Goal: Task Accomplishment & Management: Complete application form

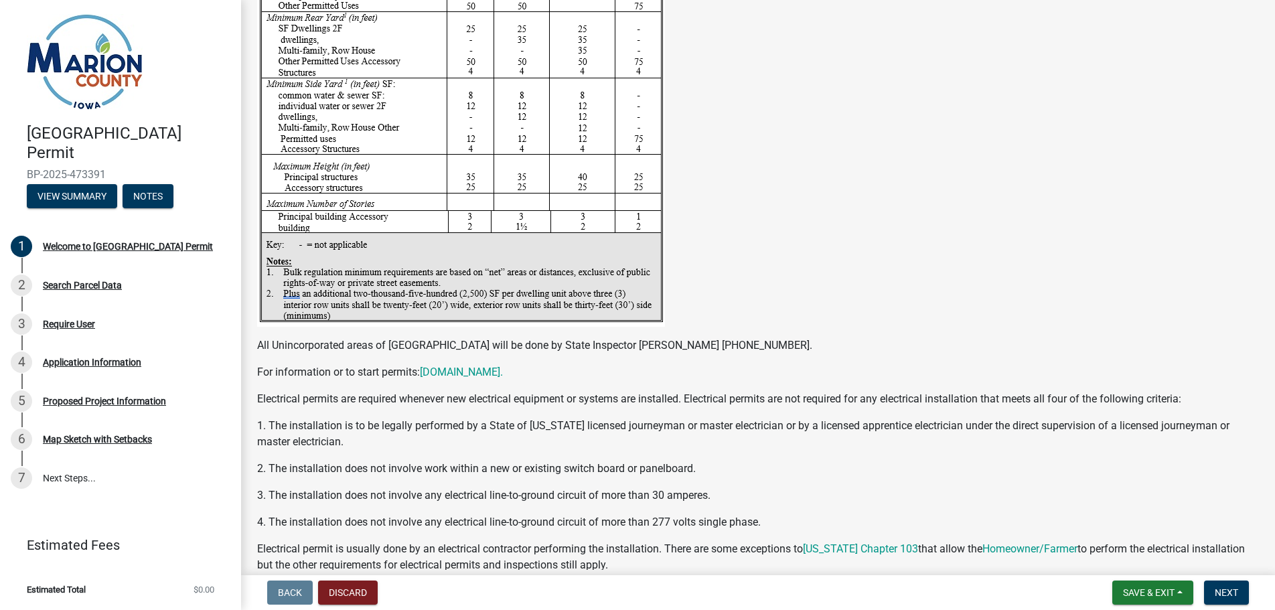
scroll to position [2300, 0]
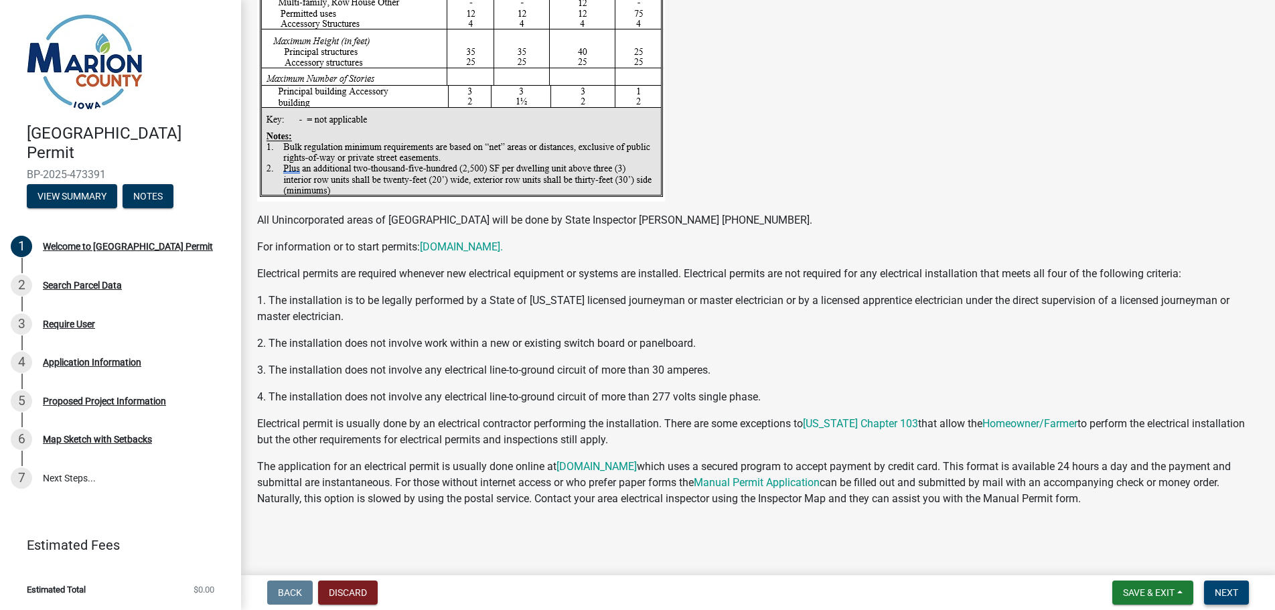
click at [1234, 592] on span "Next" at bounding box center [1225, 592] width 23 height 11
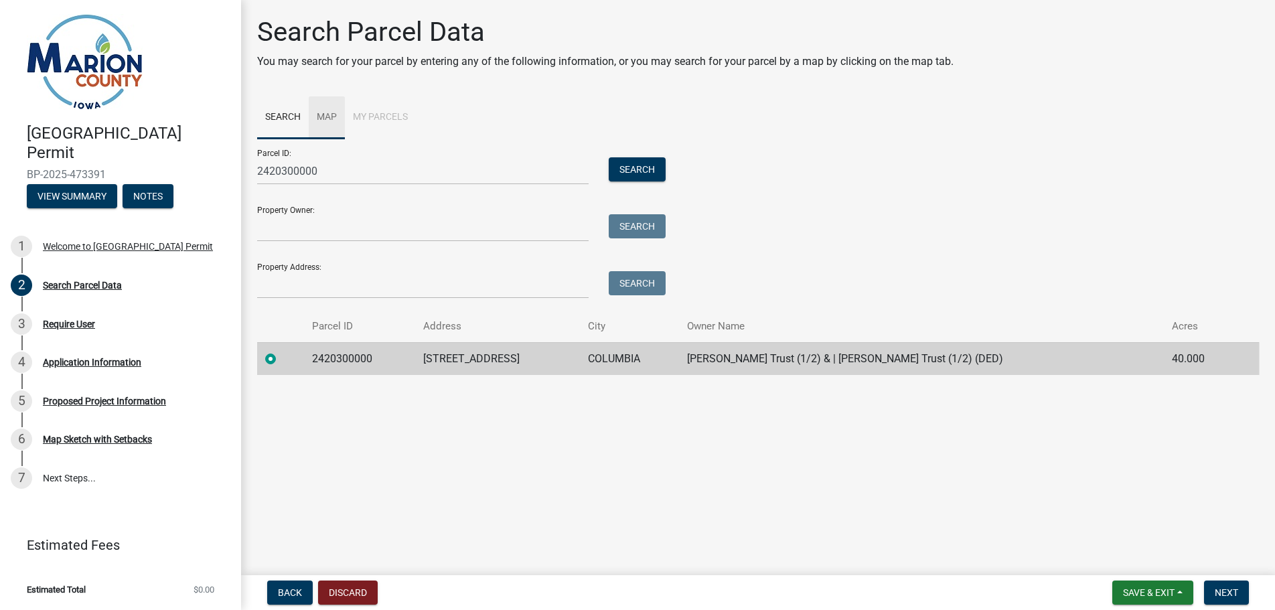
click at [329, 115] on link "Map" at bounding box center [327, 117] width 36 height 43
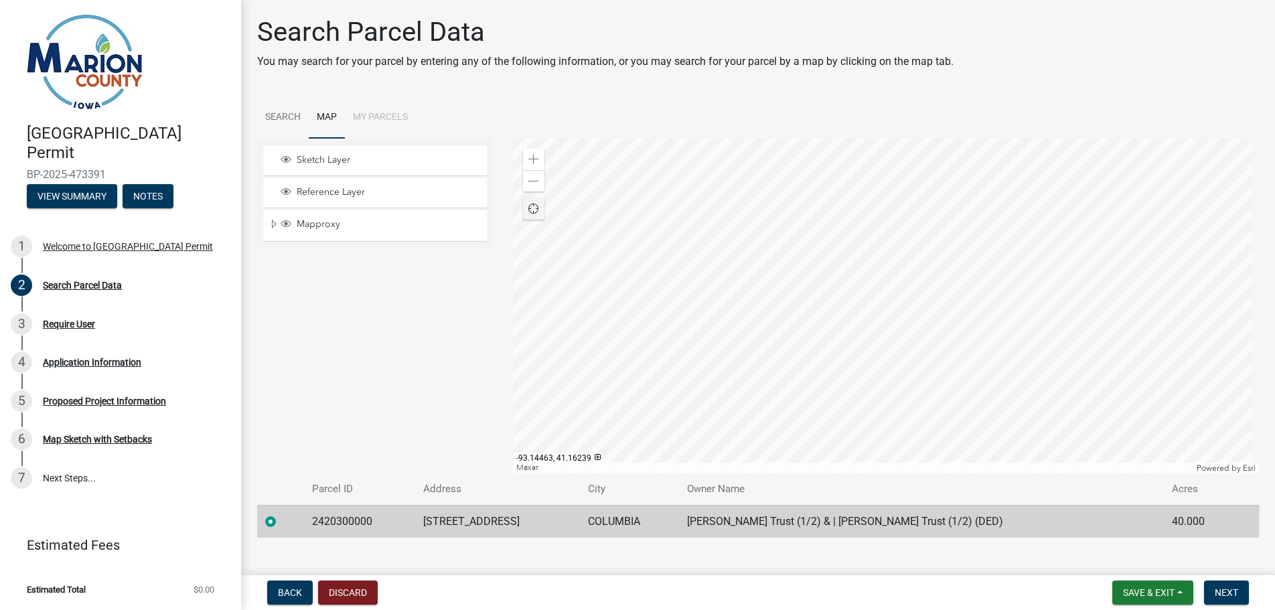
click at [877, 326] on div at bounding box center [886, 306] width 746 height 335
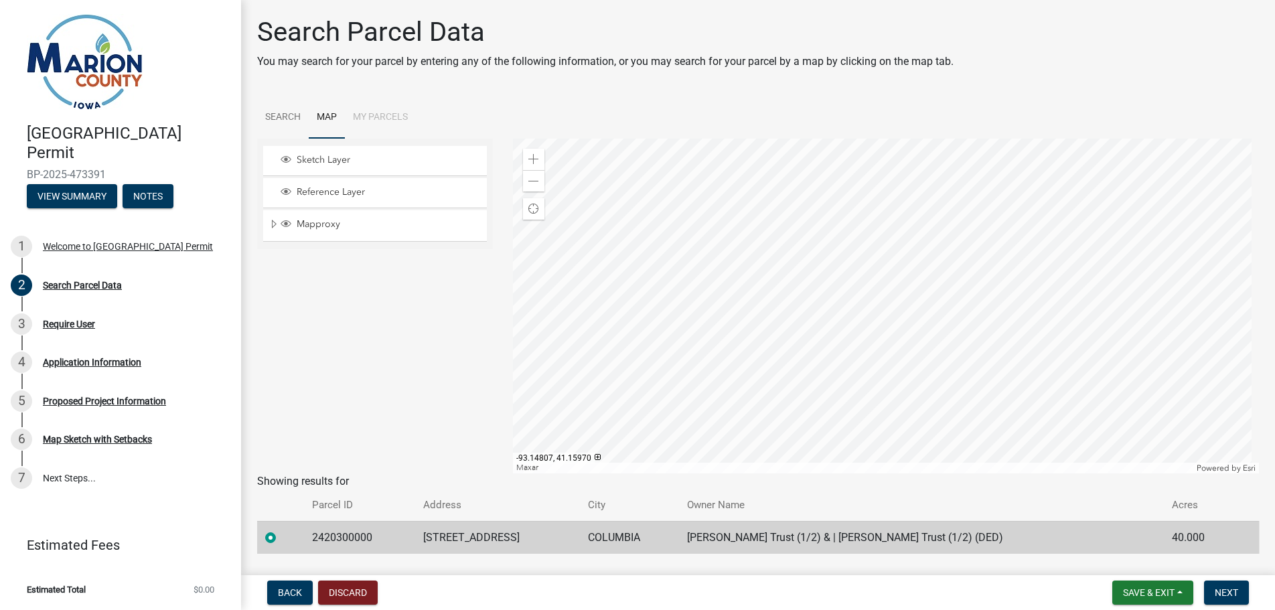
scroll to position [36, 0]
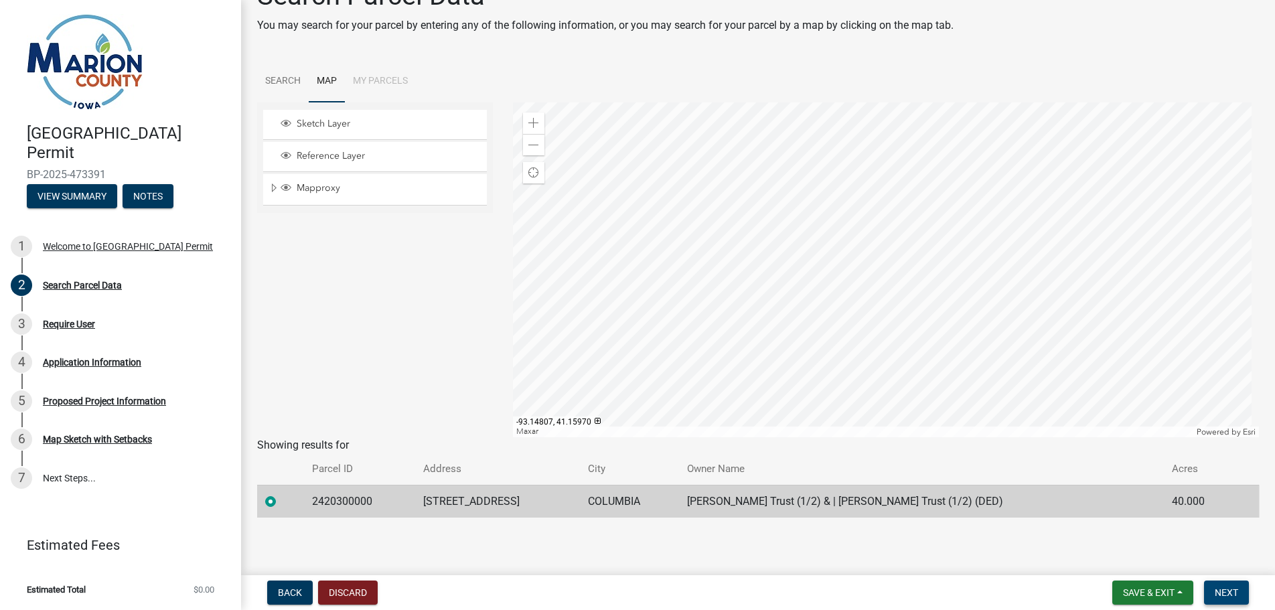
click at [1226, 592] on span "Next" at bounding box center [1225, 592] width 23 height 11
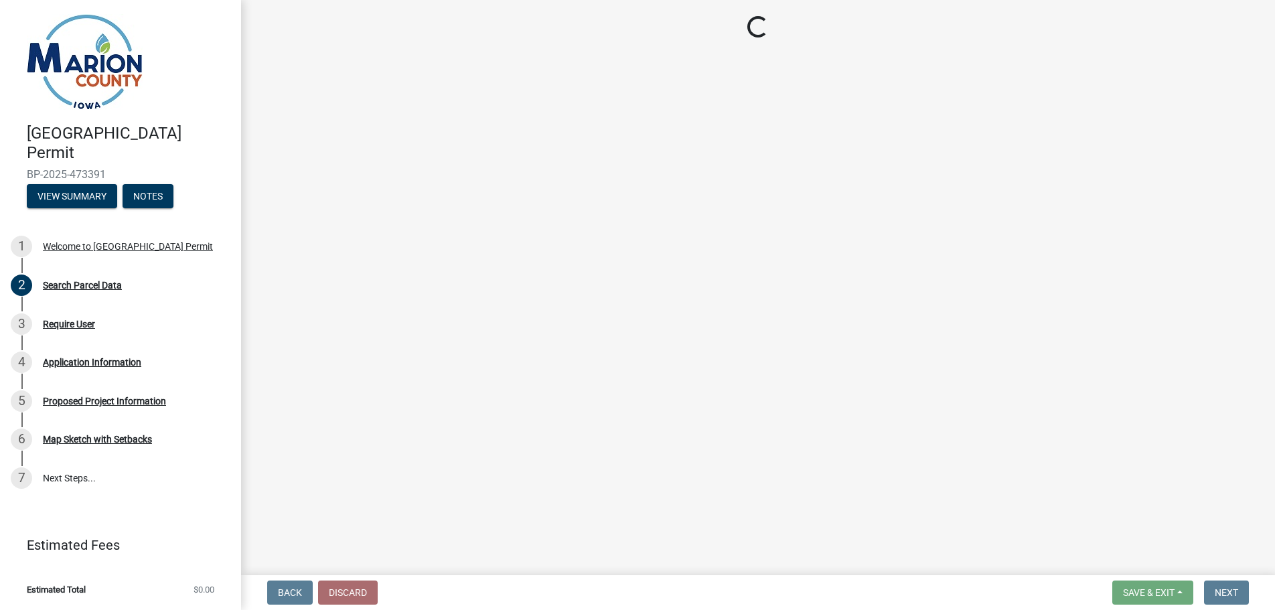
scroll to position [0, 0]
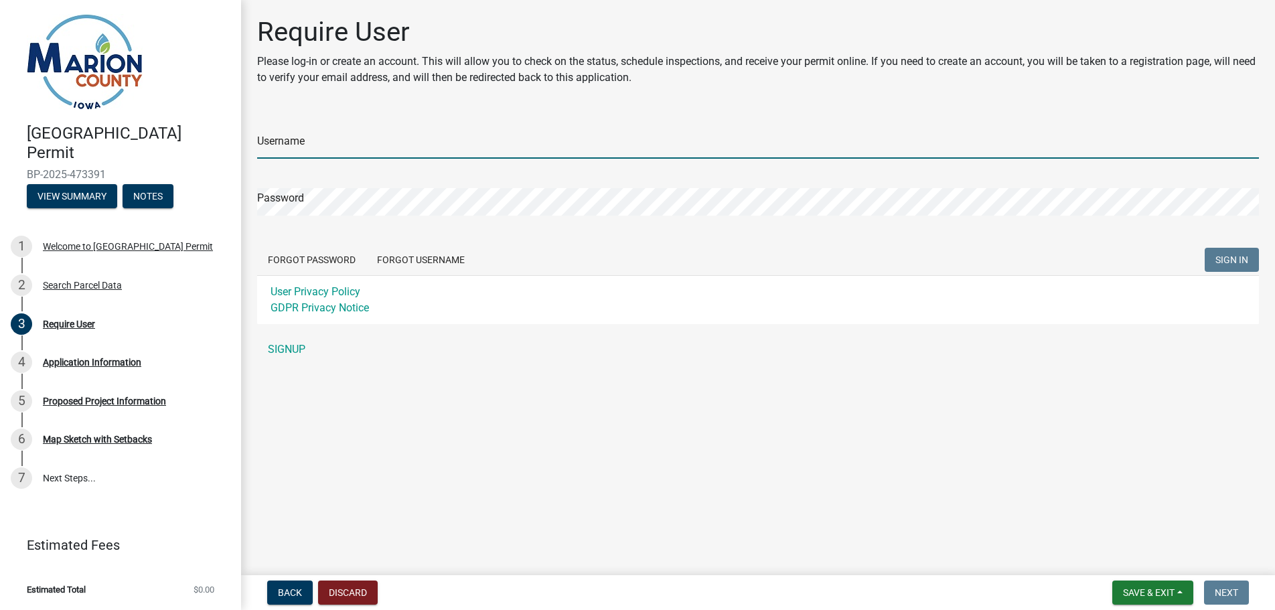
click at [264, 141] on input "Username" at bounding box center [758, 144] width 1002 height 27
type input "JoshSlings"
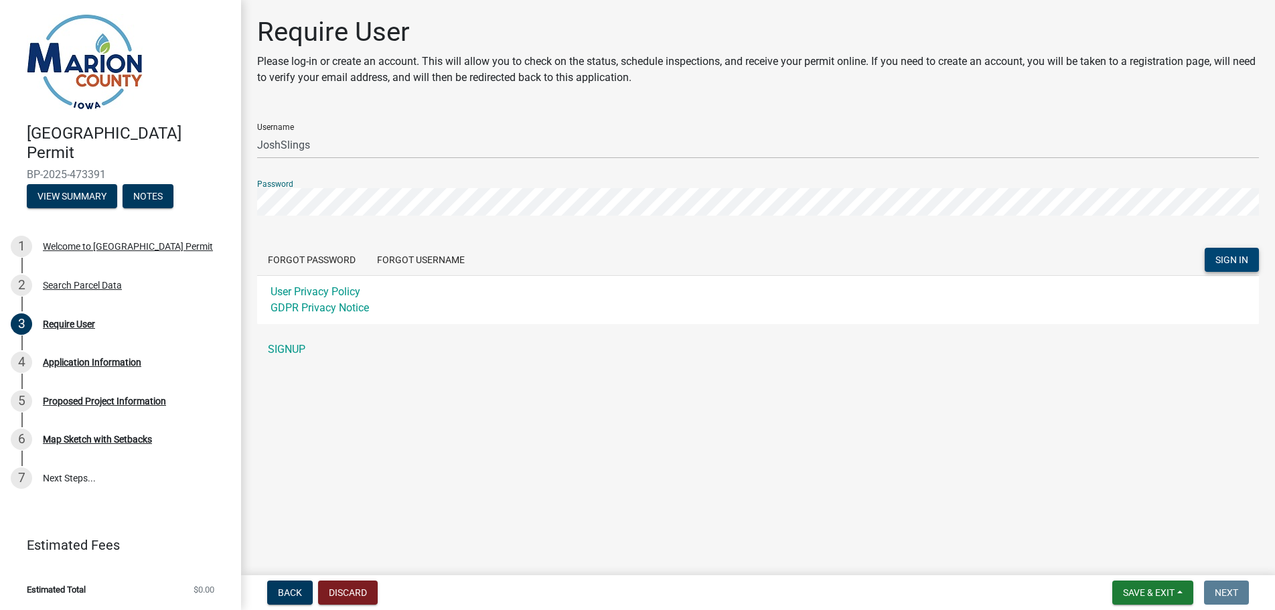
click at [1220, 255] on span "SIGN IN" at bounding box center [1231, 259] width 33 height 11
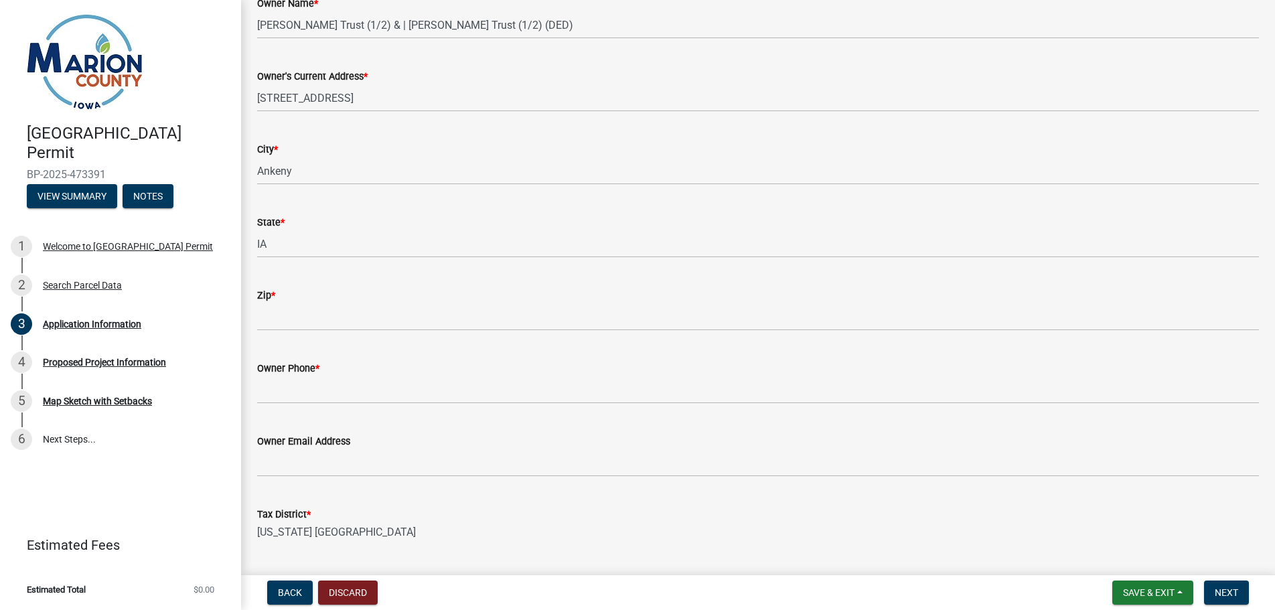
scroll to position [736, 0]
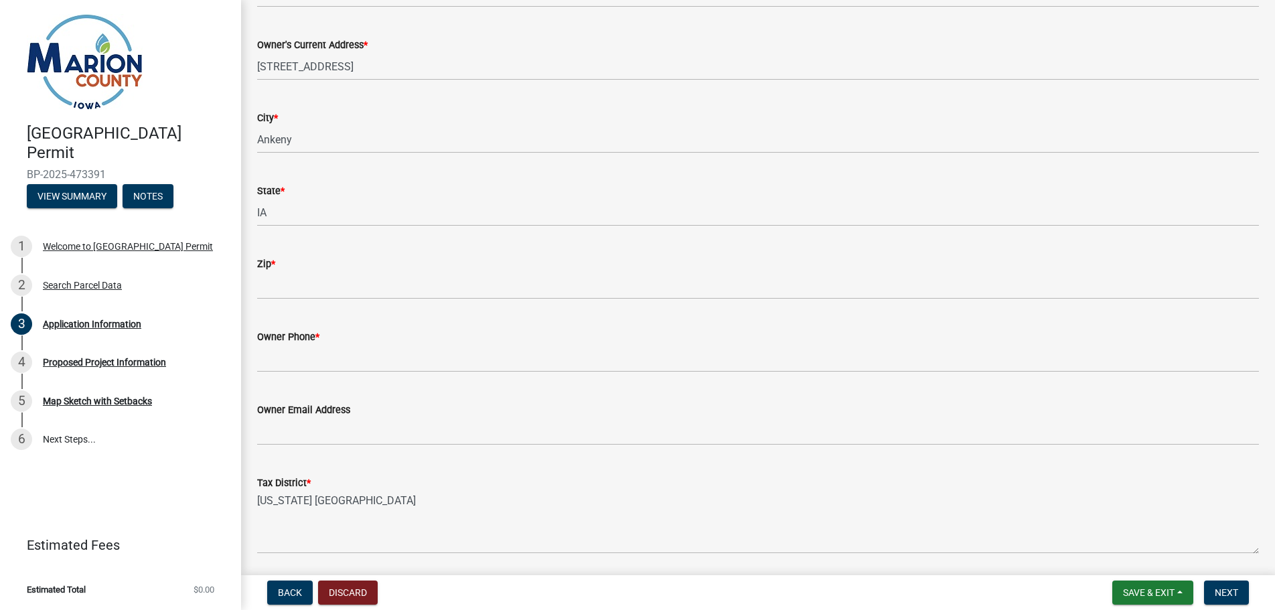
click at [281, 267] on div "Zip *" at bounding box center [758, 264] width 1002 height 16
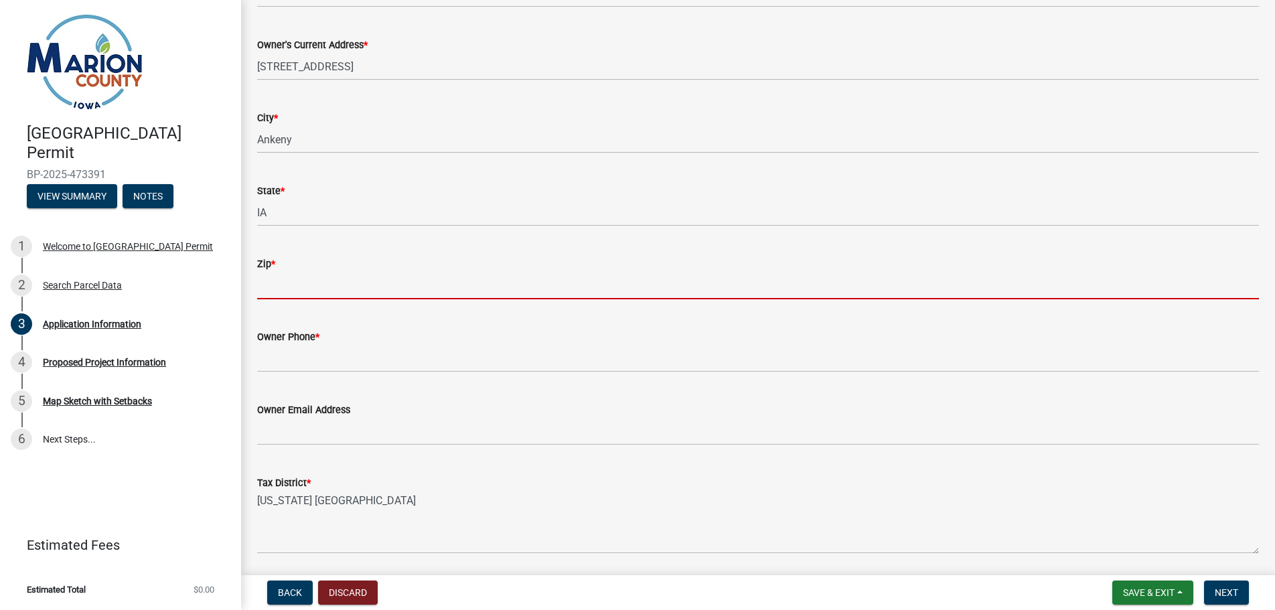
click at [290, 278] on input "Zip *" at bounding box center [758, 285] width 1002 height 27
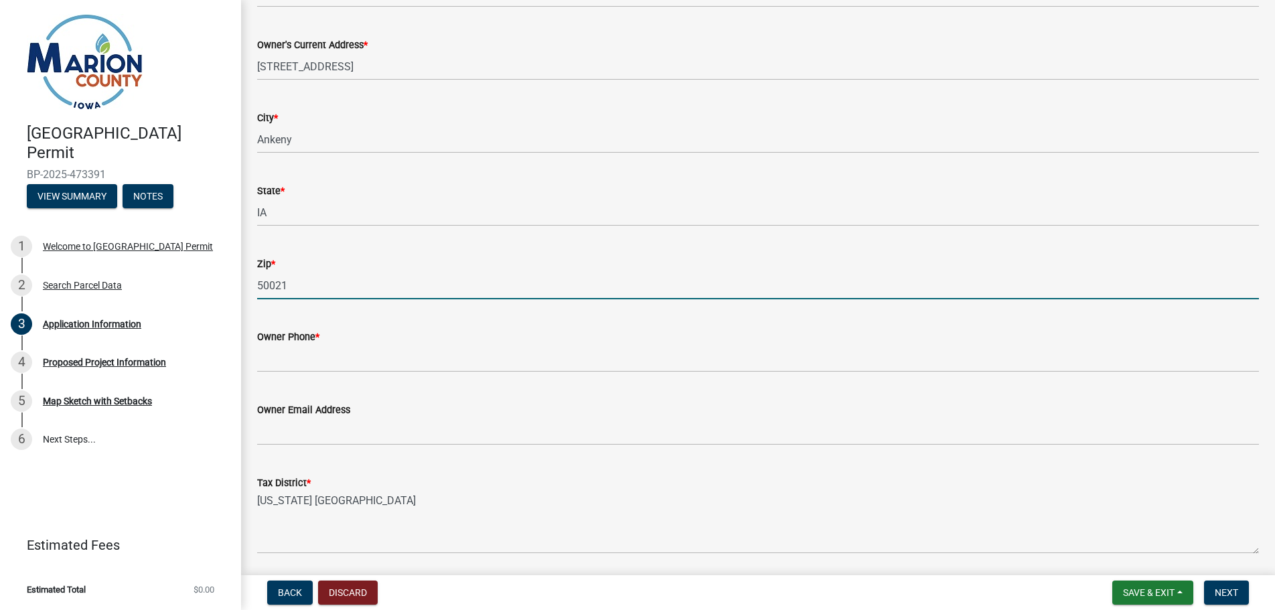
type input "50021"
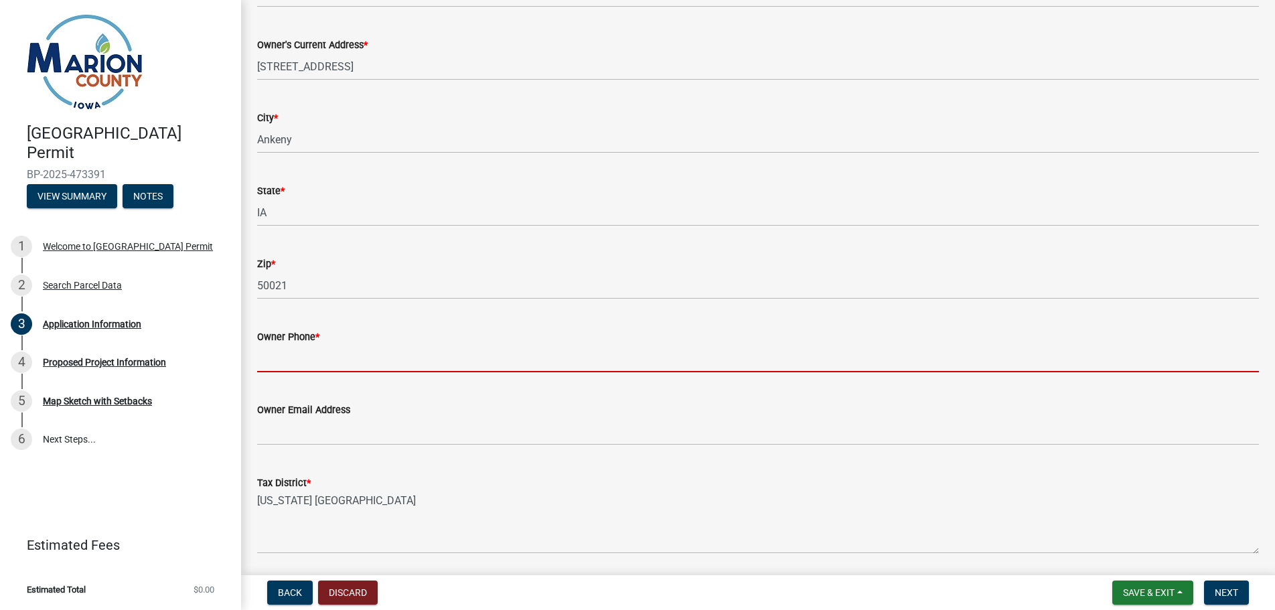
click at [284, 353] on input "Owner Phone *" at bounding box center [758, 358] width 1002 height 27
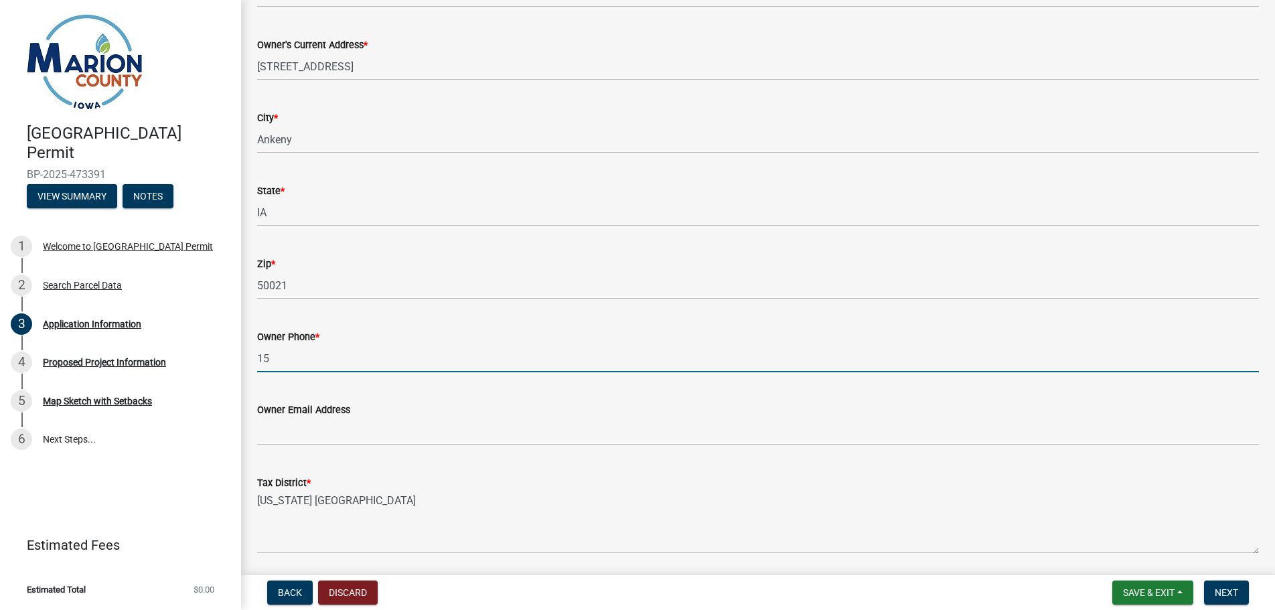
type input "1"
type input "5154193365"
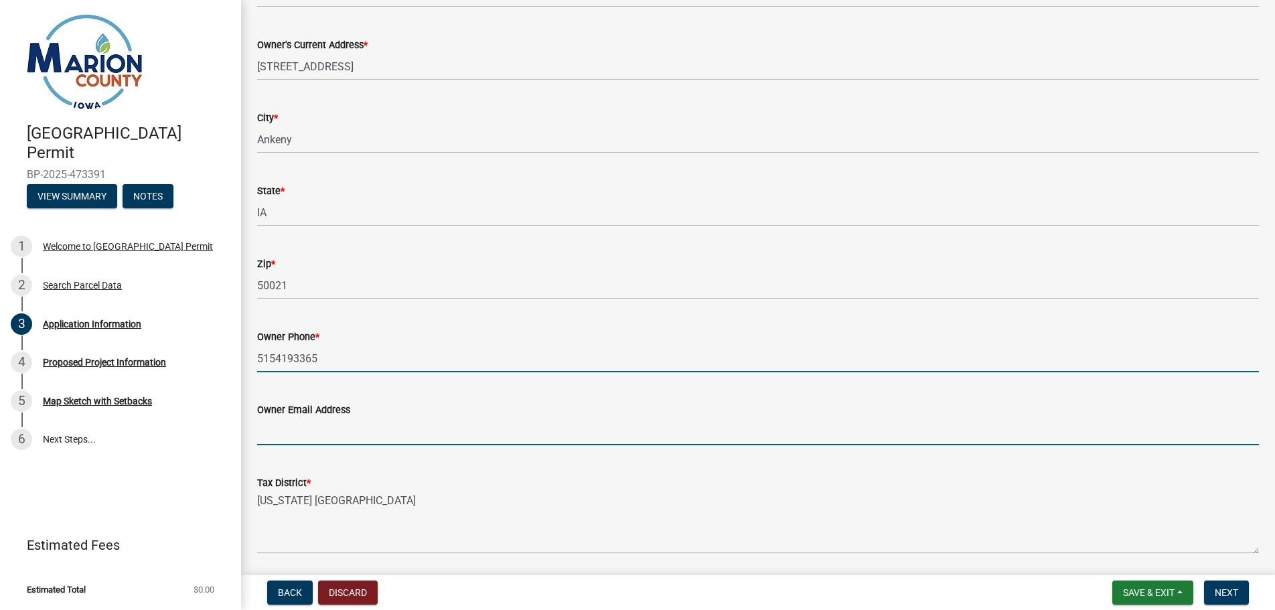
click at [297, 423] on input "Owner Email Address" at bounding box center [758, 431] width 1002 height 27
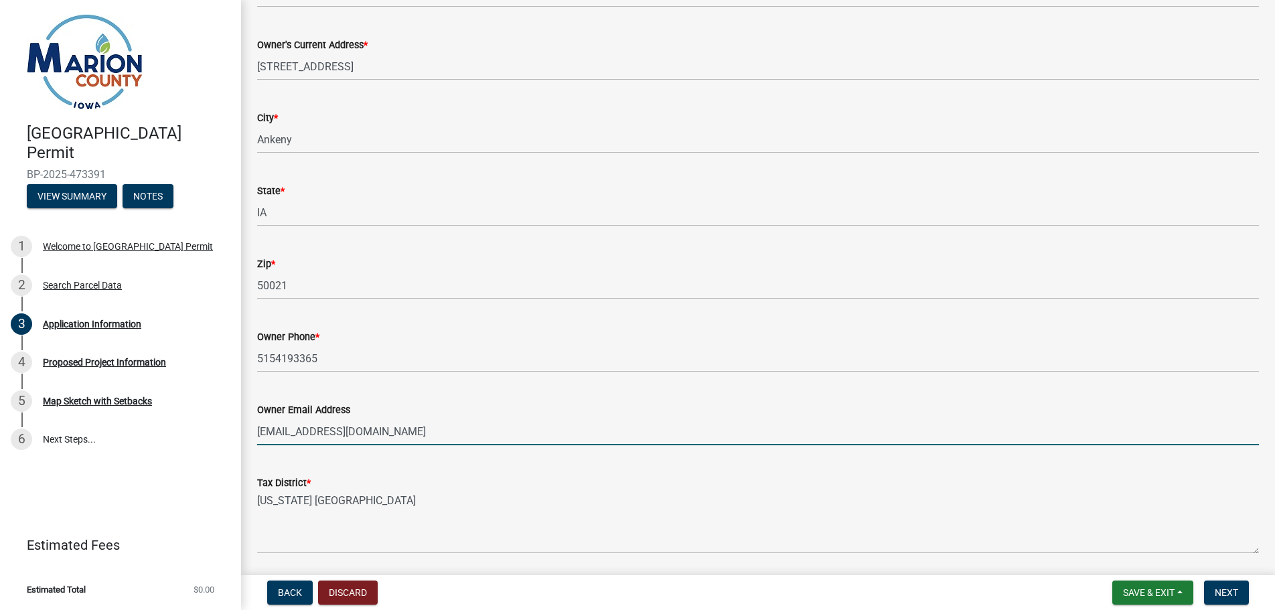
scroll to position [856, 0]
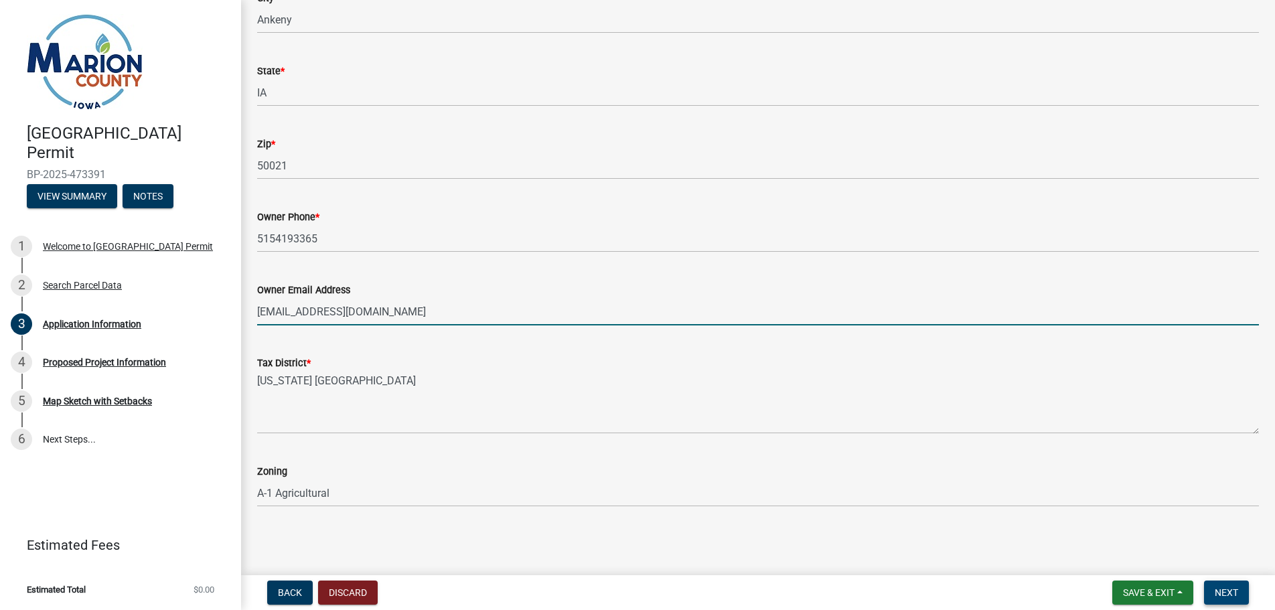
type input "[EMAIL_ADDRESS][DOMAIN_NAME]"
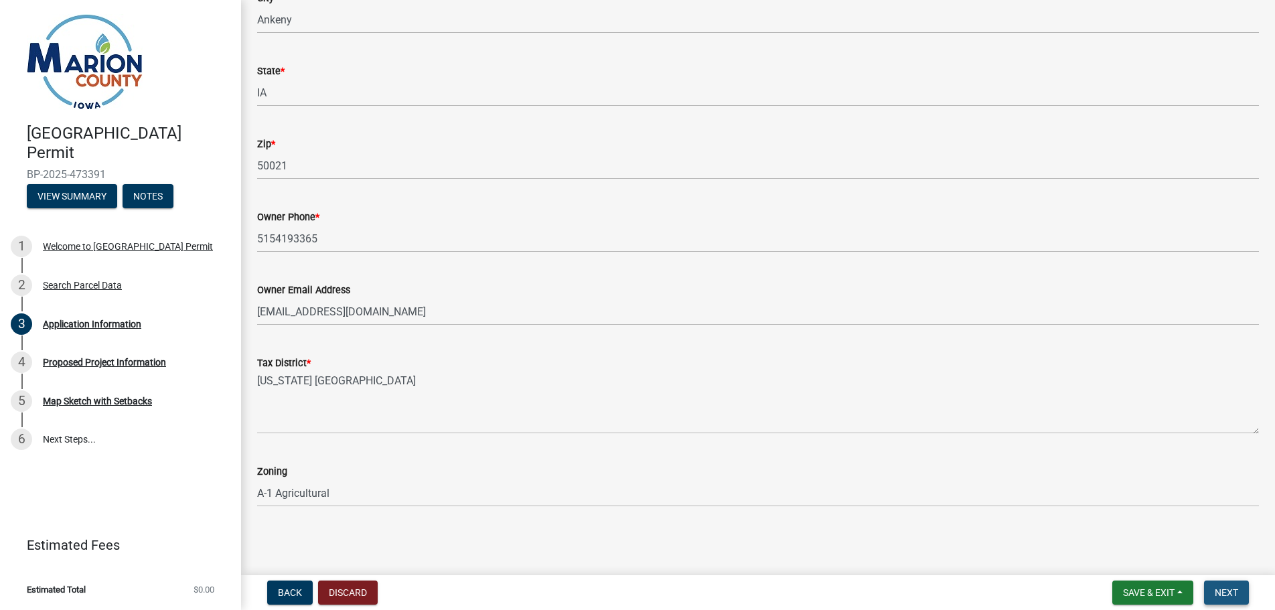
click at [1232, 592] on span "Next" at bounding box center [1225, 592] width 23 height 11
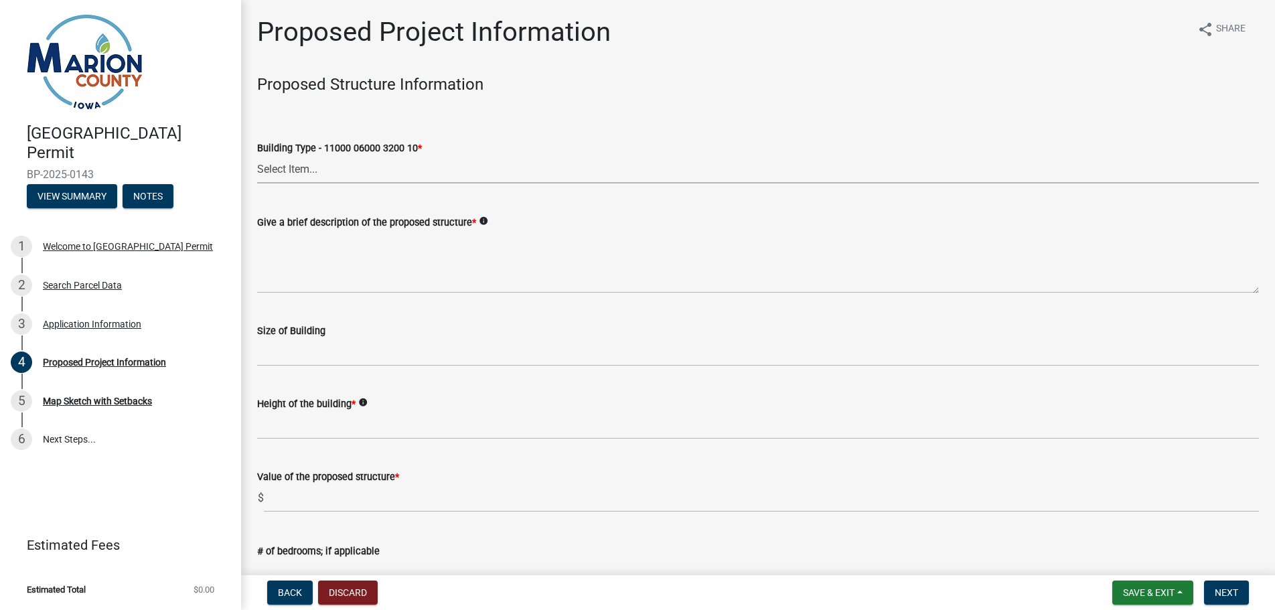
click at [300, 170] on select "Select Item... Dwellings - One Family Residential - 11000 06000 3200 10 Dwellin…" at bounding box center [758, 169] width 1002 height 27
click at [257, 156] on select "Select Item... Dwellings - One Family Residential - 11000 06000 3200 10 Dwellin…" at bounding box center [758, 169] width 1002 height 27
select select "9509a58f-562c-4d9e-8ce4-4edbe22563f5"
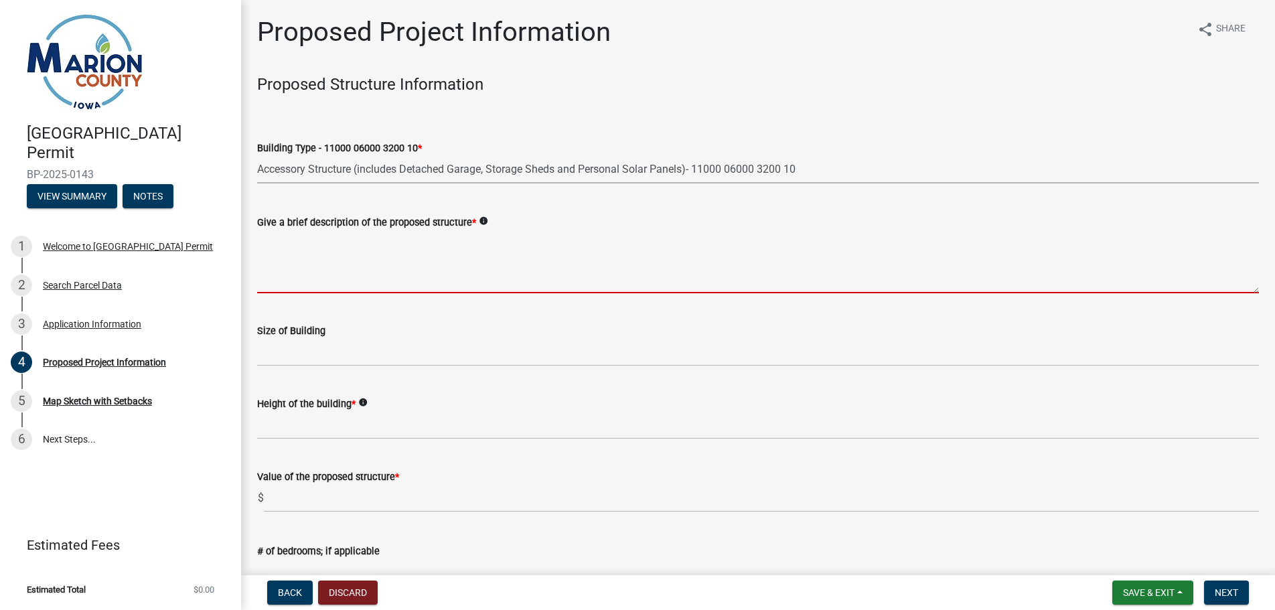
click at [297, 258] on textarea "Give a brief description of the proposed structure *" at bounding box center [758, 261] width 1002 height 63
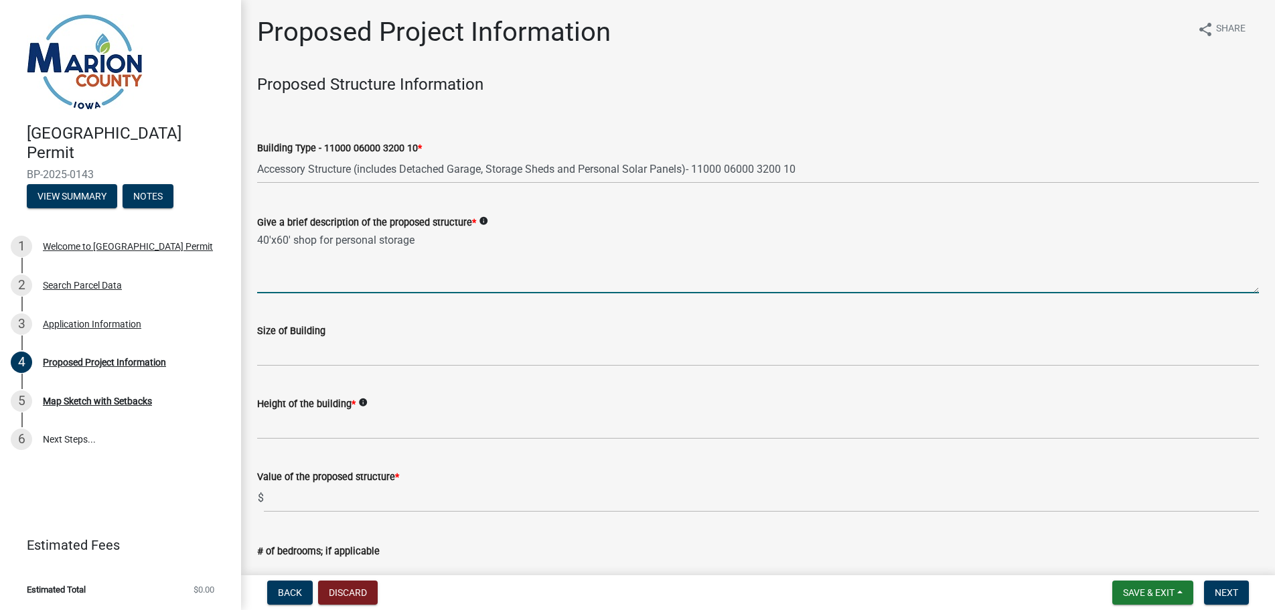
type textarea "40'x60' shop for personal storage"
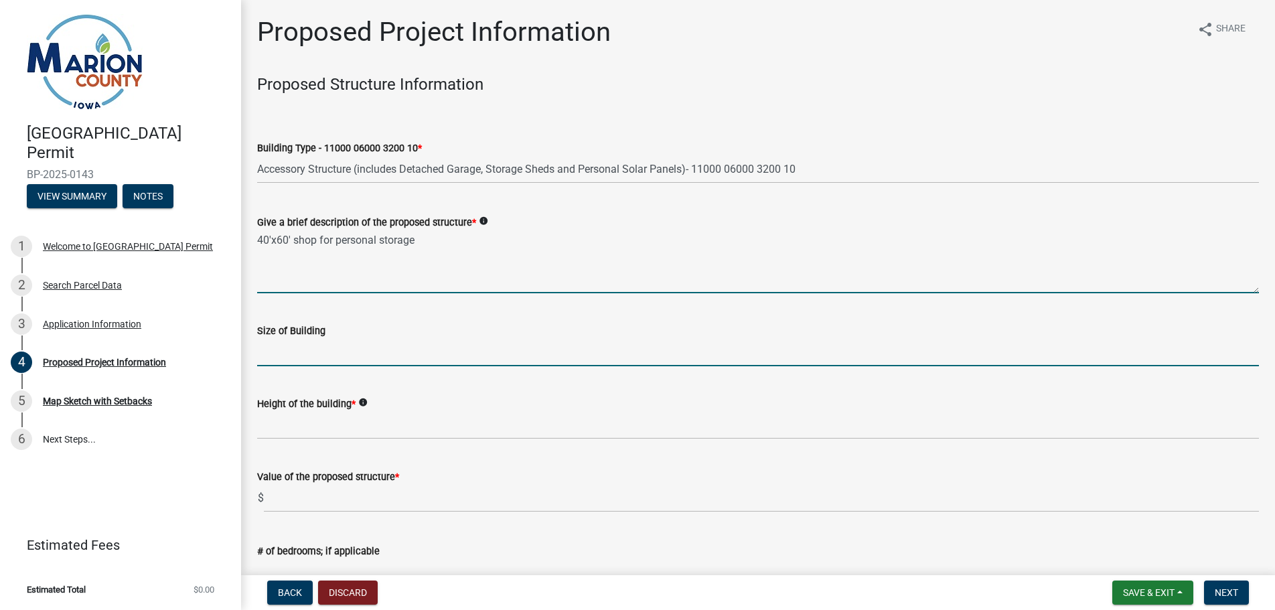
click at [276, 349] on input "Size of Building" at bounding box center [758, 352] width 1002 height 27
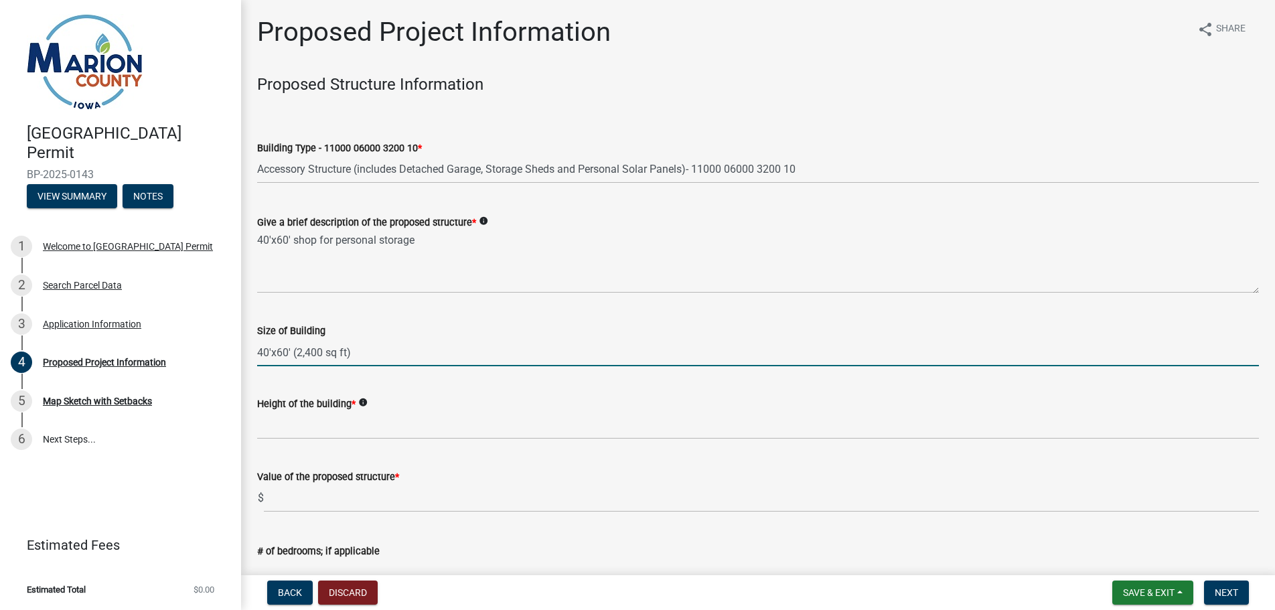
type input "40'x60' (2,400 sq ft)"
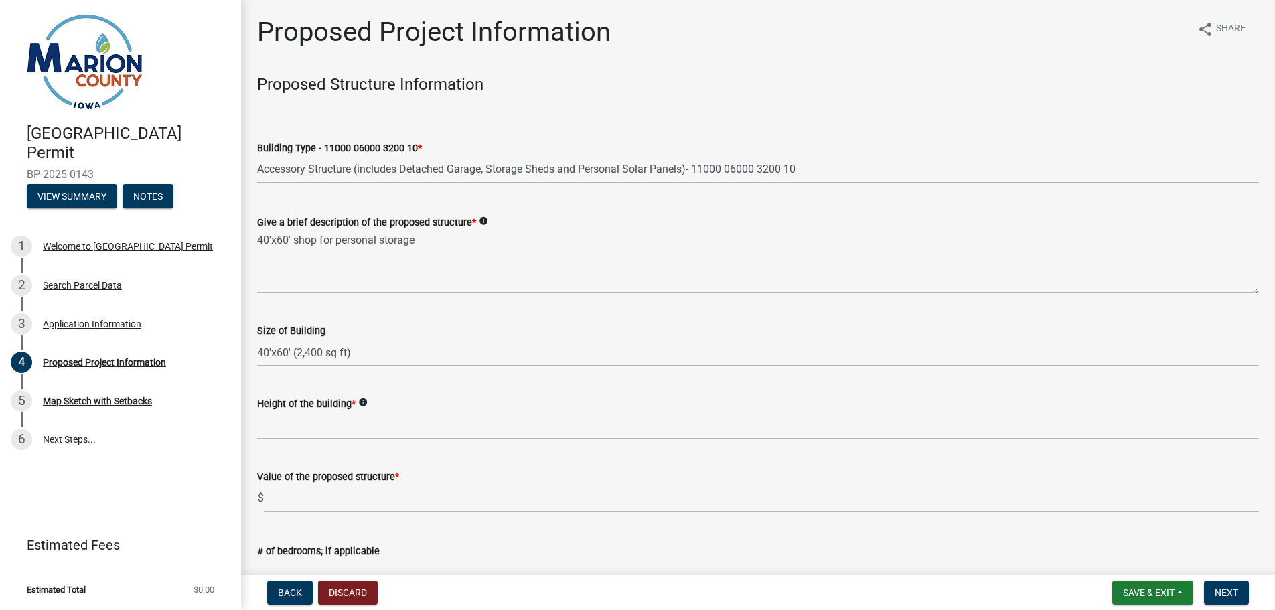
click at [301, 404] on label "Height of the building *" at bounding box center [306, 404] width 98 height 9
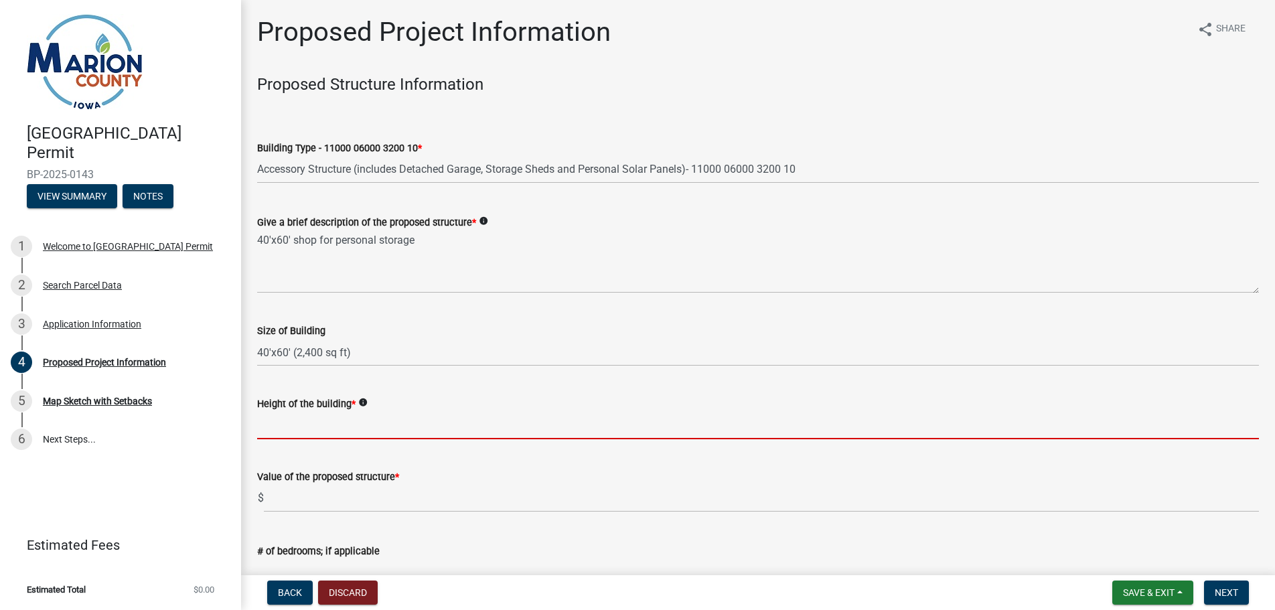
click at [301, 412] on input "Height of the building *" at bounding box center [758, 425] width 1002 height 27
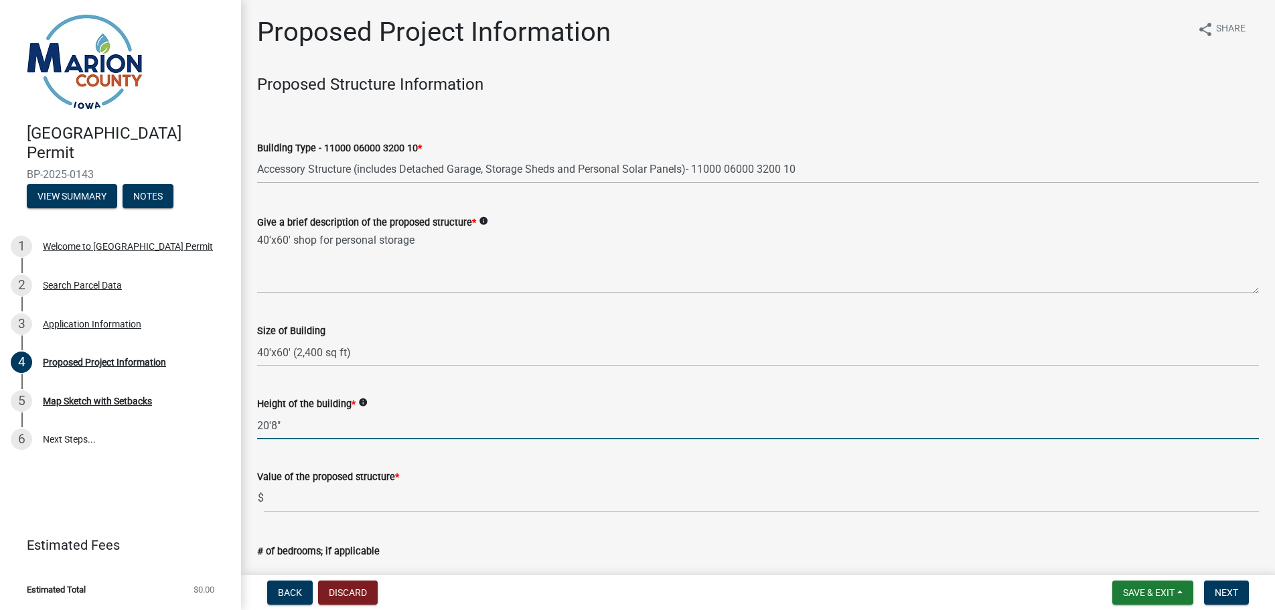
type input "20'8""
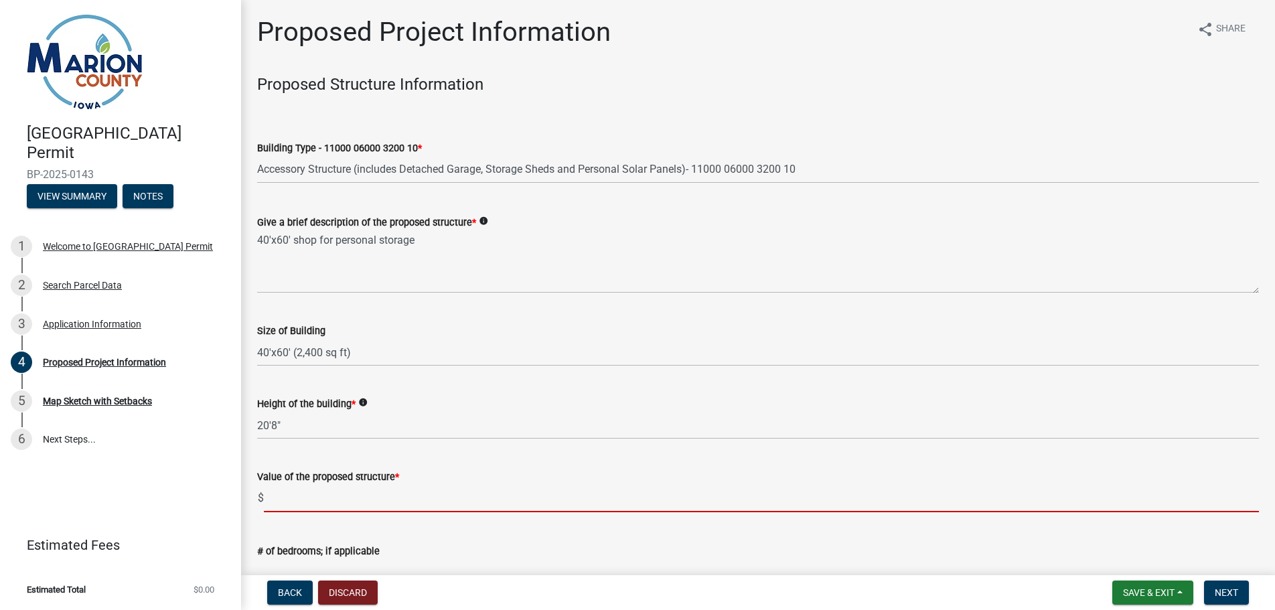
click at [274, 495] on input "text" at bounding box center [761, 498] width 995 height 27
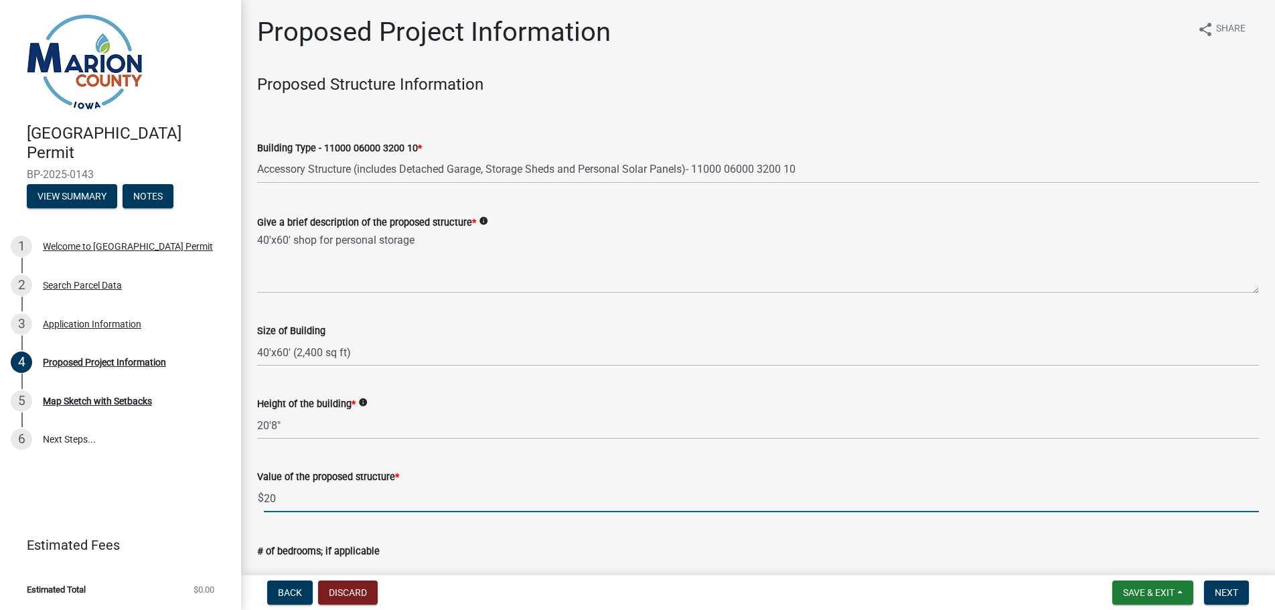
type input "2"
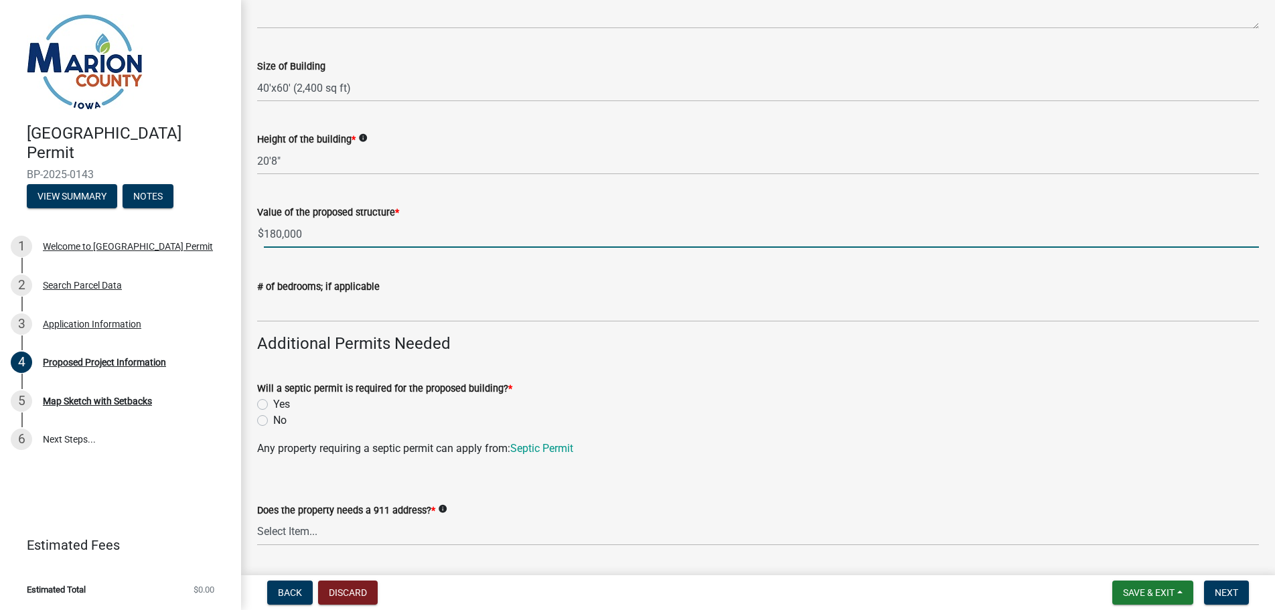
scroll to position [268, 0]
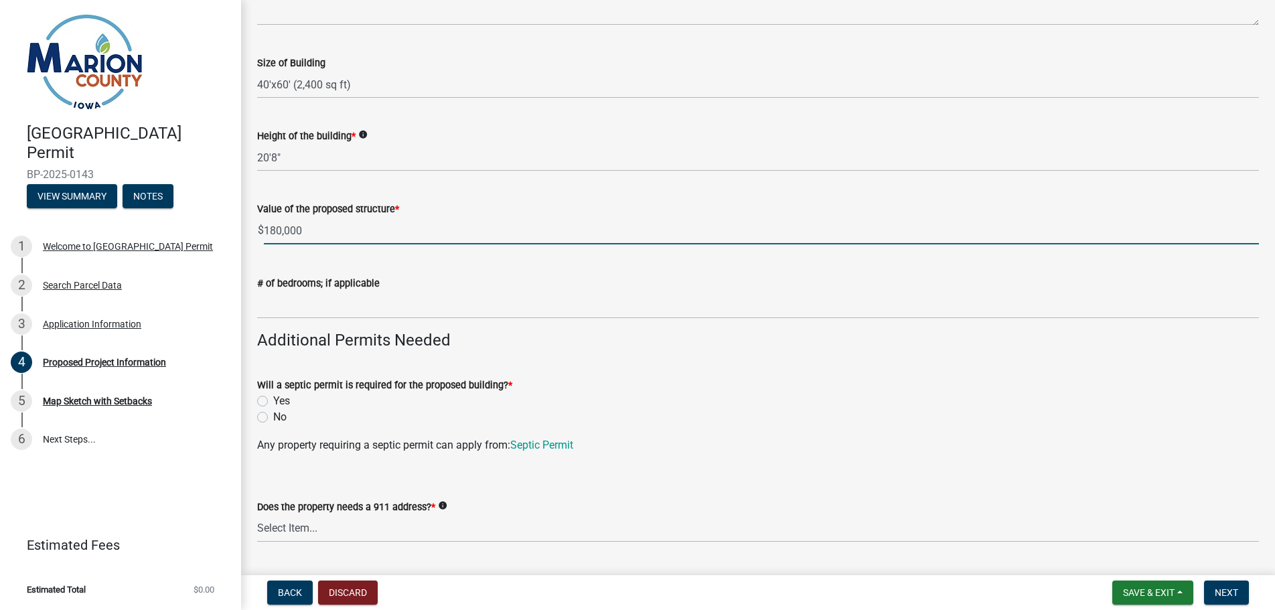
type input "180000"
click at [273, 415] on label "No" at bounding box center [279, 417] width 13 height 16
click at [273, 415] on input "No" at bounding box center [277, 413] width 9 height 9
radio input "true"
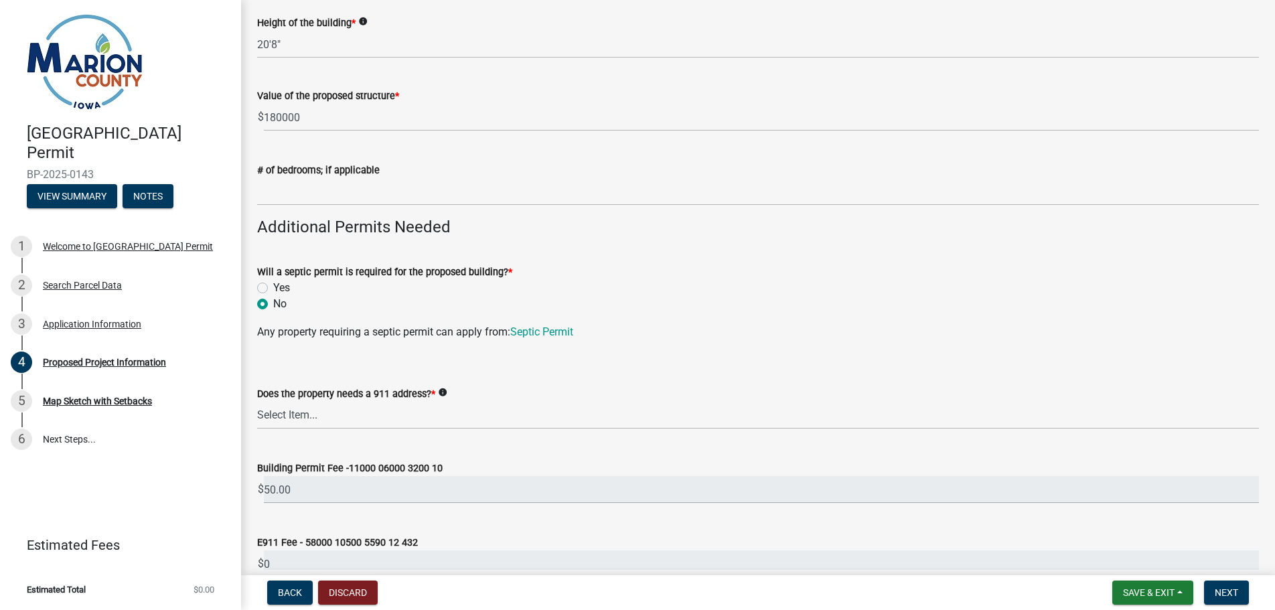
scroll to position [402, 0]
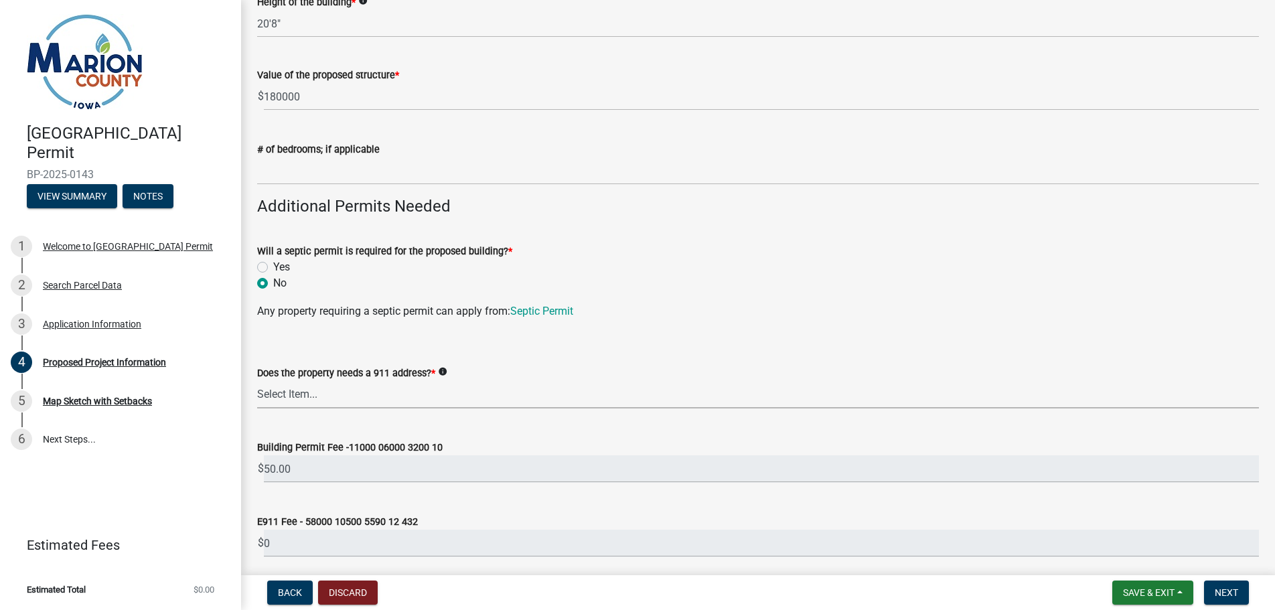
click at [295, 396] on select "Select Item... Yes No" at bounding box center [758, 394] width 1002 height 27
click at [257, 381] on select "Select Item... Yes No" at bounding box center [758, 394] width 1002 height 27
select select "7ee9b347-9d60-4880-bc15-13e3f262939b"
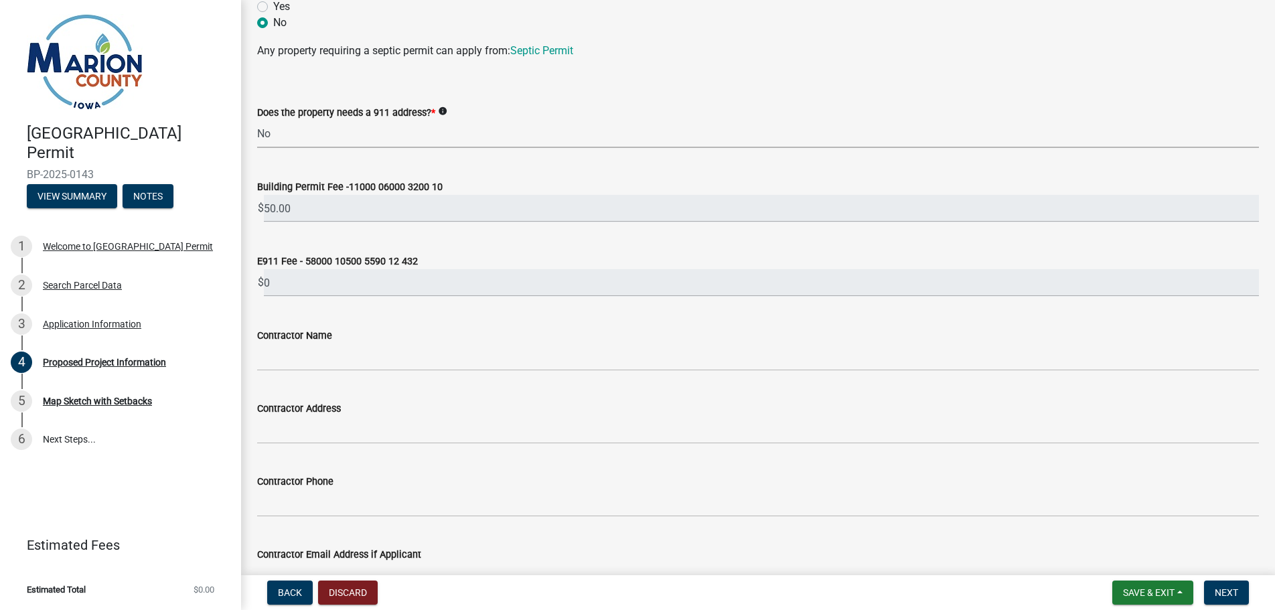
scroll to position [669, 0]
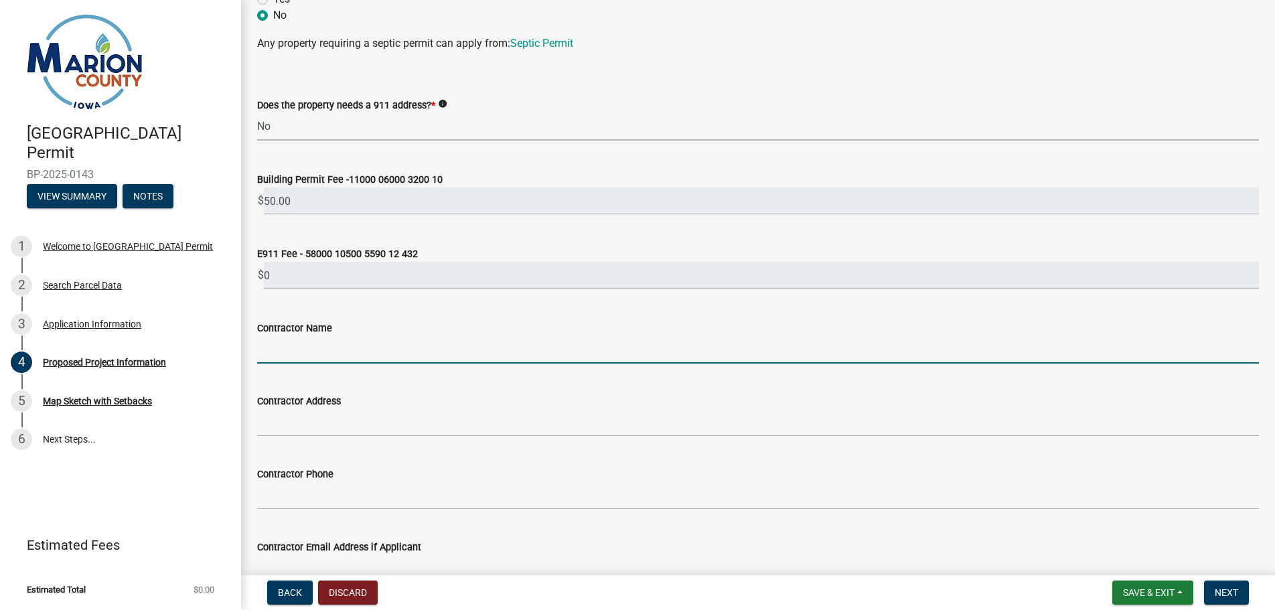
click at [295, 348] on input "Contractor Name" at bounding box center [758, 349] width 1002 height 27
type input "[PERSON_NAME]"
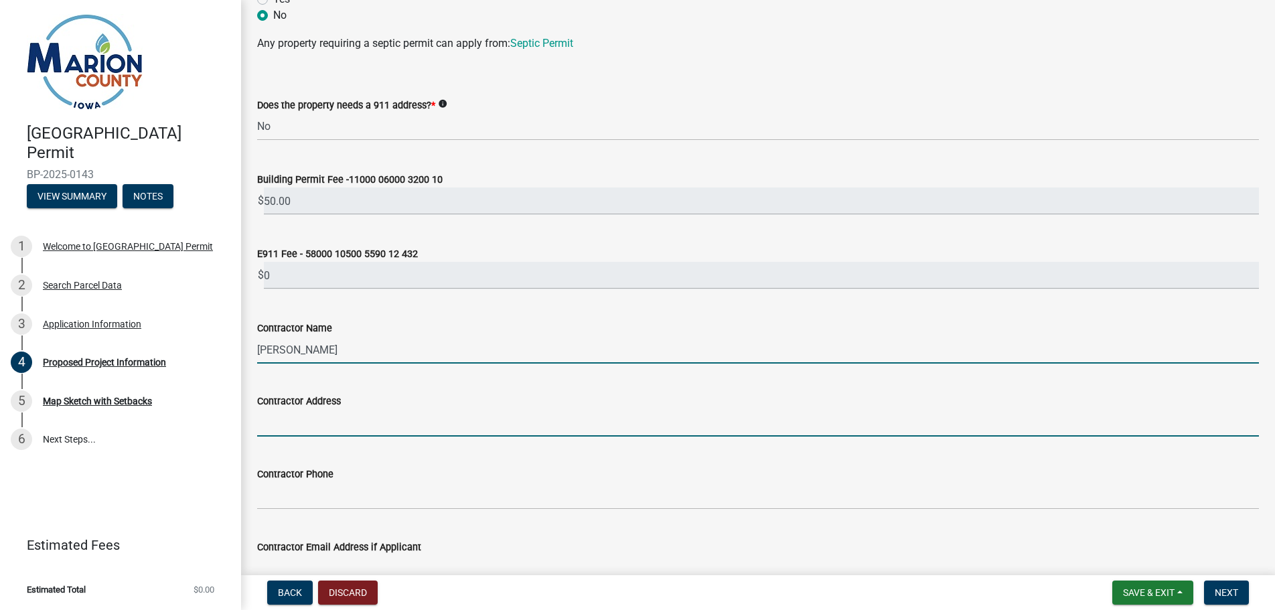
type input "799 183rd Pl"
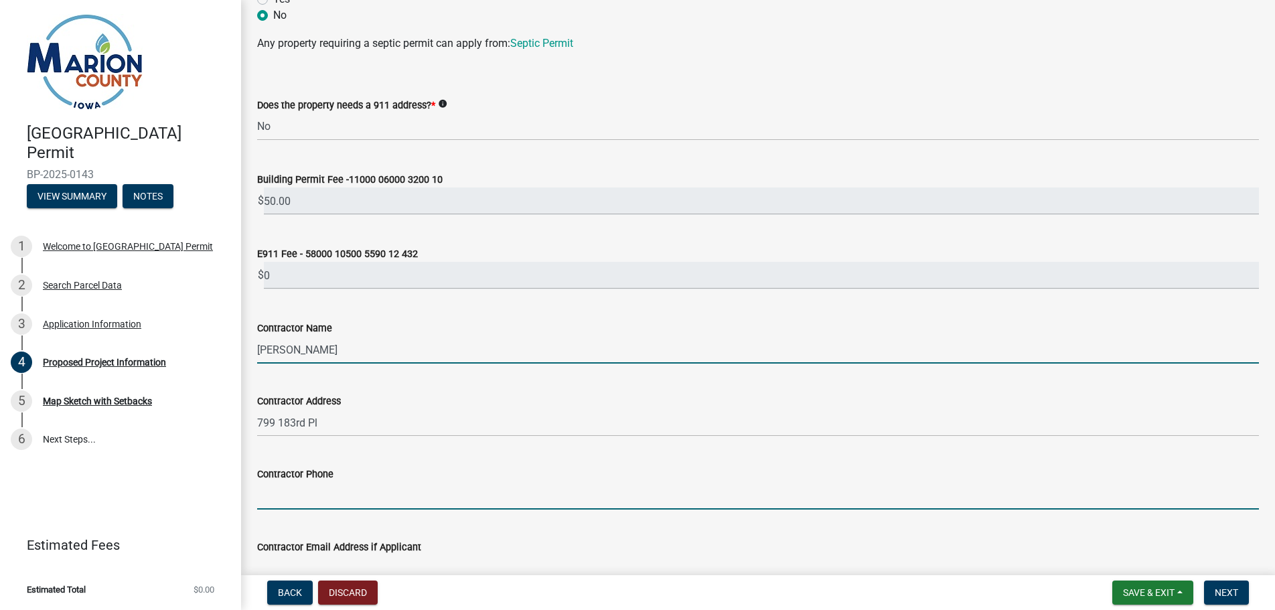
type input "6417802918"
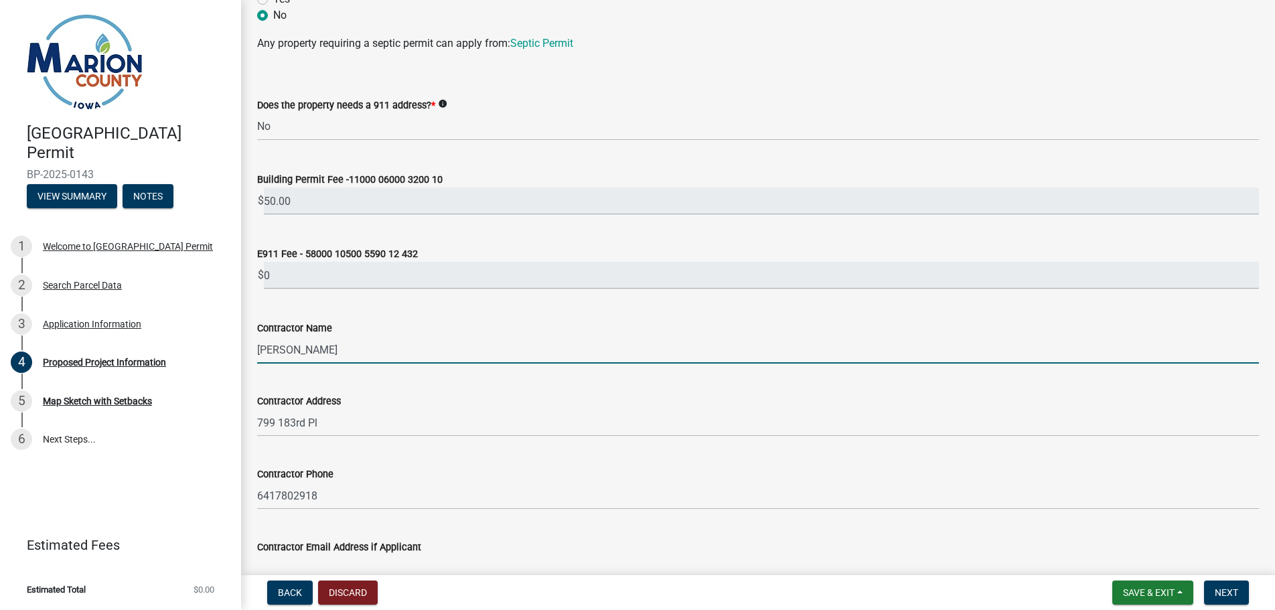
type input "[EMAIL_ADDRESS][DOMAIN_NAME]"
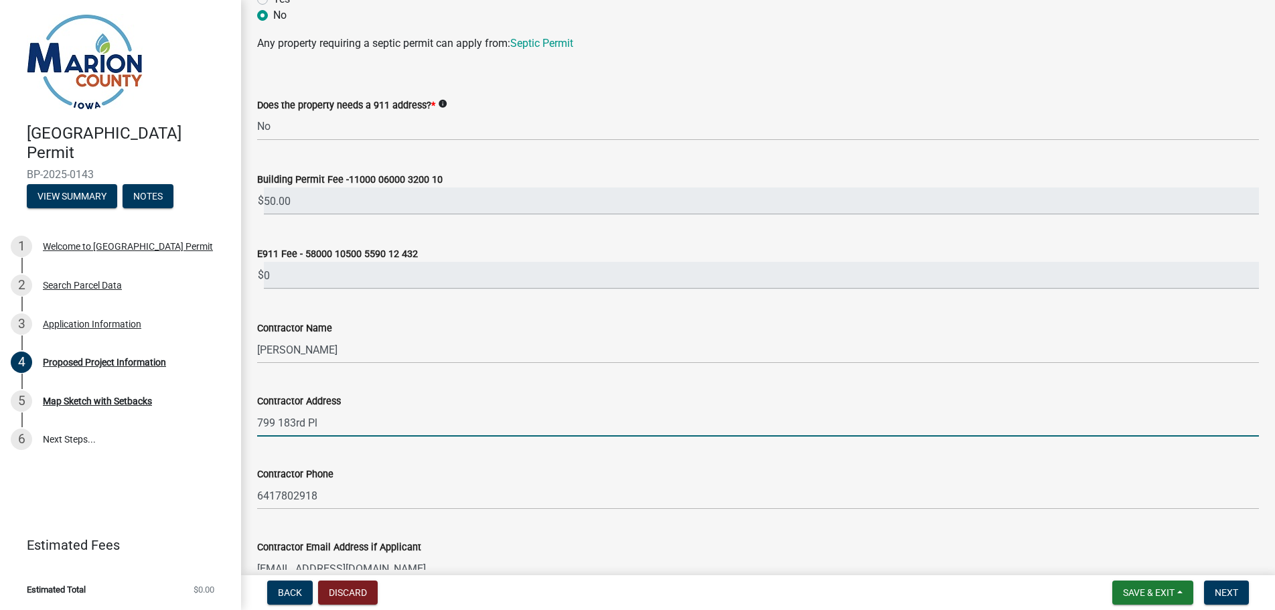
click at [321, 431] on input "799 183rd Pl" at bounding box center [758, 422] width 1002 height 27
type input "7"
type input "[STREET_ADDRESS]"
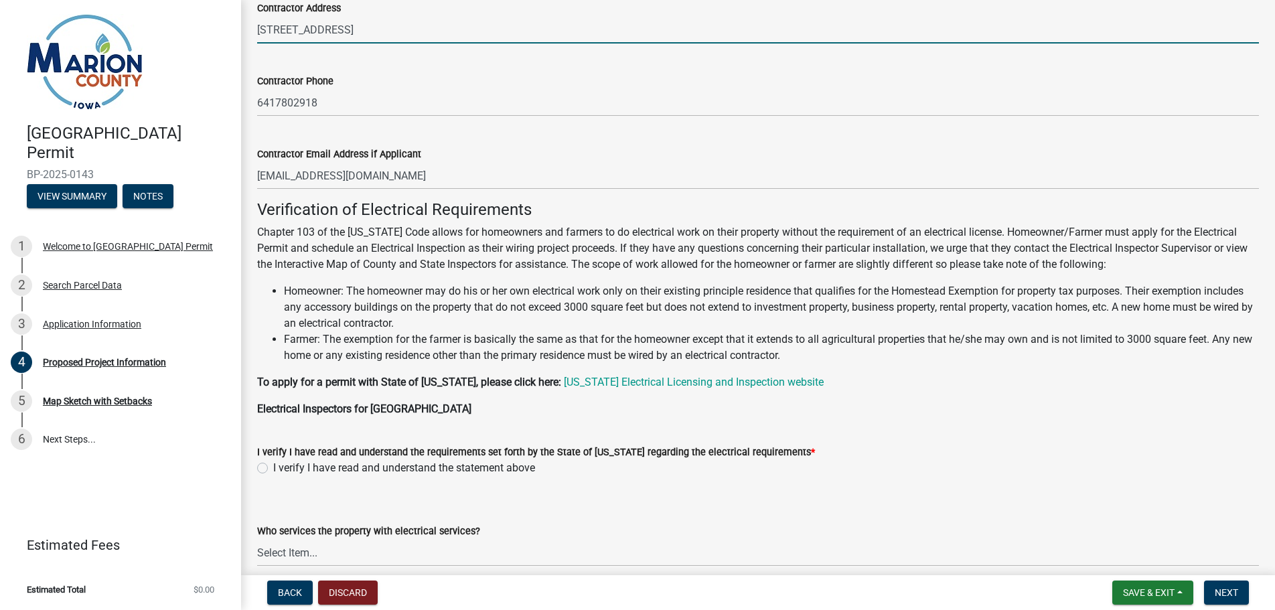
scroll to position [1071, 0]
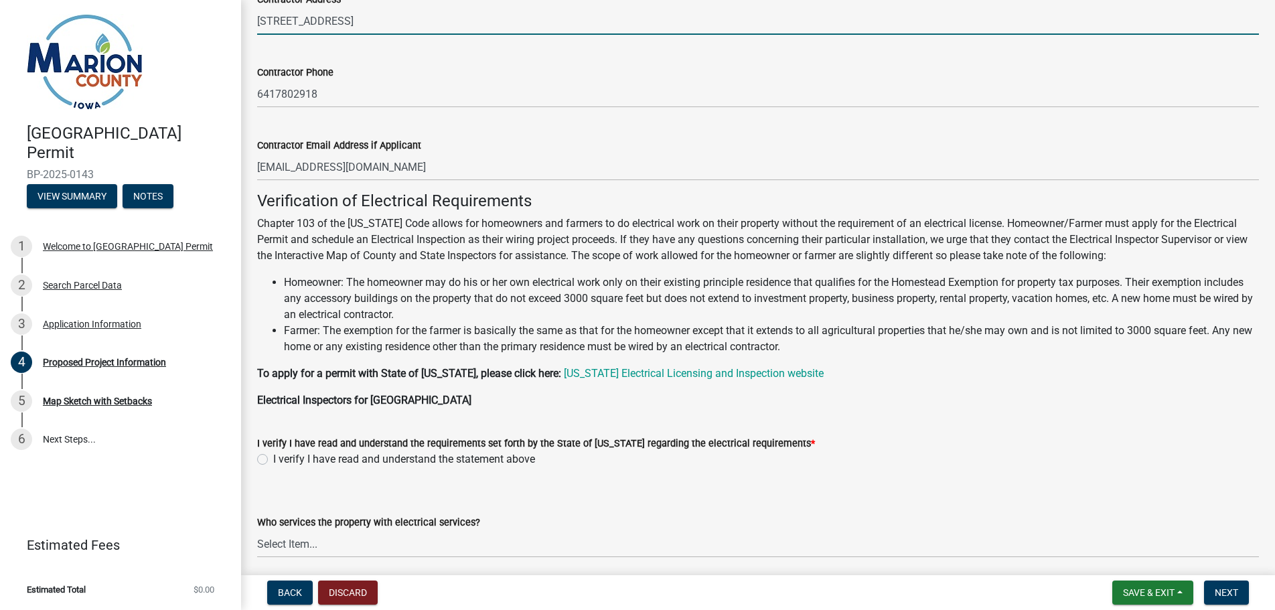
click at [273, 460] on label "I verify I have read and understand the statement above" at bounding box center [404, 459] width 262 height 16
click at [273, 460] on input "I verify I have read and understand the statement above" at bounding box center [277, 455] width 9 height 9
radio input "true"
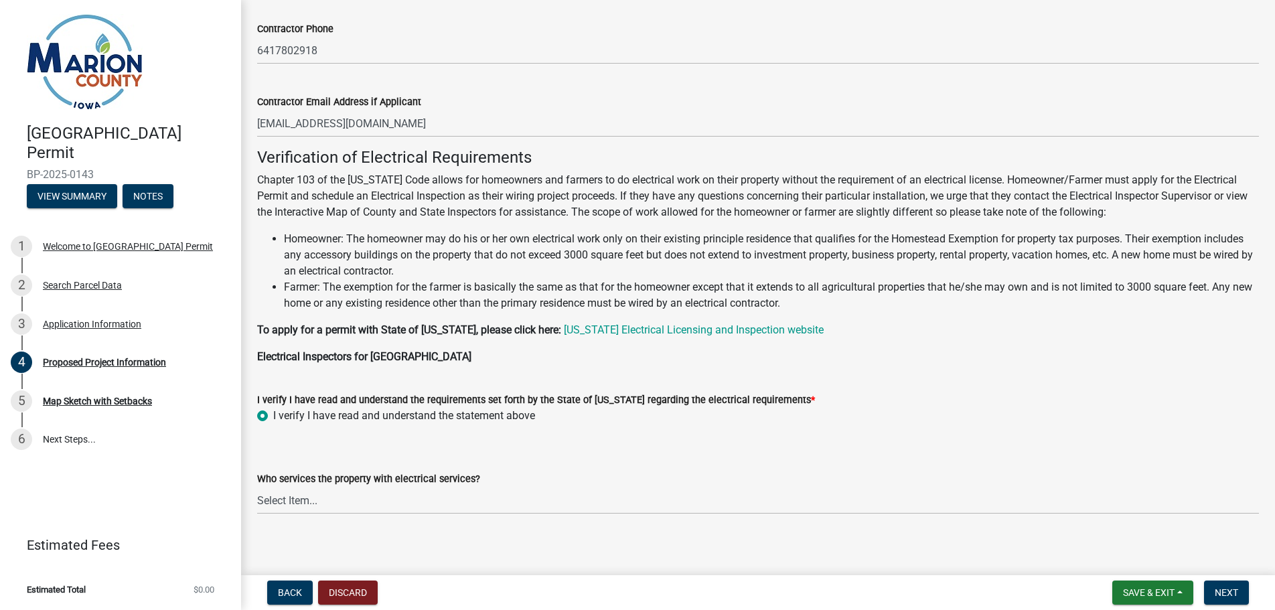
scroll to position [1123, 0]
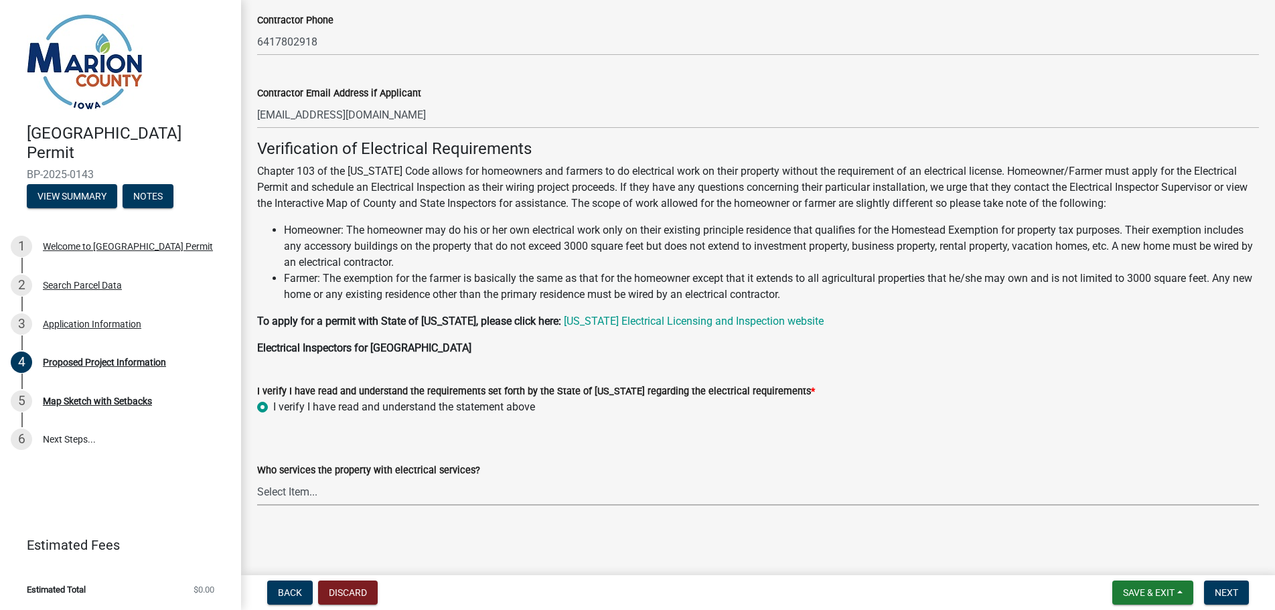
click at [301, 489] on select "Select Item... Pella REC MidAmerican Energy Other" at bounding box center [758, 491] width 1002 height 27
click at [257, 478] on select "Select Item... Pella REC MidAmerican Energy Other" at bounding box center [758, 491] width 1002 height 27
select select "c01c0ffe-a9ad-46ba-80d8-07ee8e46f3b2"
click at [1222, 595] on span "Next" at bounding box center [1225, 592] width 23 height 11
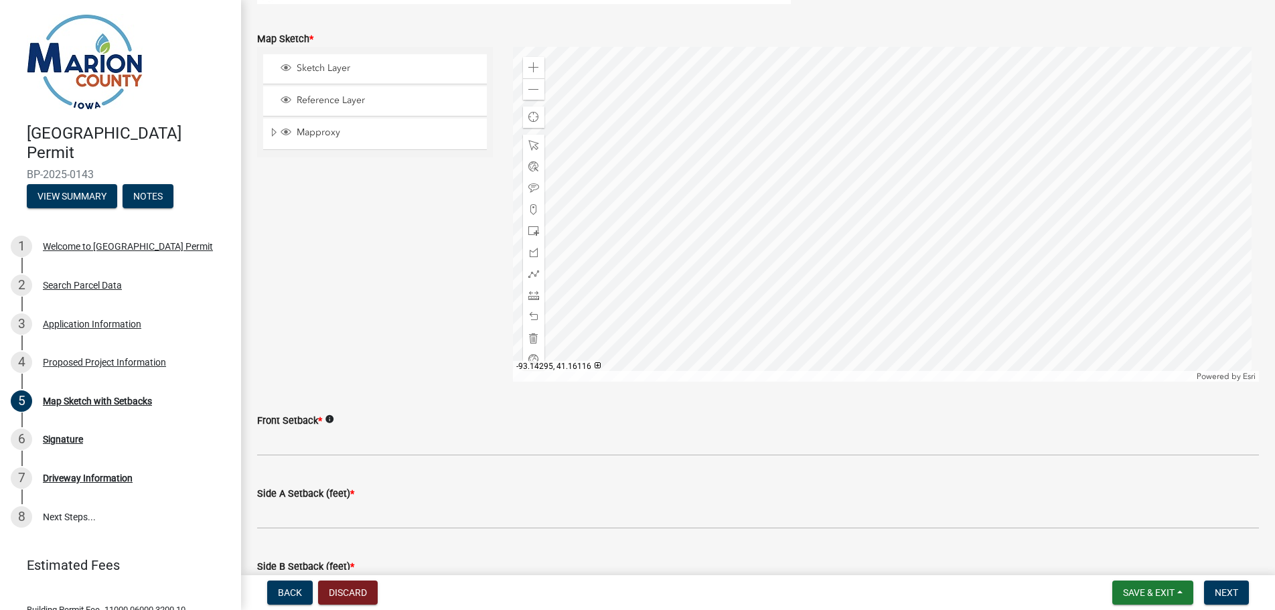
scroll to position [335, 0]
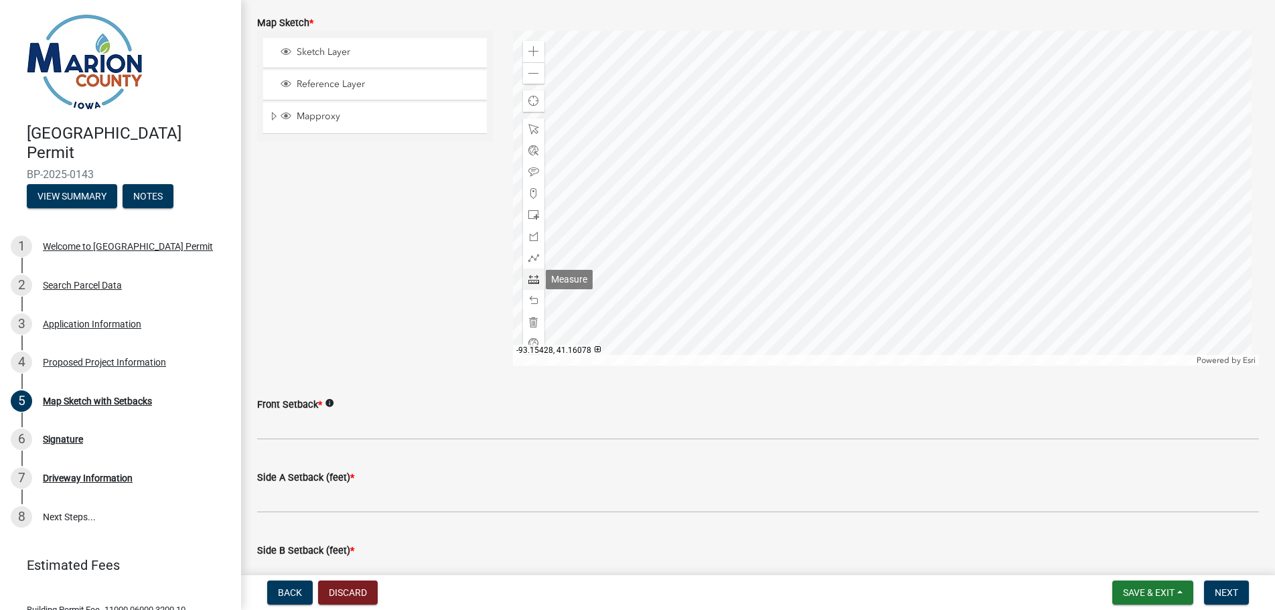
click at [532, 283] on span at bounding box center [533, 279] width 11 height 11
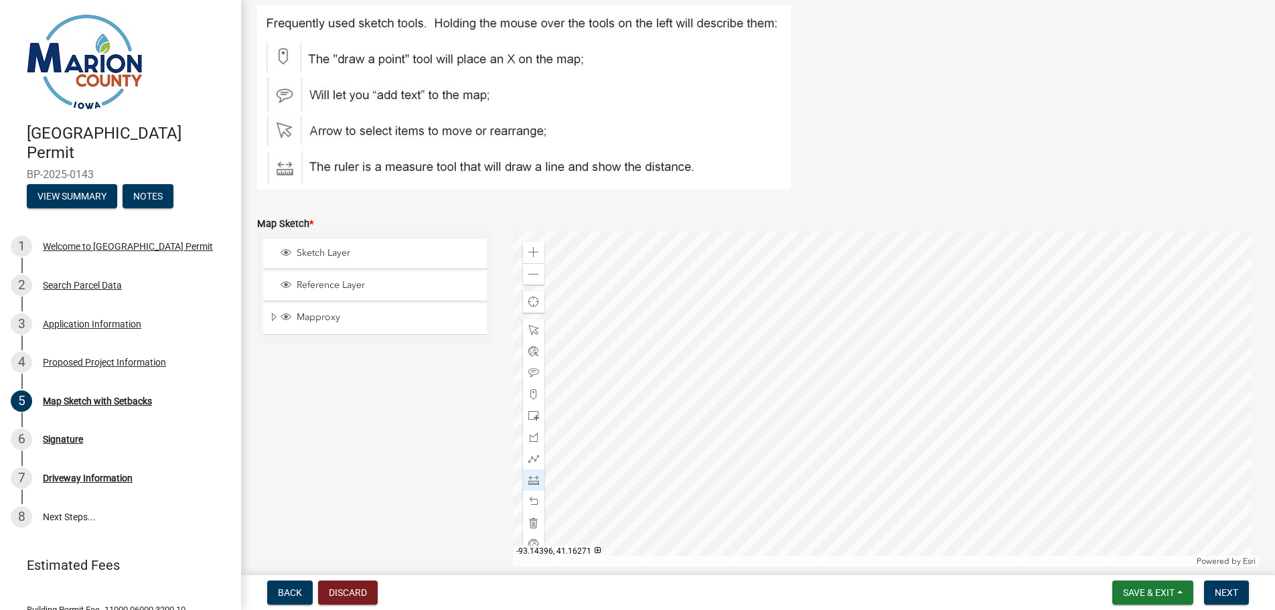
scroll to position [268, 0]
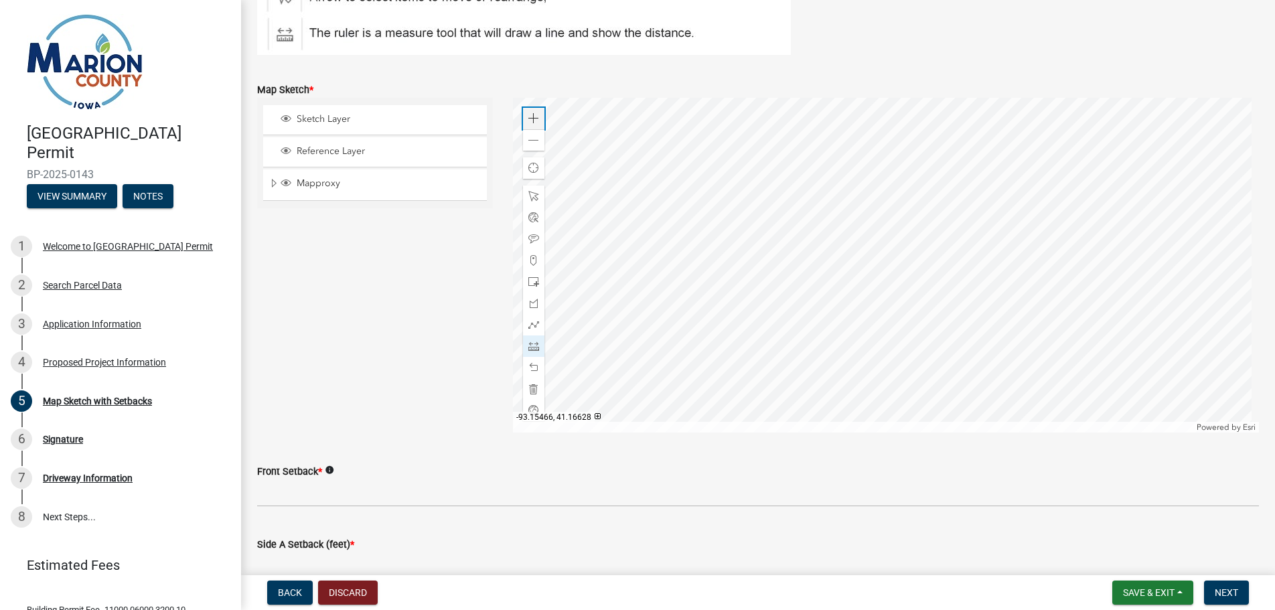
click at [529, 124] on div "Zoom in" at bounding box center [533, 118] width 21 height 21
click at [528, 140] on span at bounding box center [533, 140] width 11 height 11
click at [531, 344] on span at bounding box center [533, 346] width 11 height 11
click at [917, 385] on div at bounding box center [886, 265] width 746 height 335
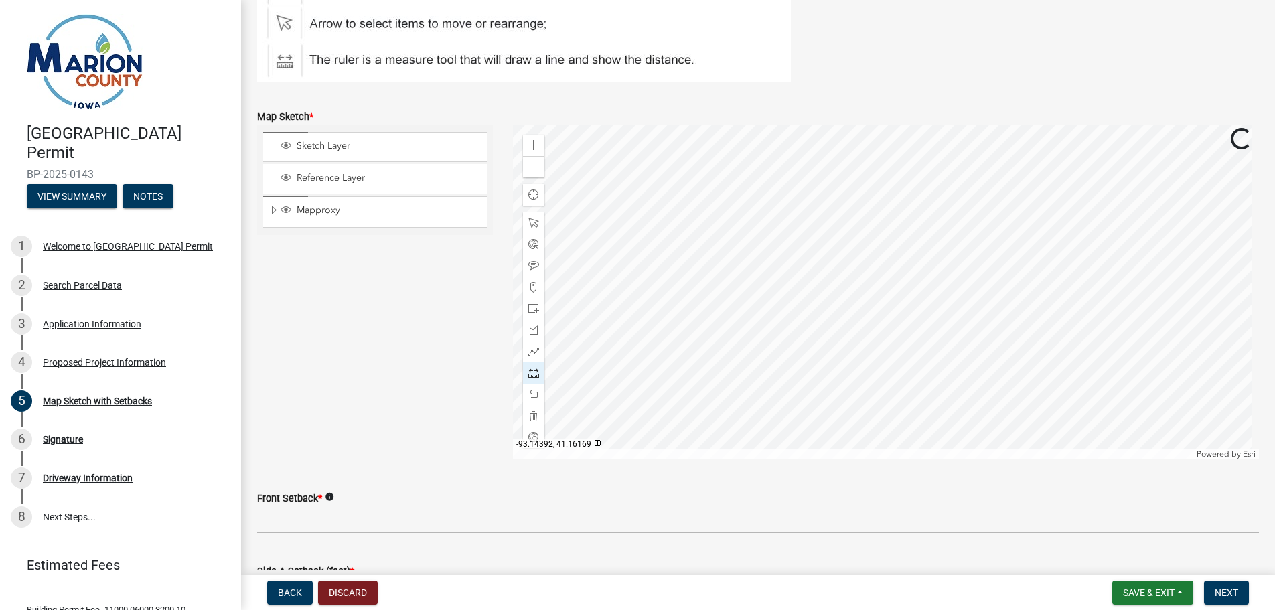
scroll to position [187, 0]
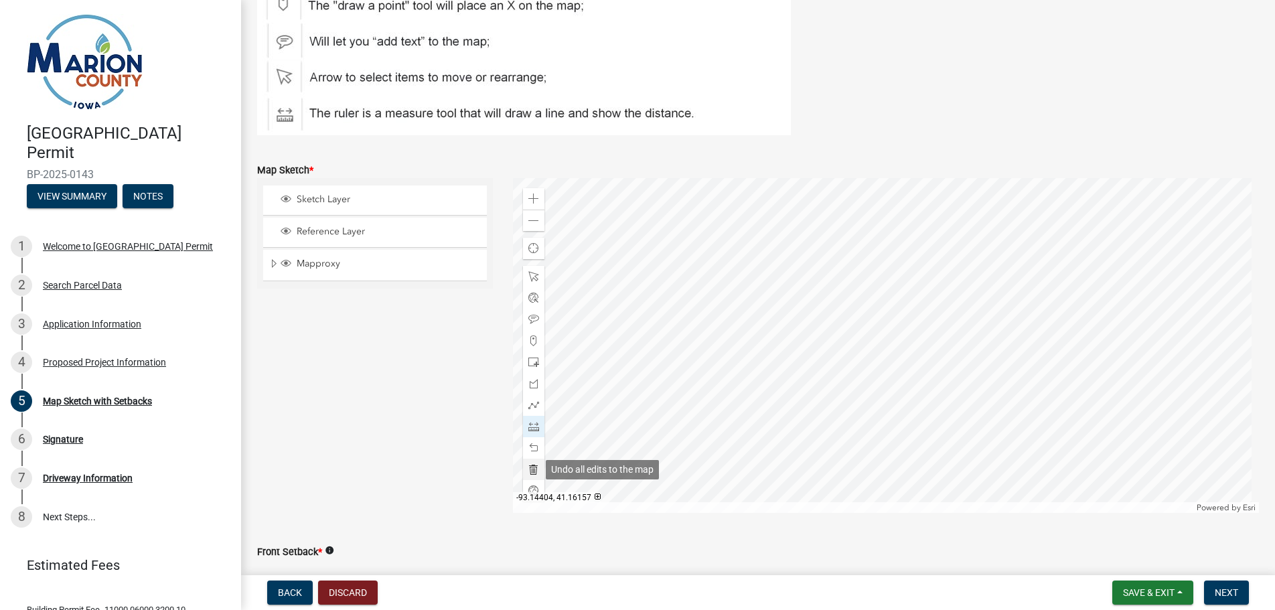
click at [532, 467] on span at bounding box center [533, 469] width 11 height 11
click at [528, 426] on span at bounding box center [533, 426] width 11 height 11
click at [852, 325] on div at bounding box center [886, 345] width 746 height 335
click at [911, 301] on div at bounding box center [886, 345] width 746 height 335
click at [948, 386] on div at bounding box center [886, 345] width 746 height 335
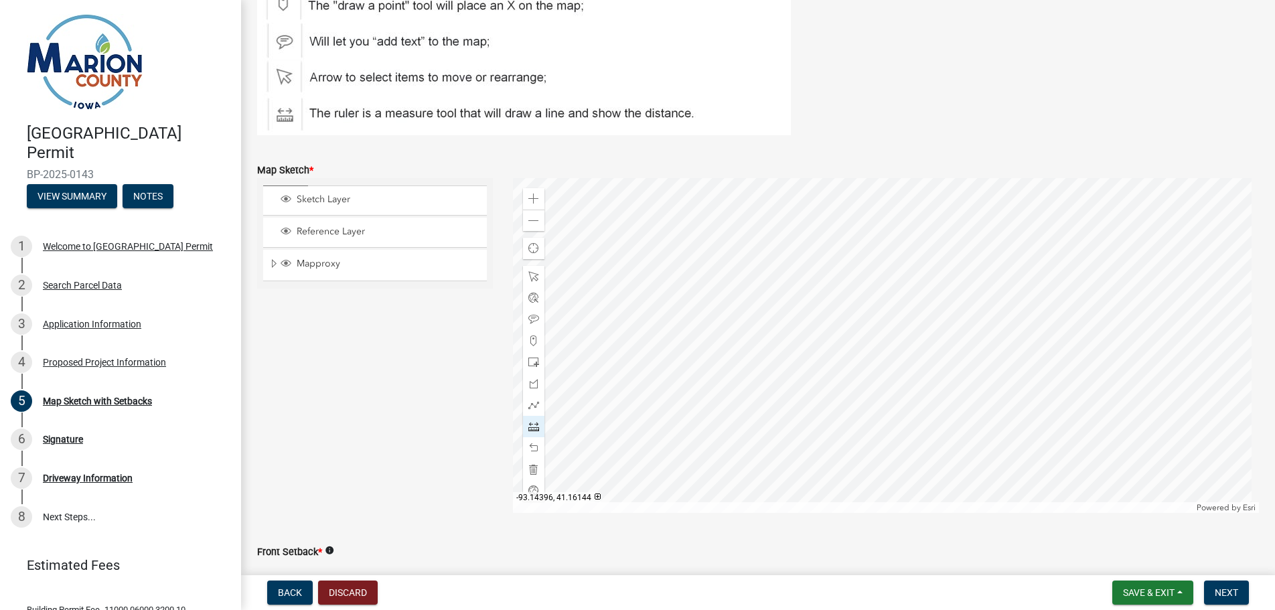
click at [891, 409] on div at bounding box center [886, 345] width 746 height 335
click at [852, 325] on div at bounding box center [886, 345] width 746 height 335
click at [532, 470] on span at bounding box center [533, 469] width 11 height 11
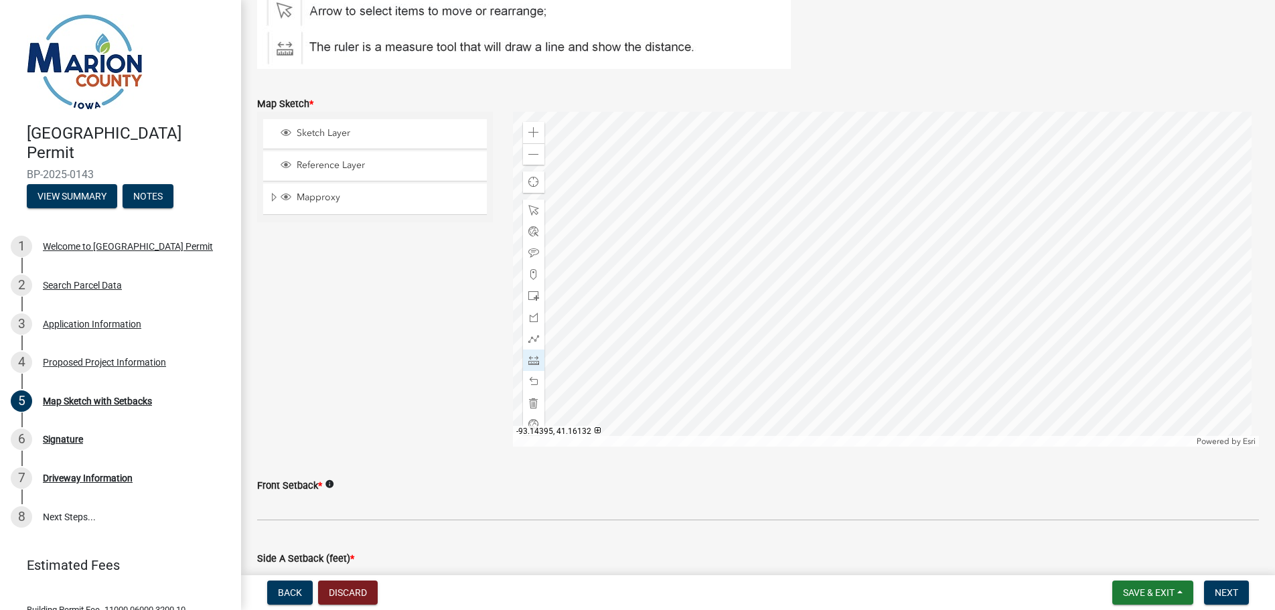
scroll to position [250, 0]
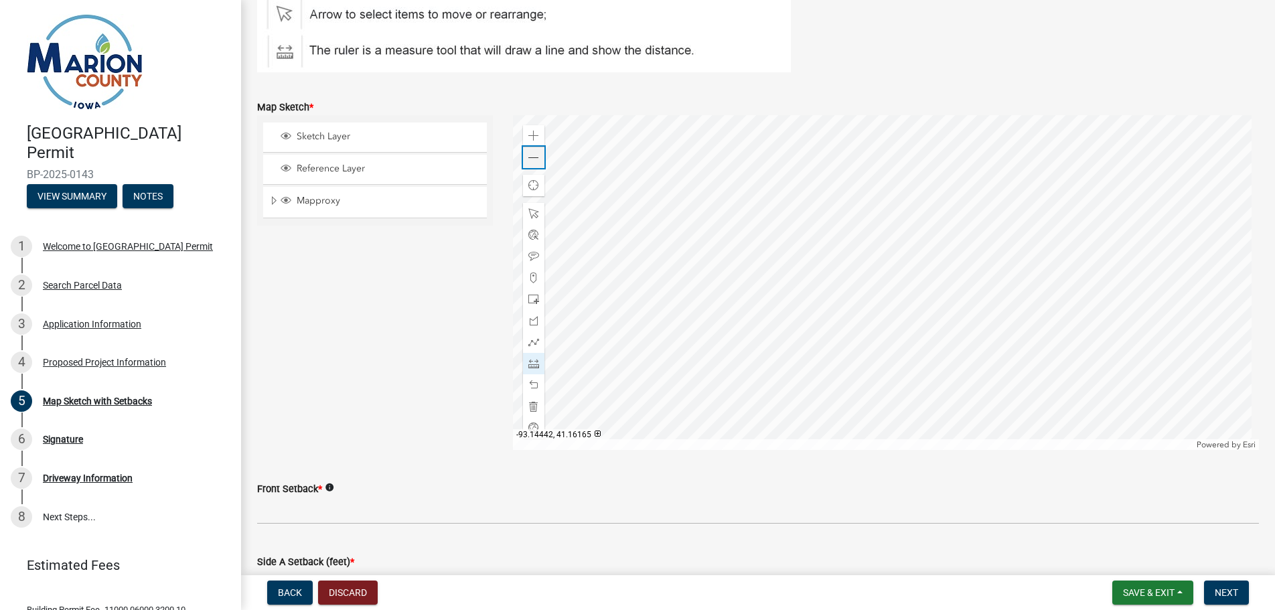
click at [532, 153] on span at bounding box center [533, 158] width 11 height 11
click at [536, 137] on div "Zoom in" at bounding box center [533, 135] width 21 height 21
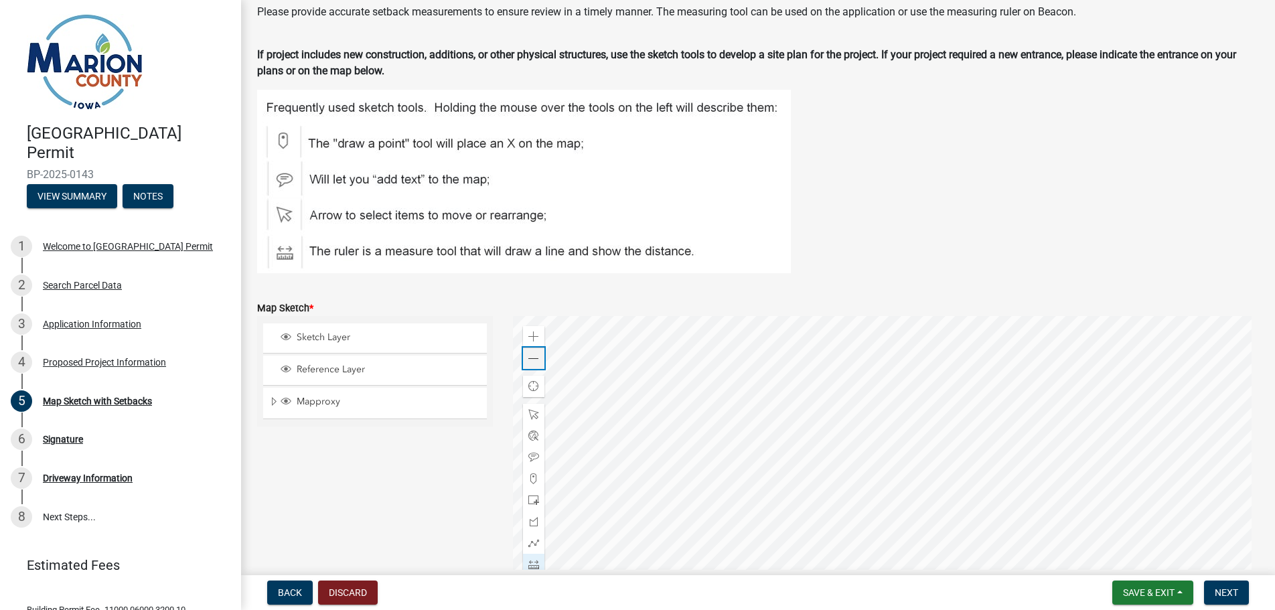
click at [536, 361] on span at bounding box center [533, 358] width 11 height 11
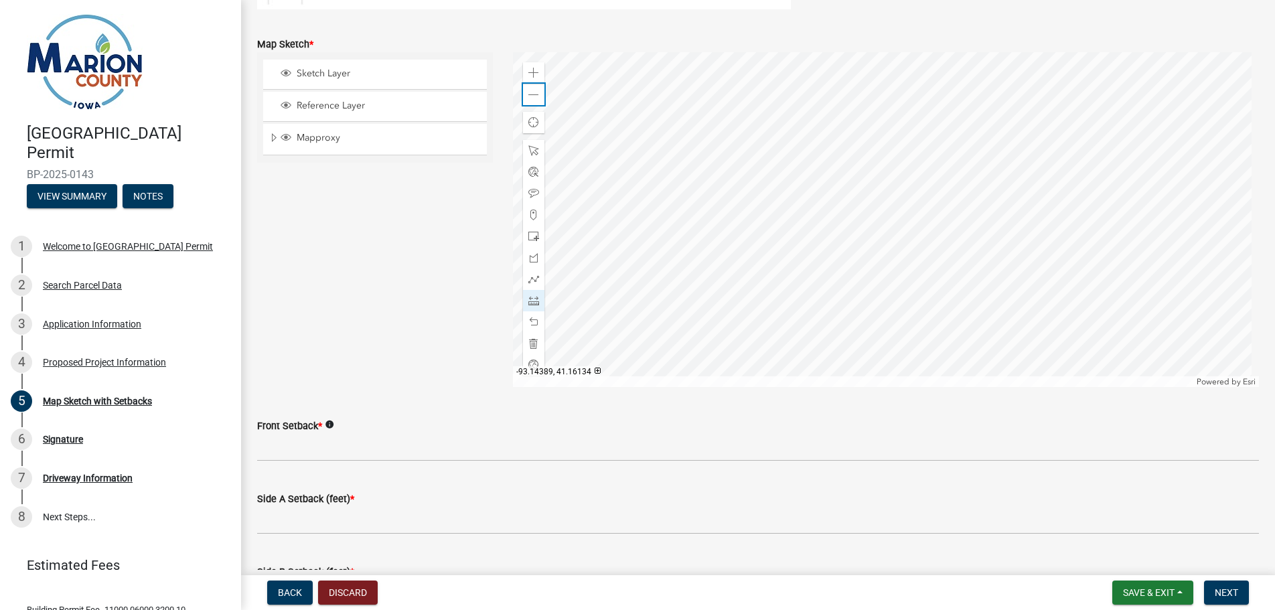
scroll to position [183, 0]
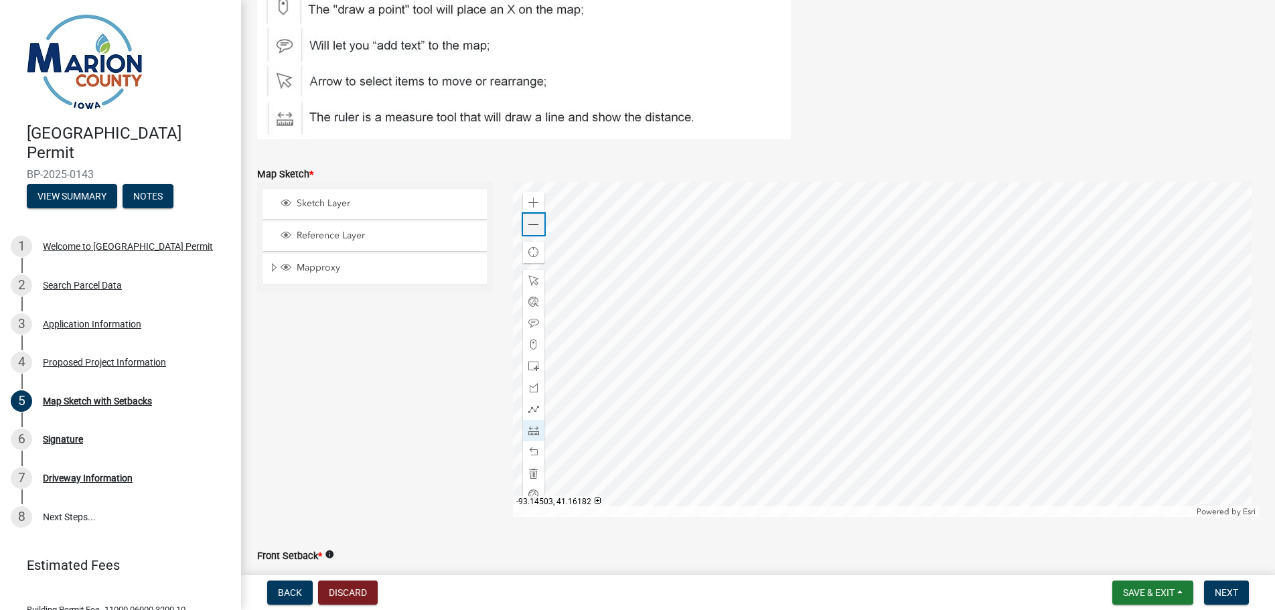
click at [528, 224] on span at bounding box center [533, 225] width 11 height 11
click at [529, 368] on span at bounding box center [533, 366] width 11 height 11
click at [848, 323] on div at bounding box center [886, 349] width 746 height 335
click at [861, 342] on div at bounding box center [886, 349] width 746 height 335
click at [530, 475] on span at bounding box center [533, 473] width 11 height 11
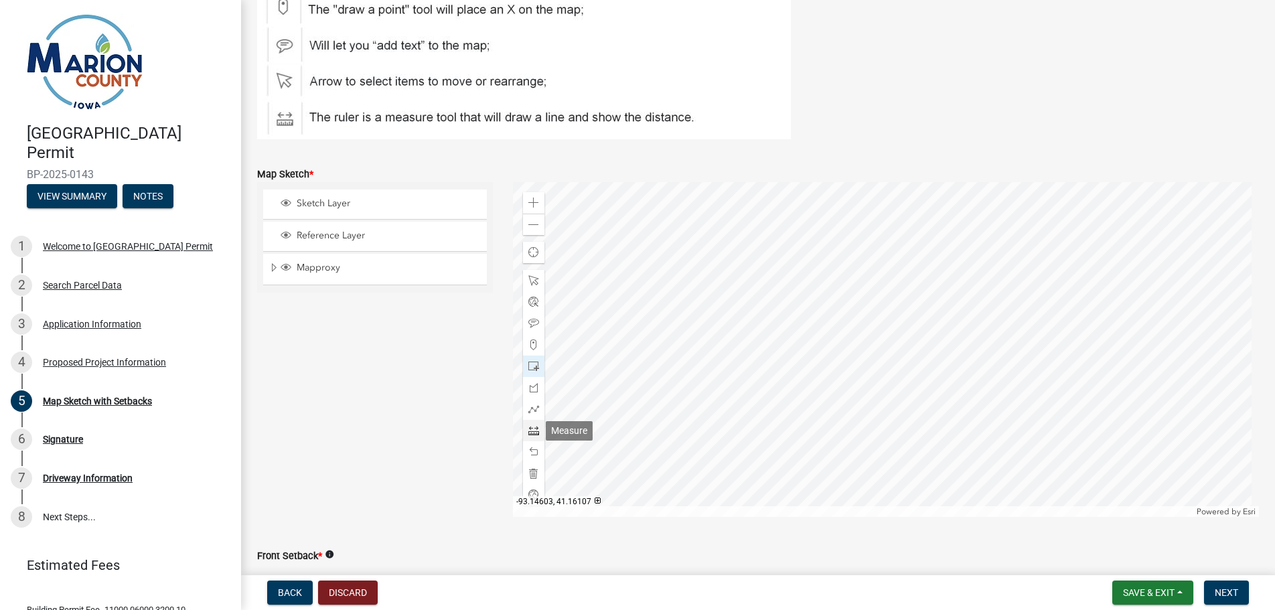
click at [532, 433] on span at bounding box center [533, 430] width 11 height 11
click at [531, 412] on span at bounding box center [533, 409] width 11 height 11
click at [849, 327] on div at bounding box center [886, 349] width 746 height 335
click at [529, 474] on span at bounding box center [533, 473] width 11 height 11
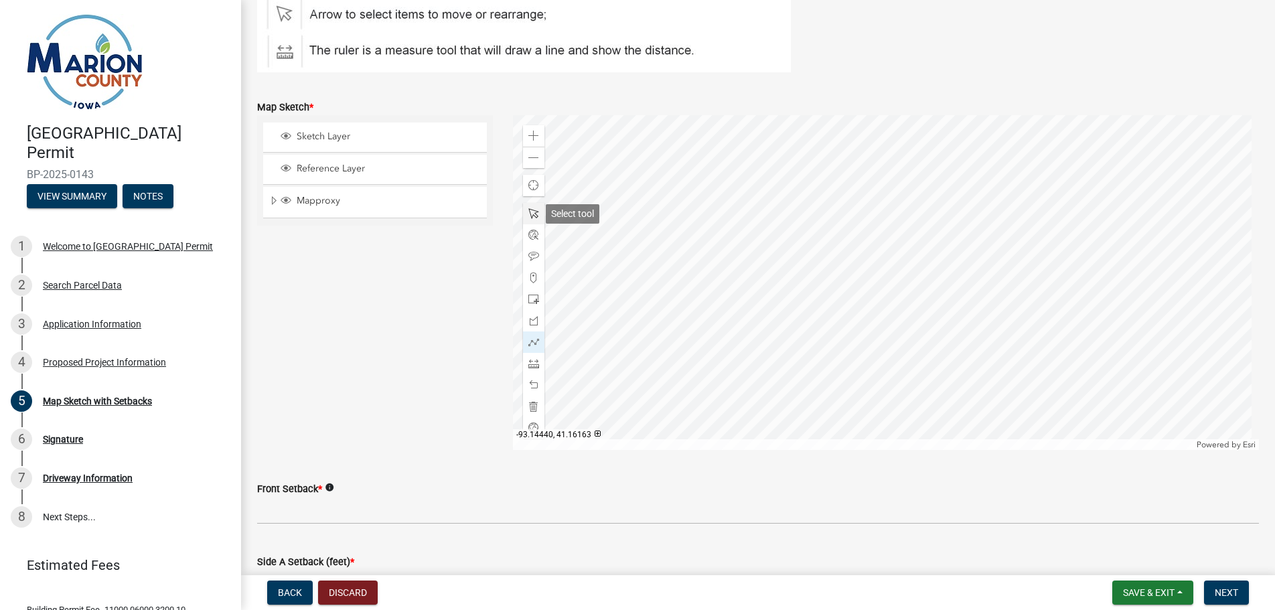
click at [530, 211] on span at bounding box center [533, 213] width 11 height 11
click at [532, 341] on span at bounding box center [533, 342] width 11 height 11
click at [535, 158] on span at bounding box center [533, 158] width 11 height 11
click at [536, 343] on span at bounding box center [533, 342] width 11 height 11
click at [804, 264] on div at bounding box center [886, 282] width 746 height 335
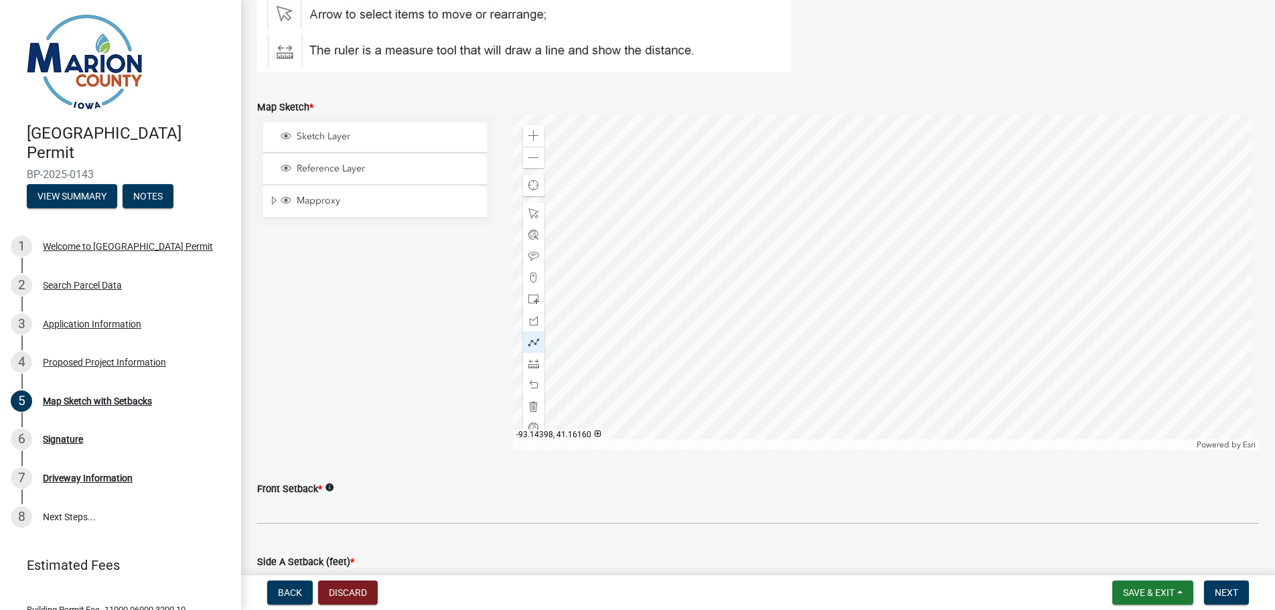
click at [855, 256] on div at bounding box center [886, 282] width 746 height 335
click at [864, 320] on div at bounding box center [886, 282] width 746 height 335
click at [813, 324] on div at bounding box center [886, 282] width 746 height 335
click at [803, 266] on div at bounding box center [886, 282] width 746 height 335
click at [536, 366] on div at bounding box center [533, 363] width 21 height 21
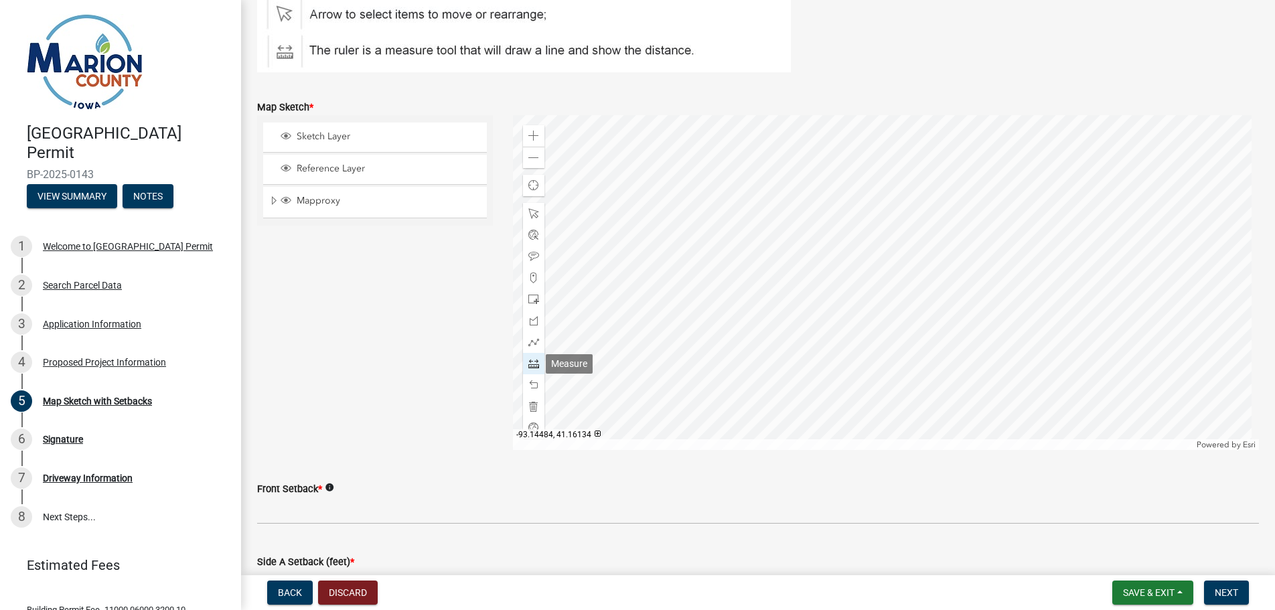
click at [529, 363] on span at bounding box center [533, 363] width 11 height 11
click at [817, 263] on div at bounding box center [886, 282] width 746 height 335
click at [869, 254] on div at bounding box center [886, 282] width 746 height 335
click at [883, 332] on div at bounding box center [886, 282] width 746 height 335
click at [830, 339] on div at bounding box center [886, 282] width 746 height 335
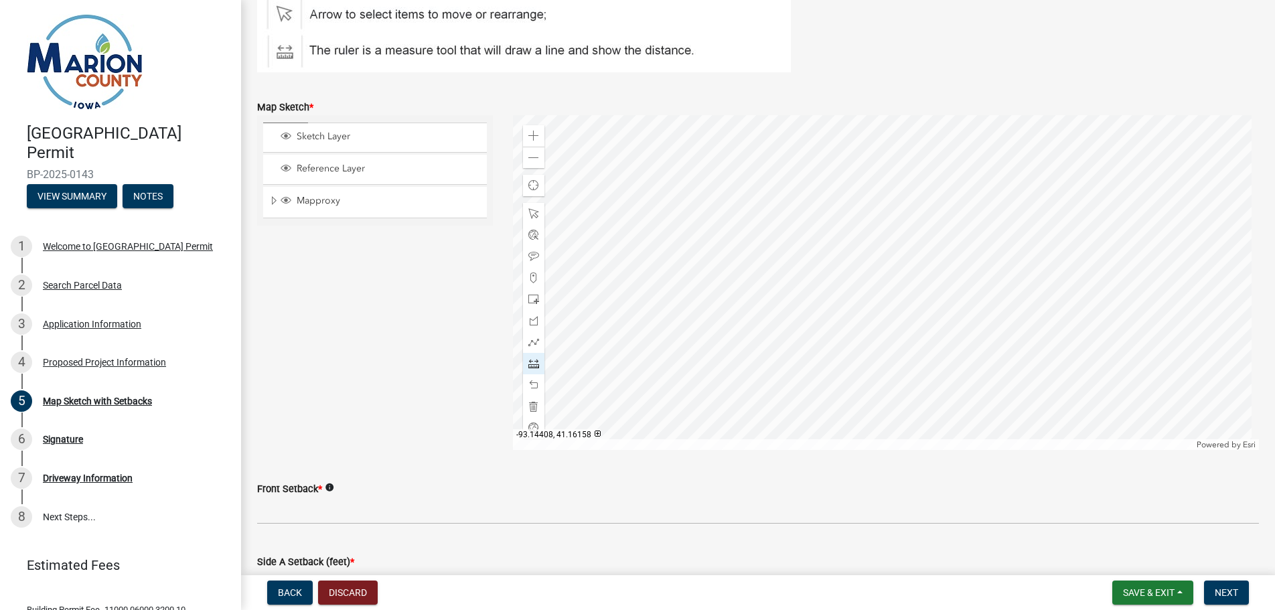
click at [817, 263] on div at bounding box center [886, 282] width 746 height 335
click at [1231, 593] on span "Next" at bounding box center [1225, 592] width 23 height 11
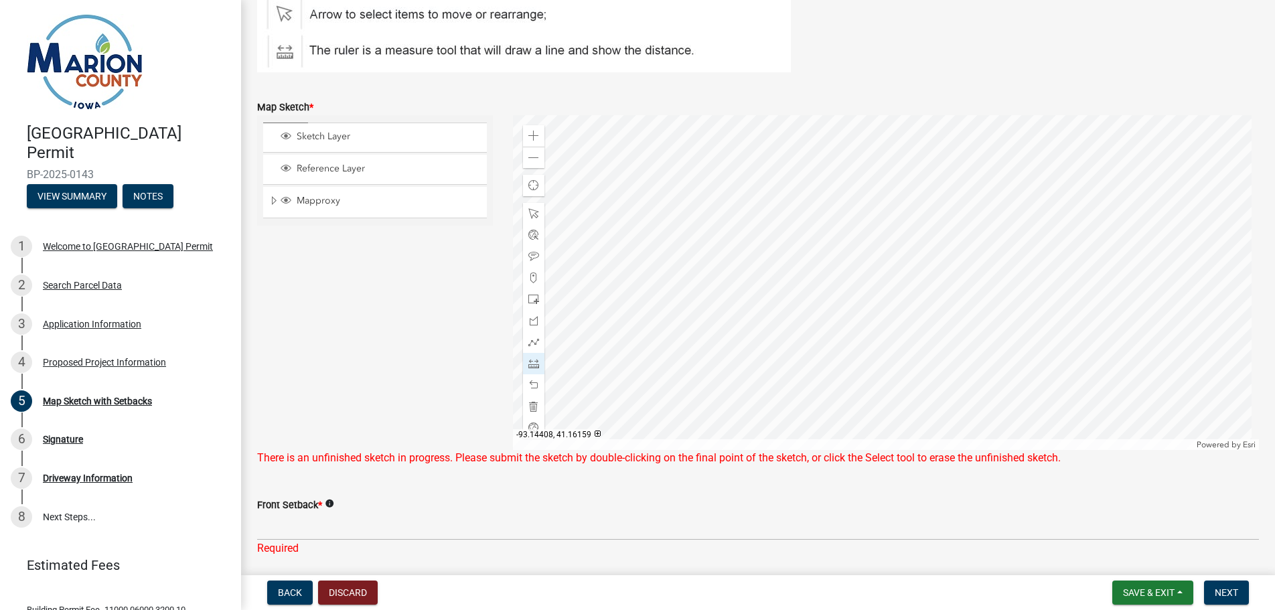
click at [817, 262] on div at bounding box center [886, 282] width 746 height 335
click at [1230, 595] on span "Next" at bounding box center [1225, 592] width 23 height 11
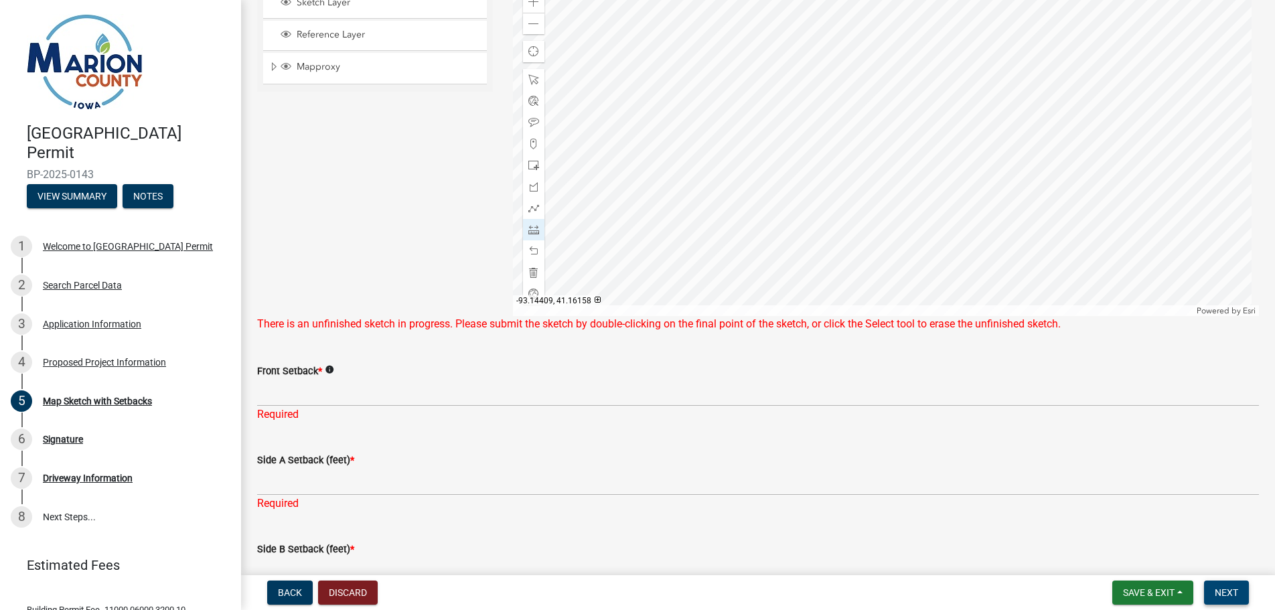
scroll to position [116, 0]
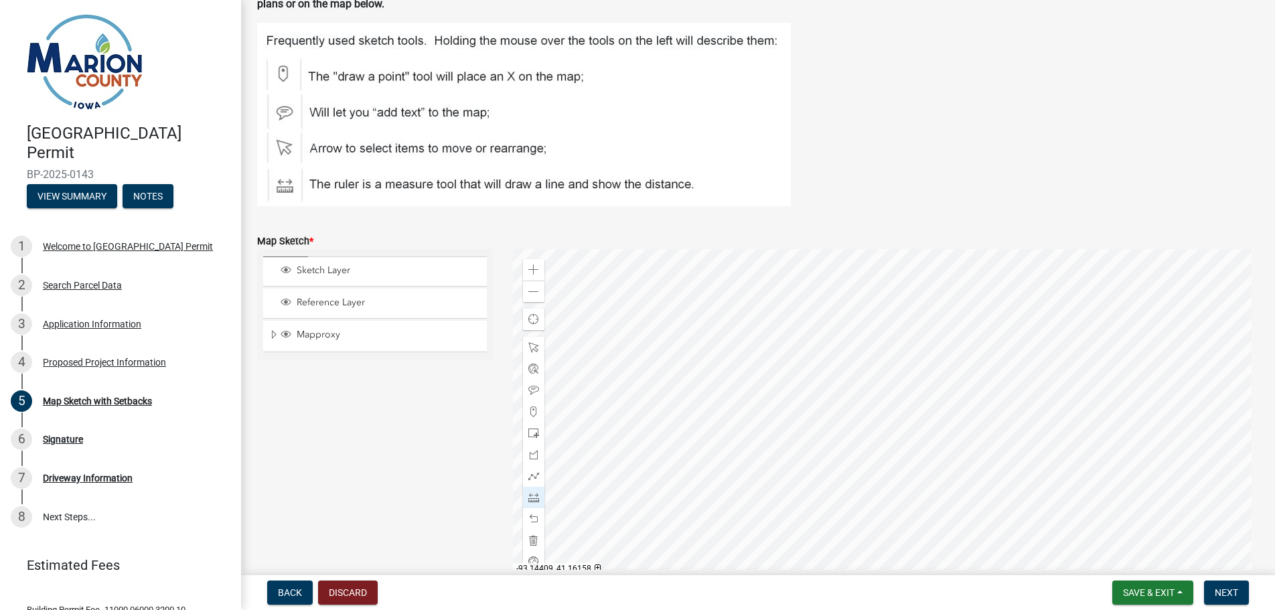
click at [817, 398] on div at bounding box center [886, 416] width 746 height 335
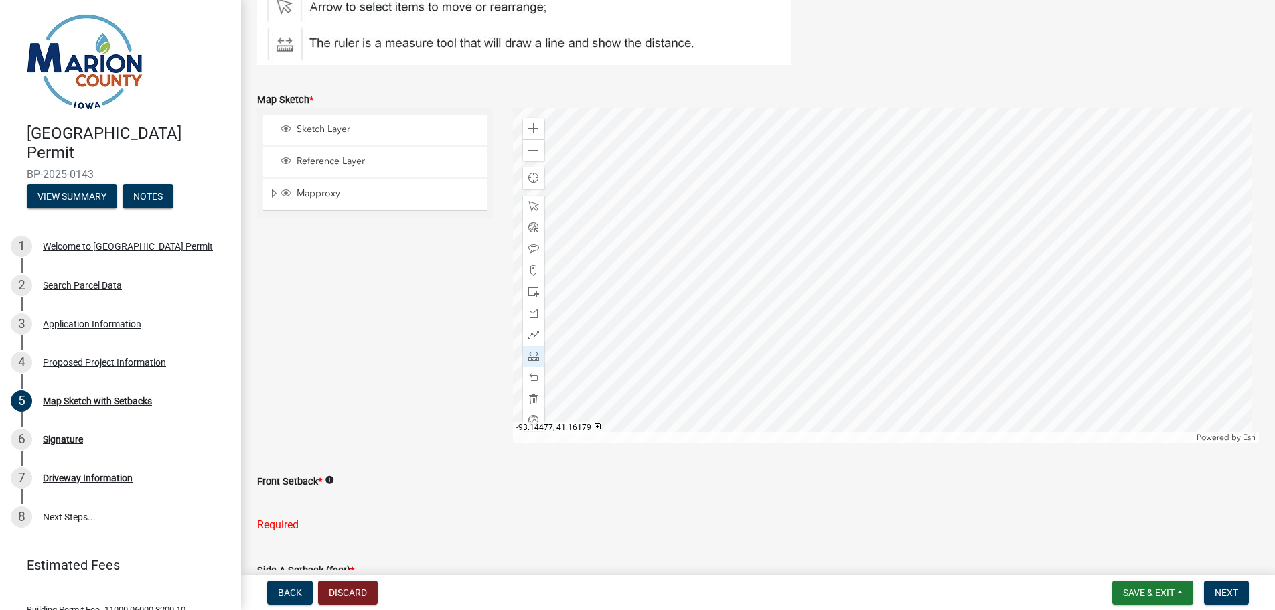
scroll to position [248, 0]
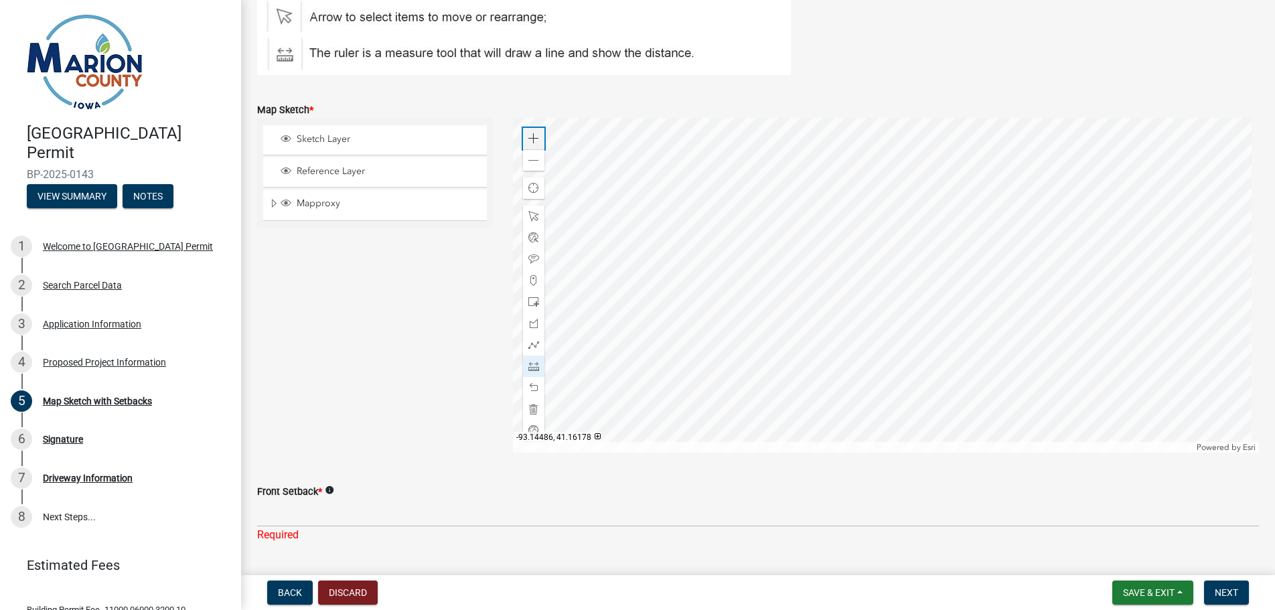
click at [528, 139] on span at bounding box center [533, 138] width 11 height 11
click at [528, 160] on span at bounding box center [533, 160] width 11 height 11
click at [530, 140] on span at bounding box center [533, 138] width 11 height 11
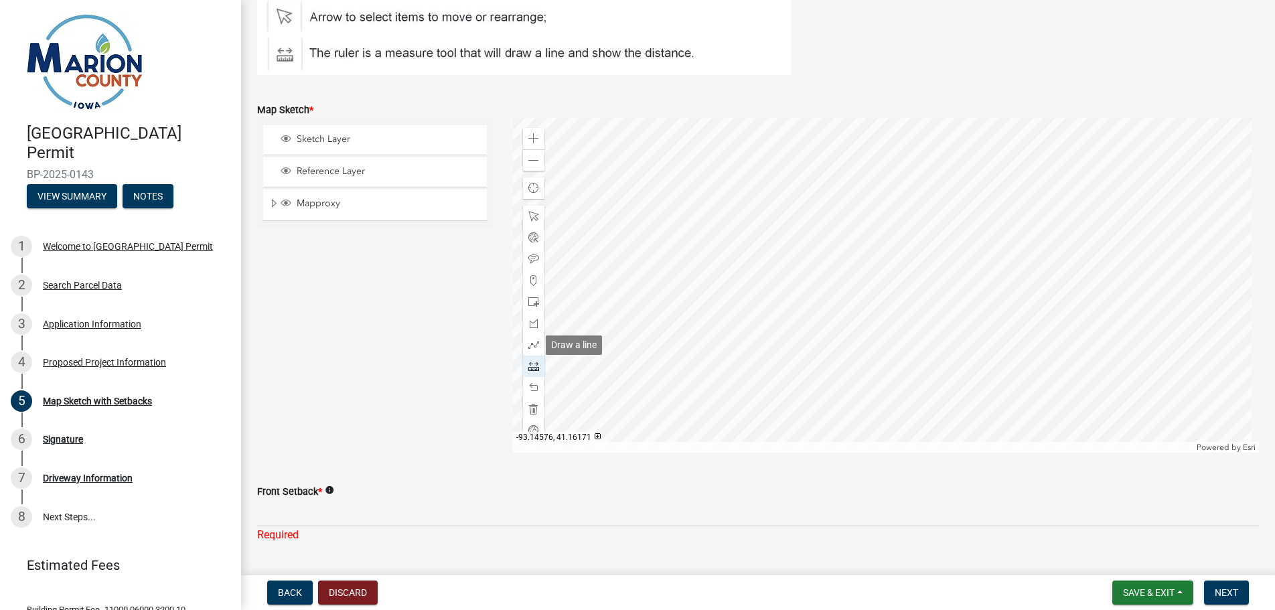
click at [536, 366] on div at bounding box center [533, 365] width 21 height 21
click at [523, 161] on div "Zoom out" at bounding box center [533, 159] width 21 height 21
click at [532, 370] on span at bounding box center [533, 366] width 11 height 11
click at [862, 281] on div at bounding box center [886, 285] width 746 height 335
click at [528, 219] on span at bounding box center [533, 216] width 11 height 11
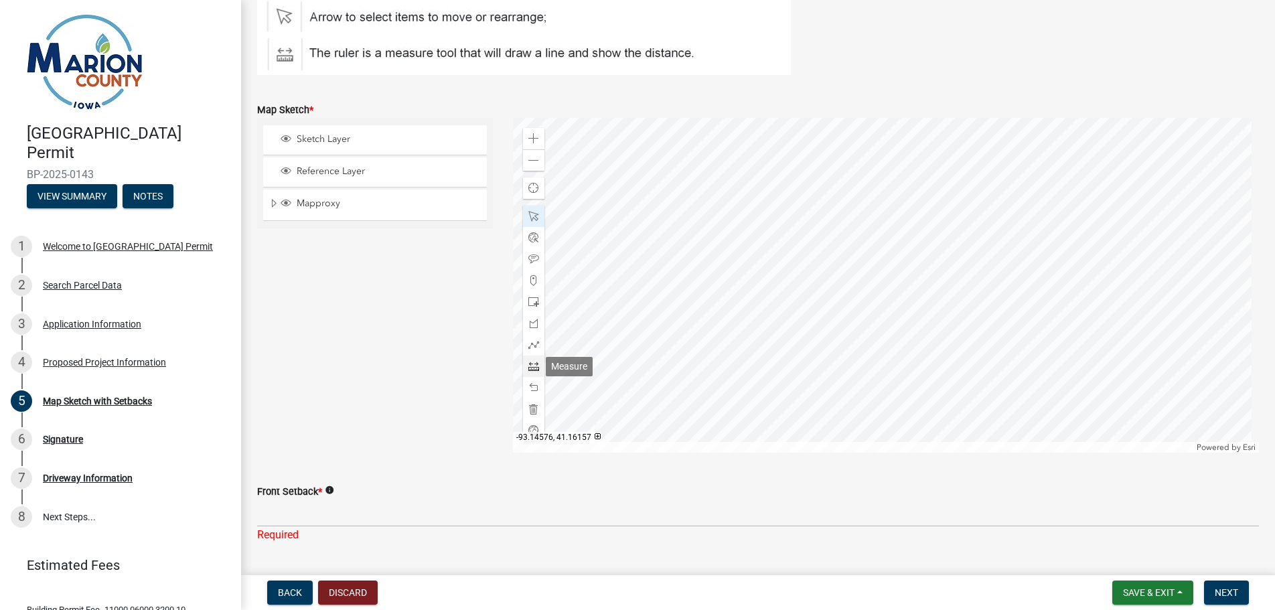
click at [532, 367] on span at bounding box center [533, 366] width 11 height 11
click at [868, 299] on div at bounding box center [886, 285] width 746 height 335
click at [530, 217] on span at bounding box center [533, 216] width 11 height 11
click at [530, 367] on span at bounding box center [533, 366] width 11 height 11
click at [881, 297] on div at bounding box center [886, 285] width 746 height 335
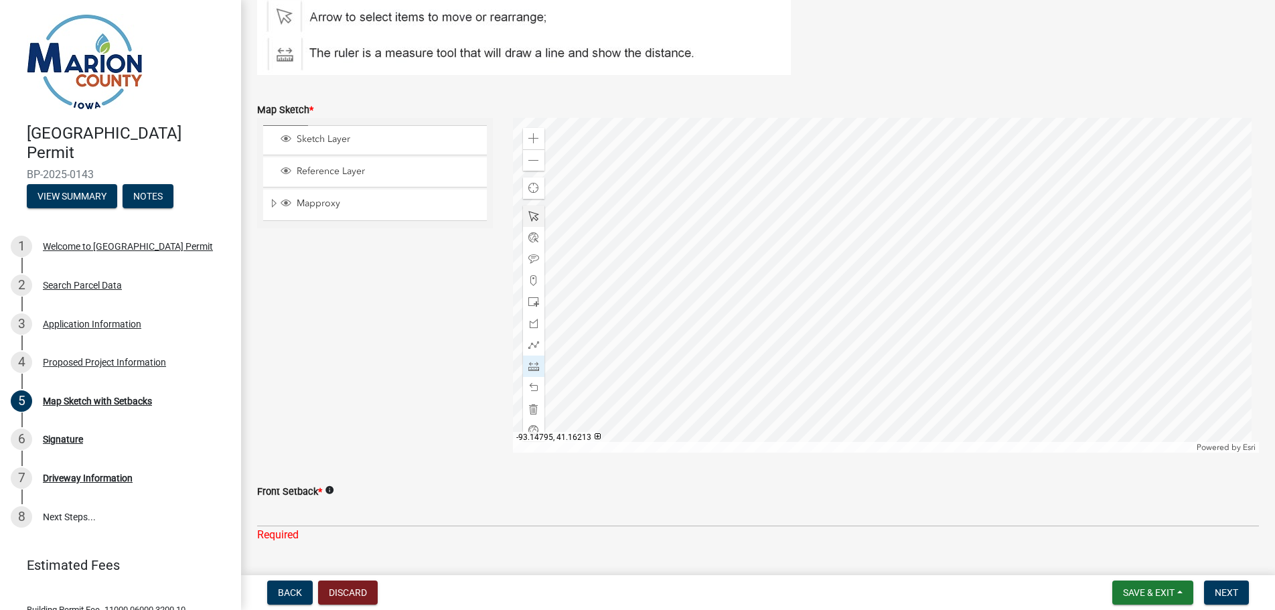
click at [532, 218] on span at bounding box center [533, 216] width 11 height 11
click at [531, 164] on span at bounding box center [533, 160] width 11 height 11
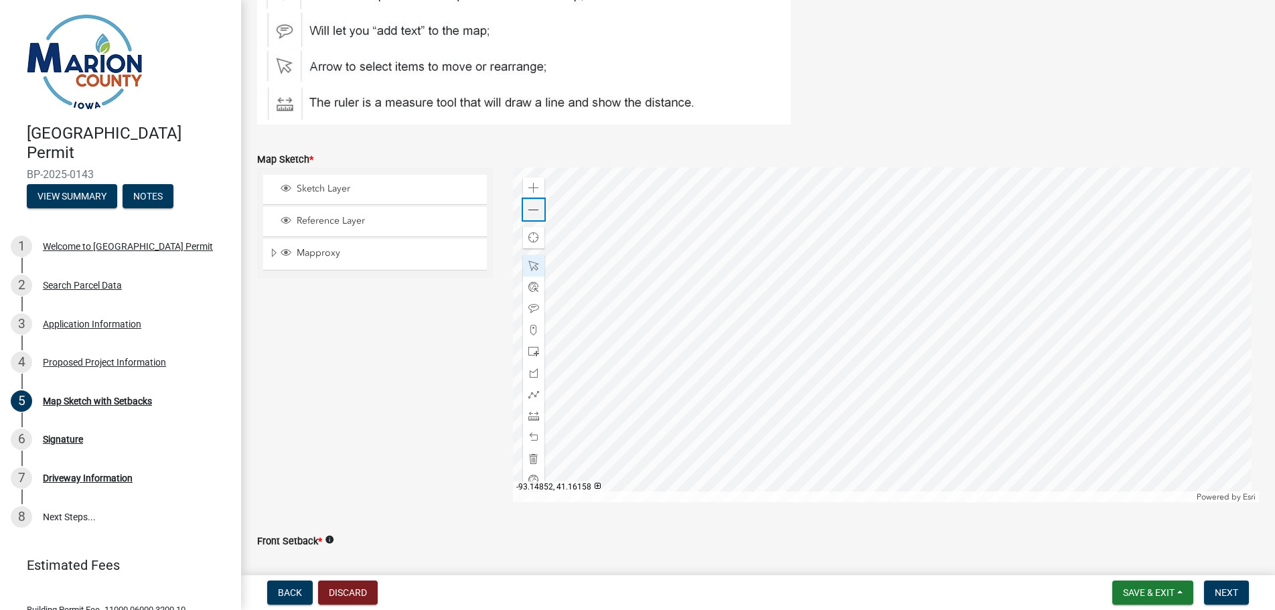
scroll to position [181, 0]
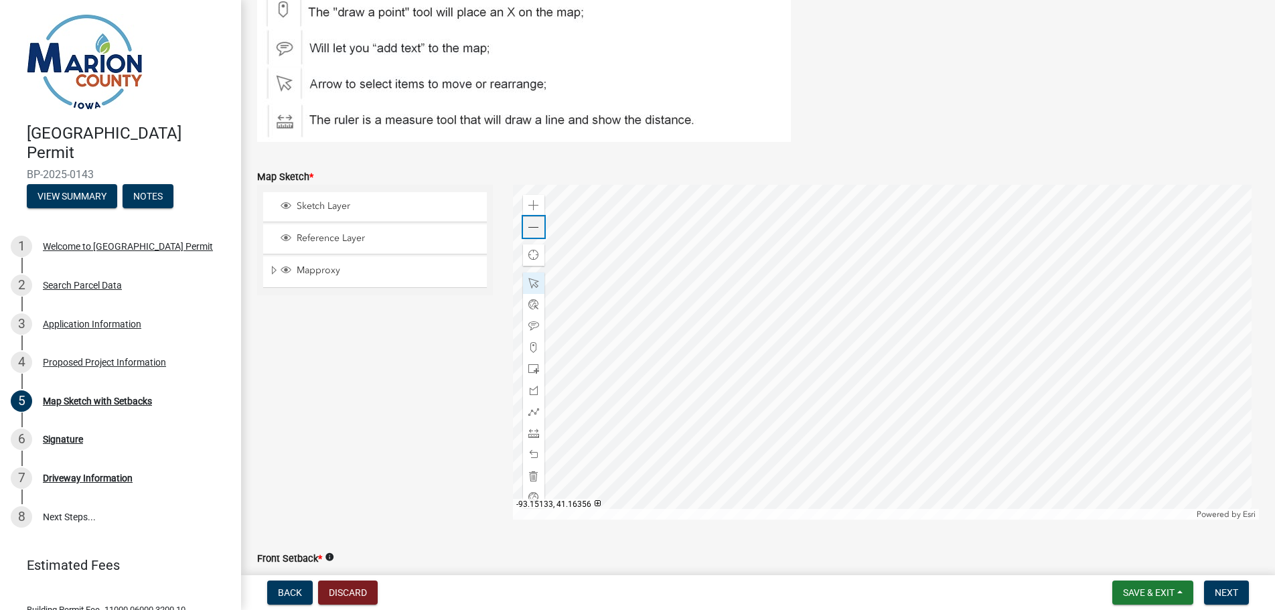
click at [534, 226] on span at bounding box center [533, 227] width 11 height 11
click at [532, 434] on span at bounding box center [533, 433] width 11 height 11
click at [878, 352] on div at bounding box center [886, 352] width 746 height 335
click at [530, 285] on span at bounding box center [533, 283] width 11 height 11
click at [528, 230] on span at bounding box center [533, 227] width 11 height 11
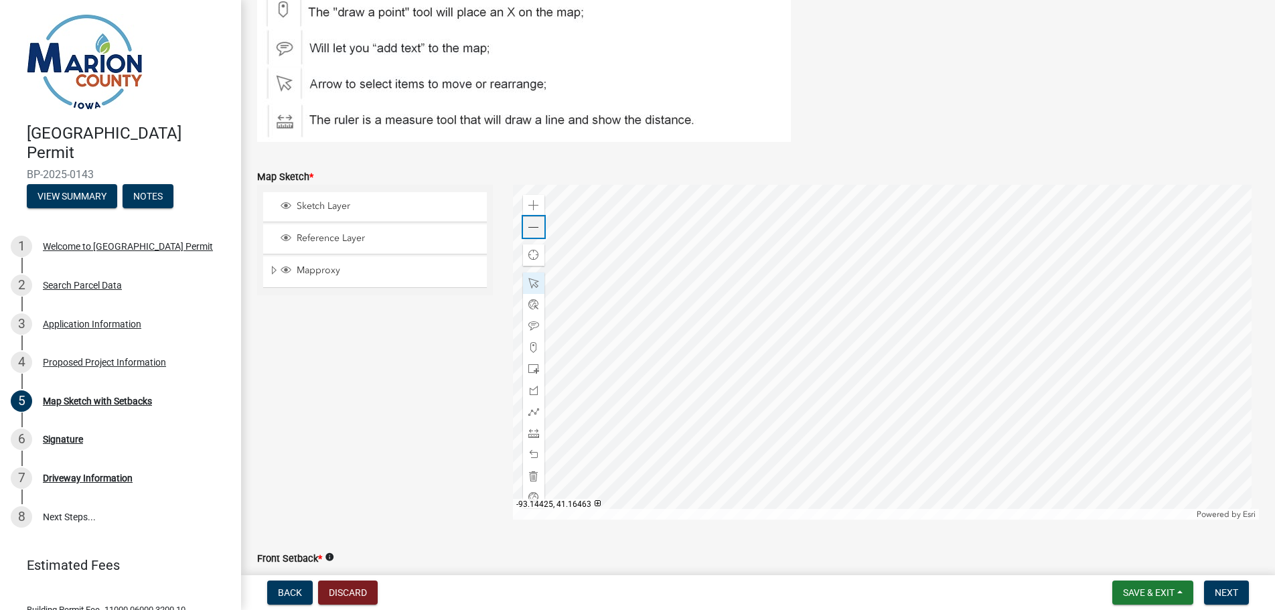
click at [528, 230] on span at bounding box center [533, 227] width 11 height 11
click at [528, 205] on span at bounding box center [533, 205] width 11 height 11
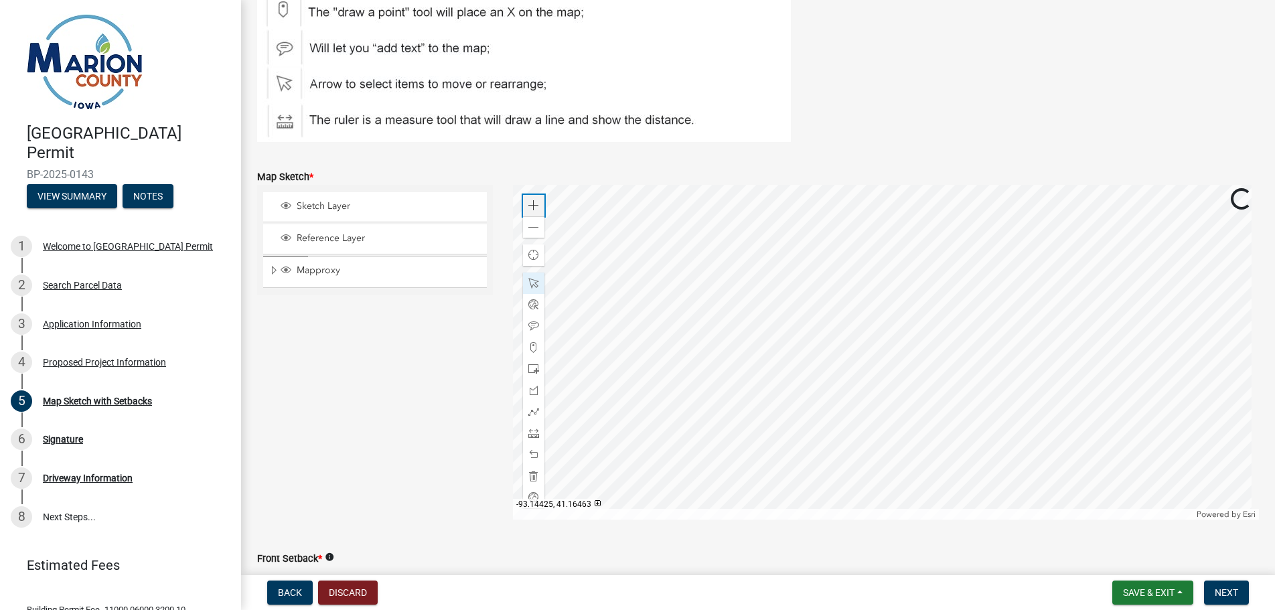
click at [528, 205] on span at bounding box center [533, 205] width 11 height 11
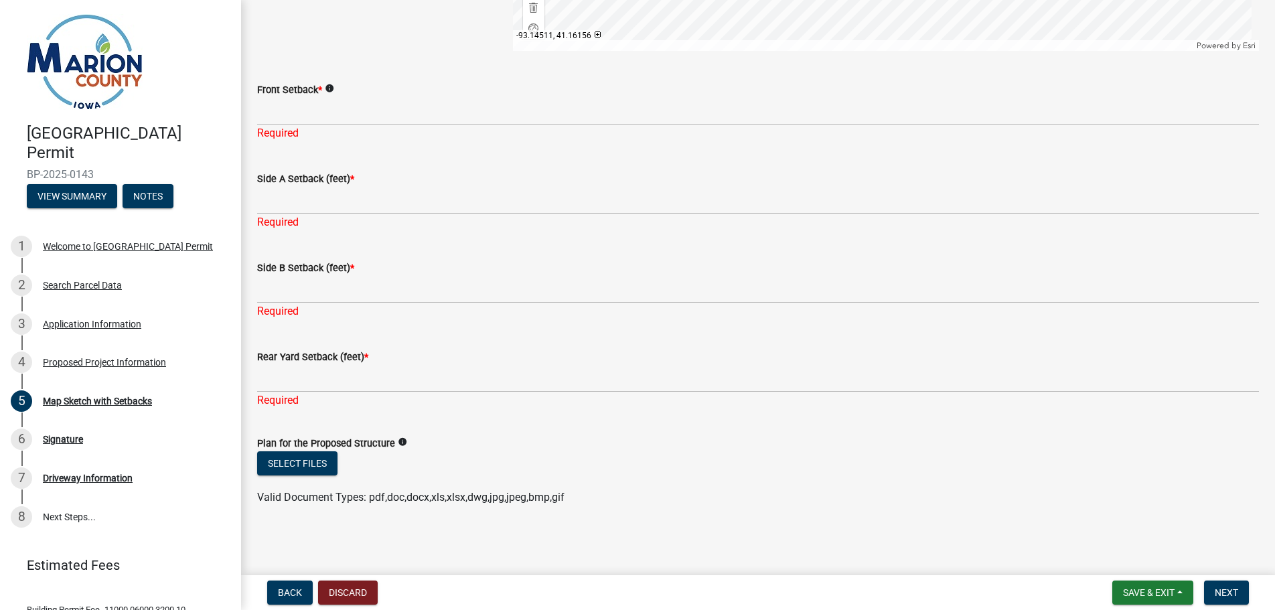
scroll to position [515, 0]
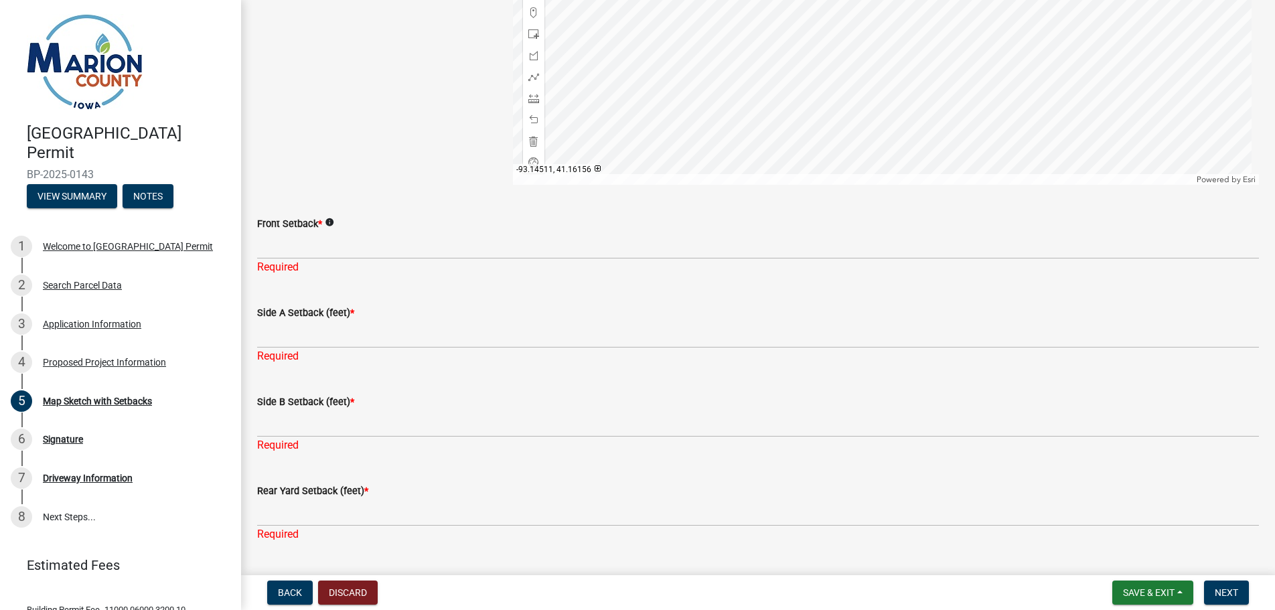
click at [298, 221] on label "Front Setback *" at bounding box center [289, 224] width 65 height 9
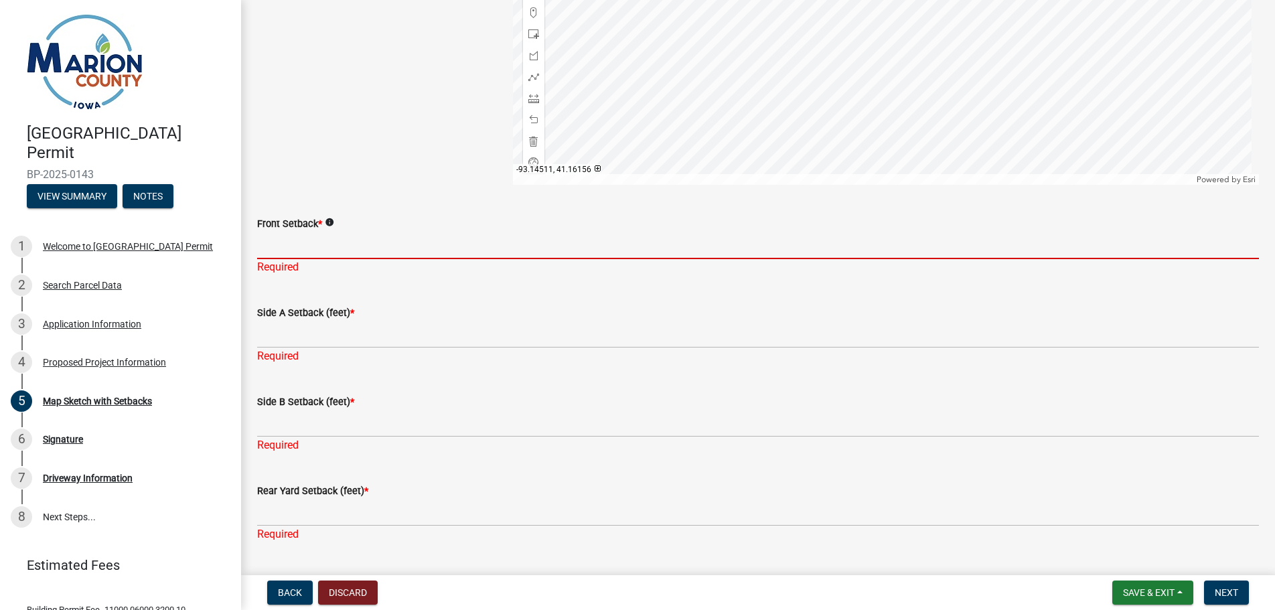
click at [298, 232] on input "Front Setback *" at bounding box center [758, 245] width 1002 height 27
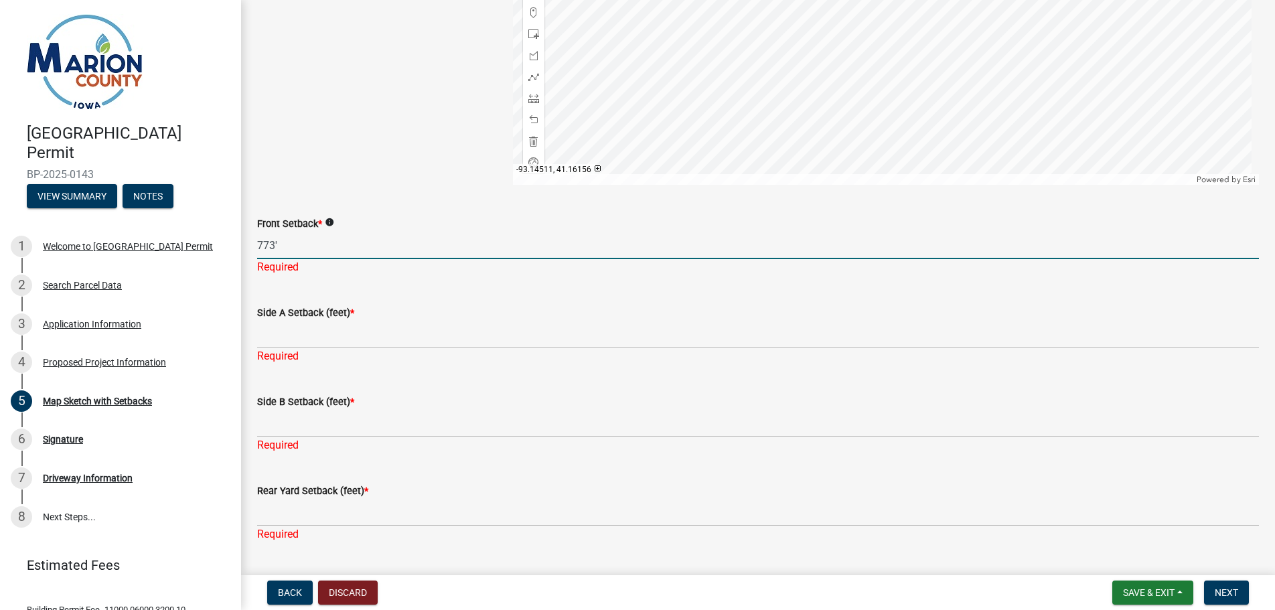
type input "773'"
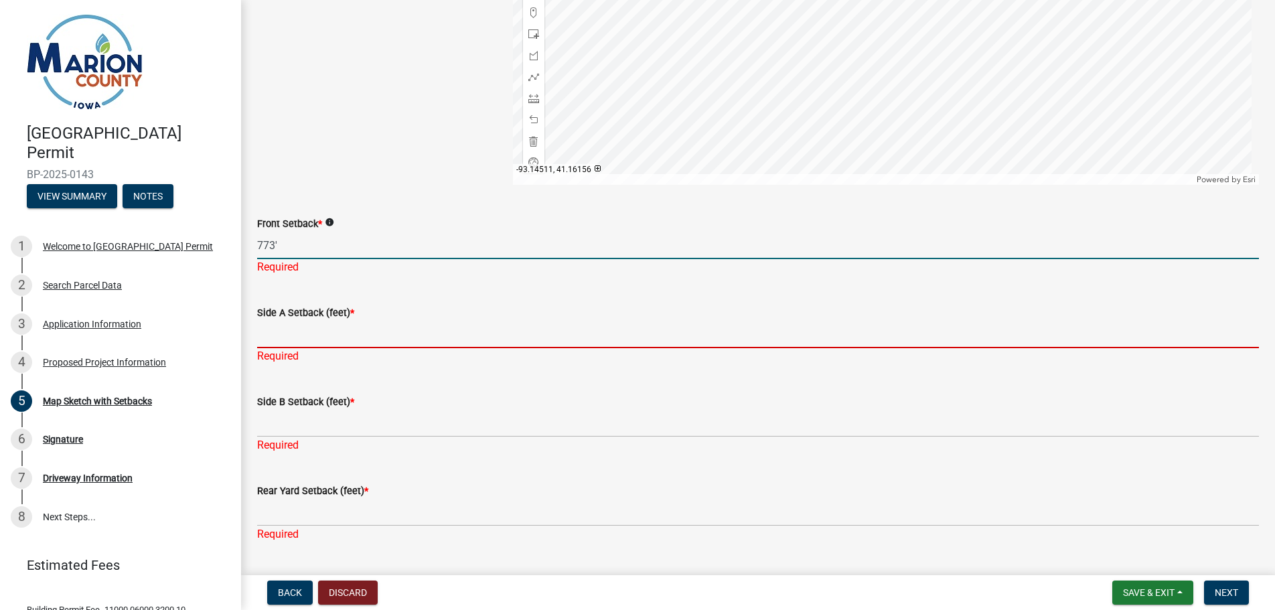
click at [278, 341] on div "Side A Setback (feet) * Required" at bounding box center [758, 325] width 1002 height 78
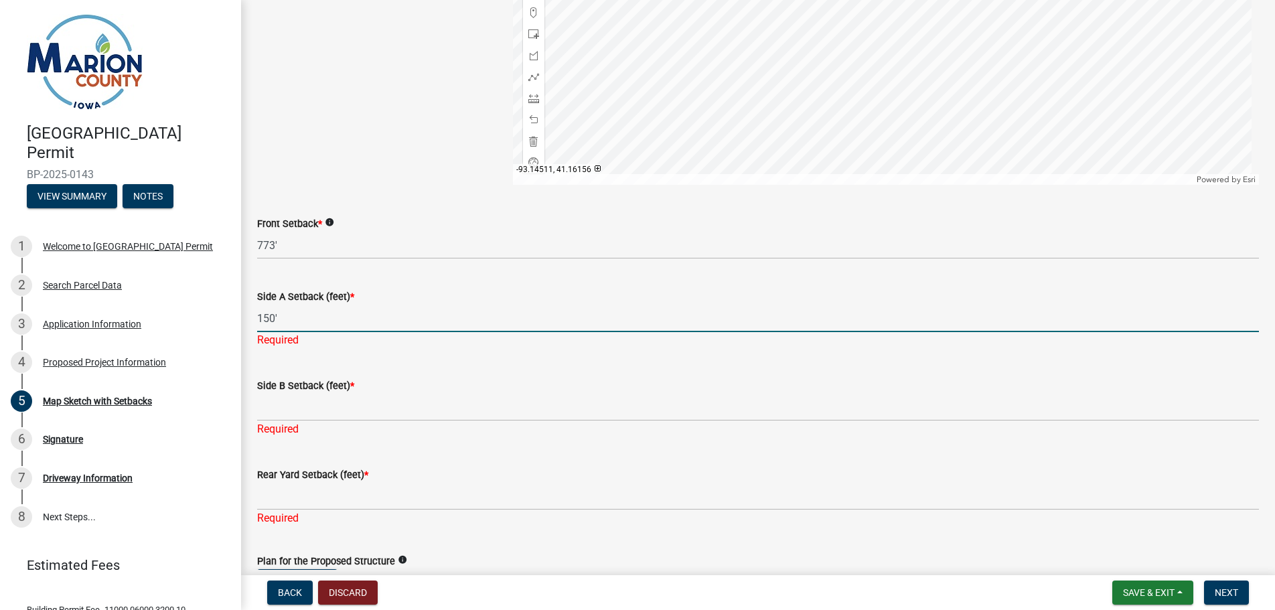
type input "150'"
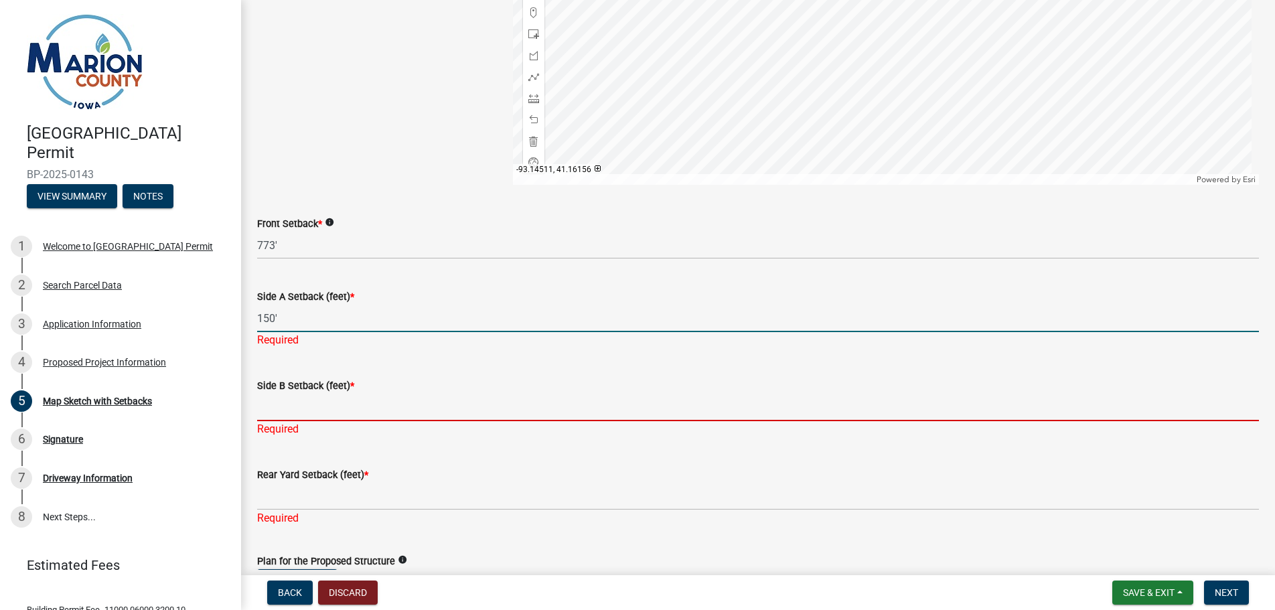
click at [303, 402] on input "Side B Setback (feet) *" at bounding box center [758, 407] width 1002 height 27
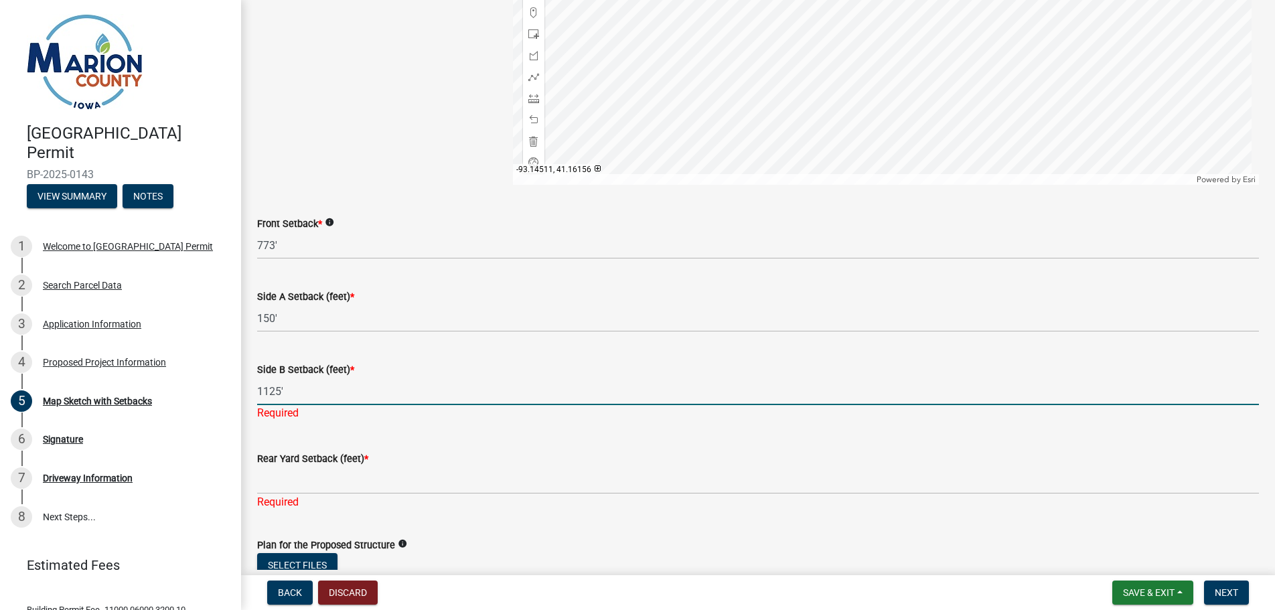
type input "1125'"
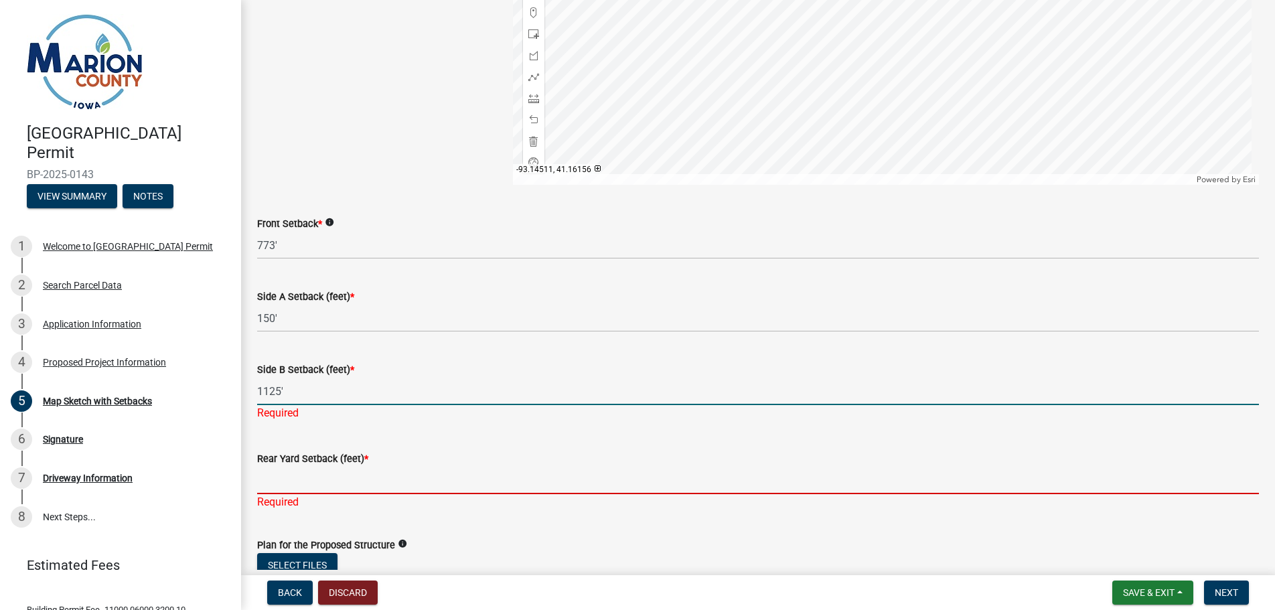
click at [290, 476] on input "Rear Yard Setback (feet) *" at bounding box center [758, 480] width 1002 height 27
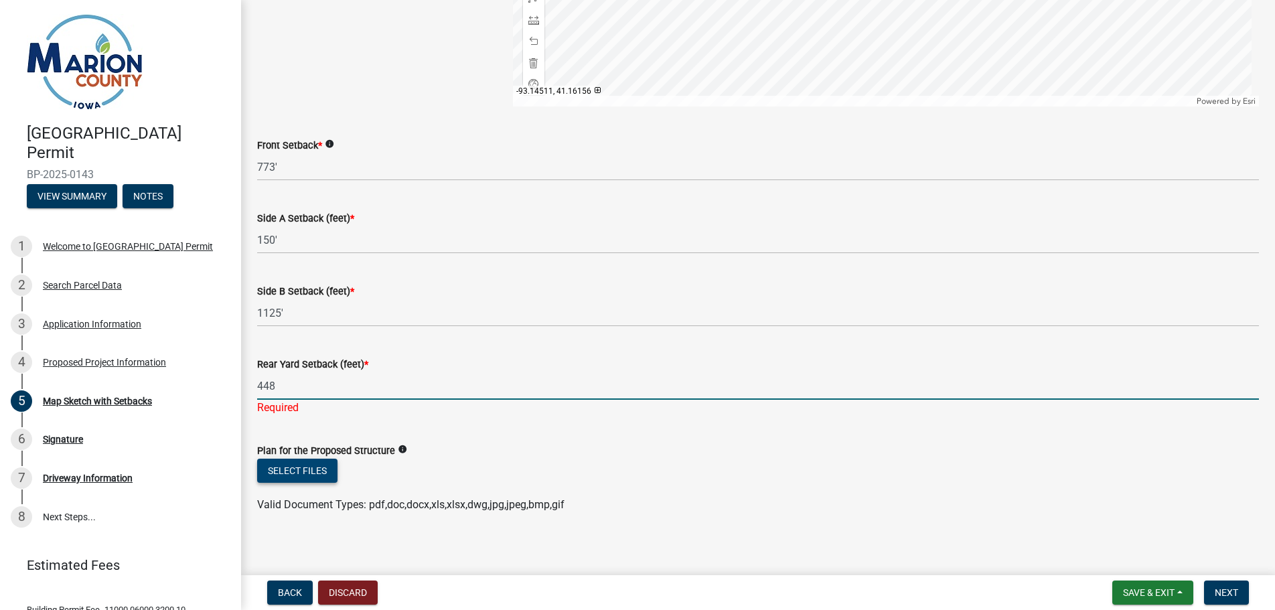
scroll to position [601, 0]
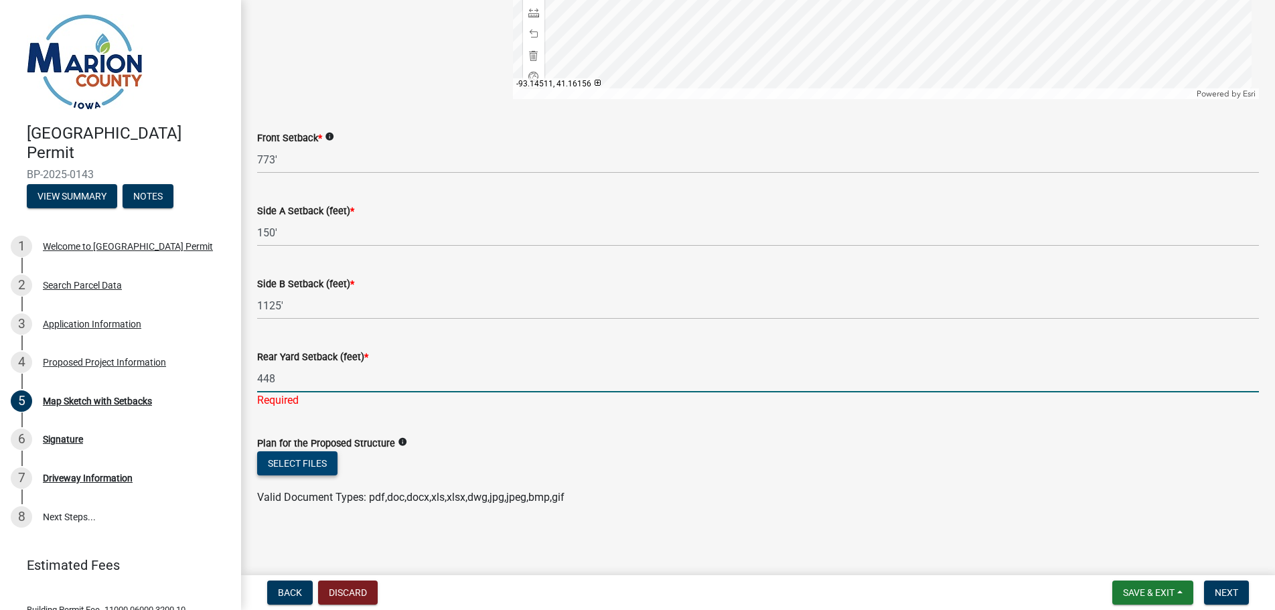
type input "448"
click at [295, 464] on button "Select files" at bounding box center [297, 463] width 80 height 24
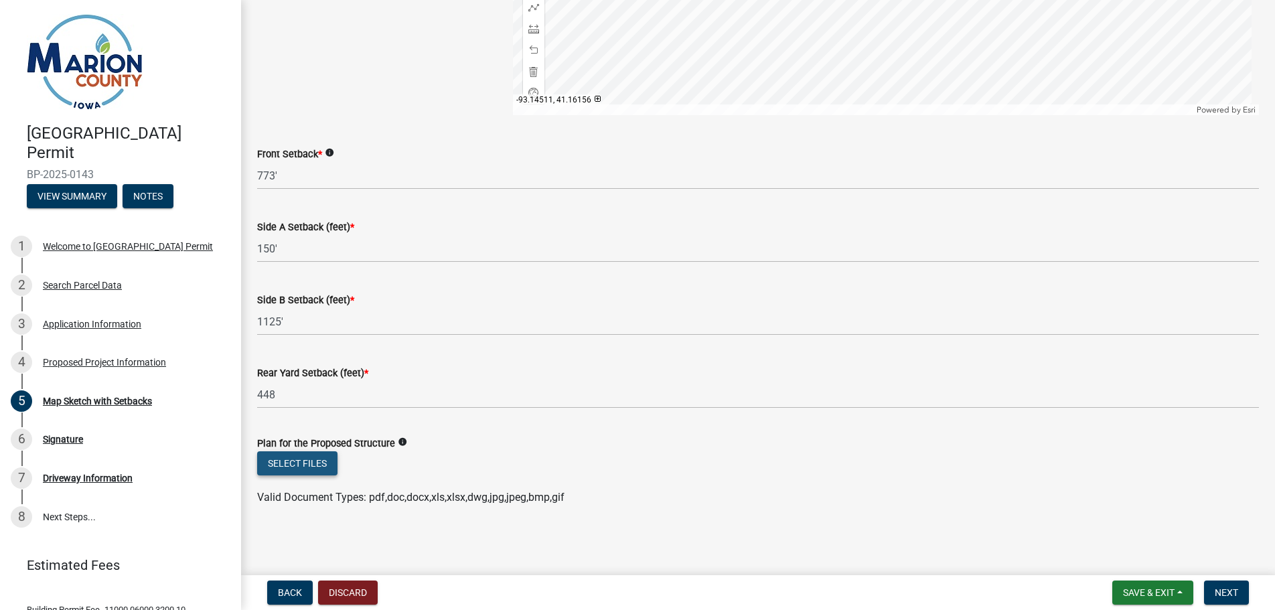
scroll to position [585, 0]
click at [301, 465] on button "Select files" at bounding box center [297, 463] width 80 height 24
click at [301, 463] on button "Select files" at bounding box center [297, 463] width 80 height 24
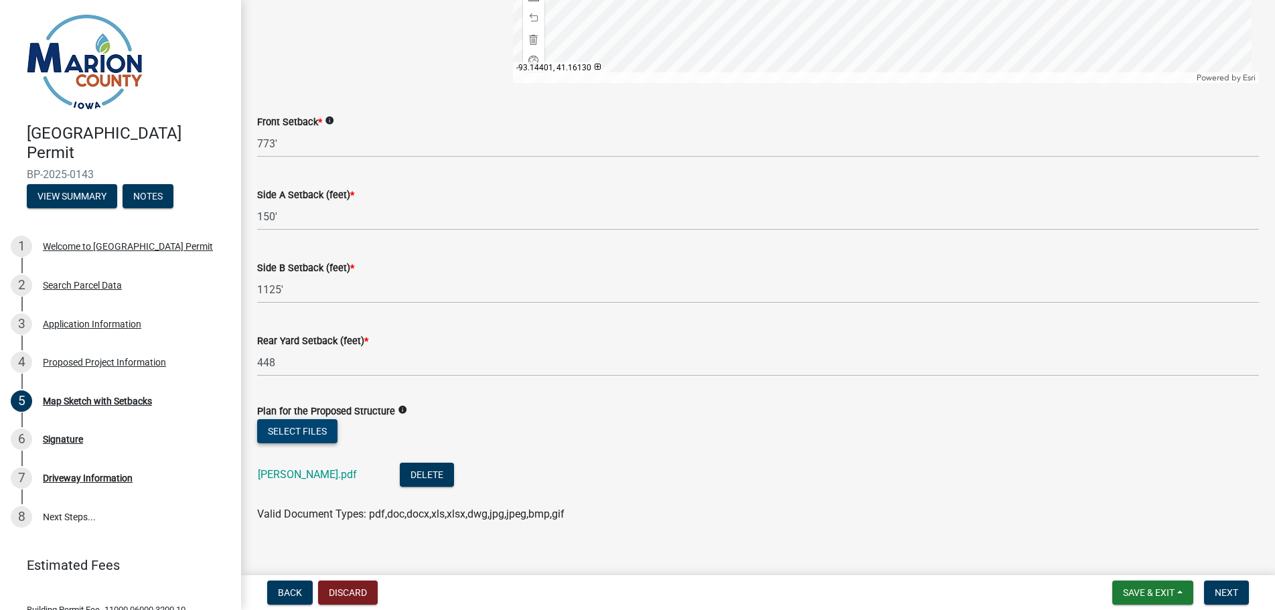
scroll to position [634, 0]
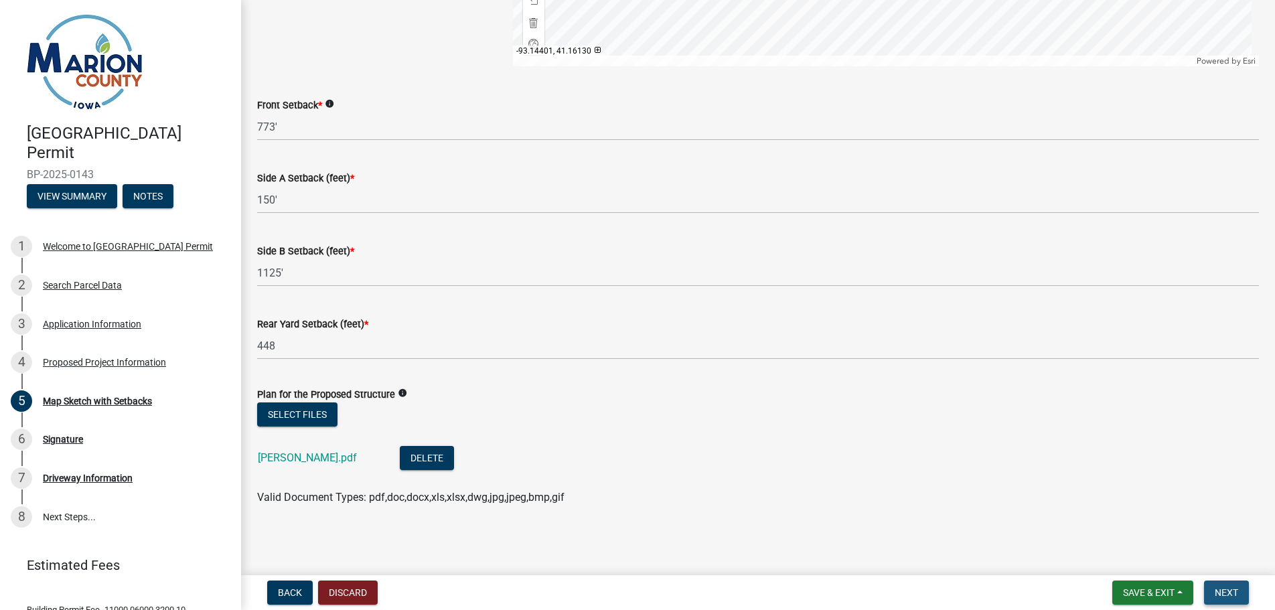
click at [1228, 592] on span "Next" at bounding box center [1225, 592] width 23 height 11
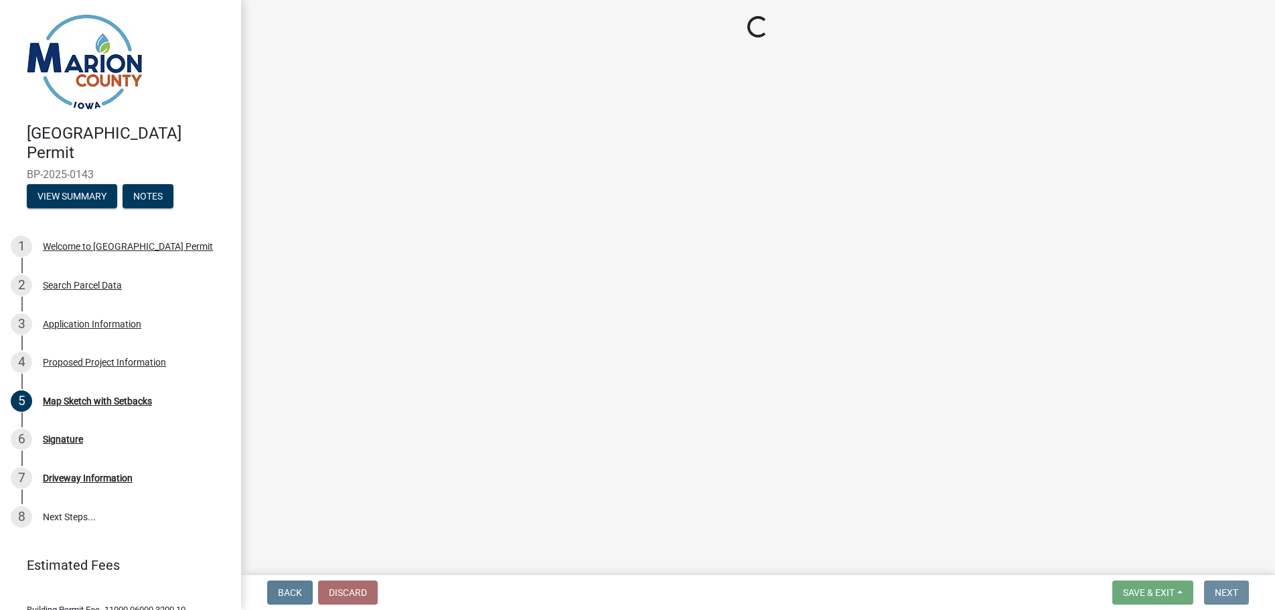
scroll to position [0, 0]
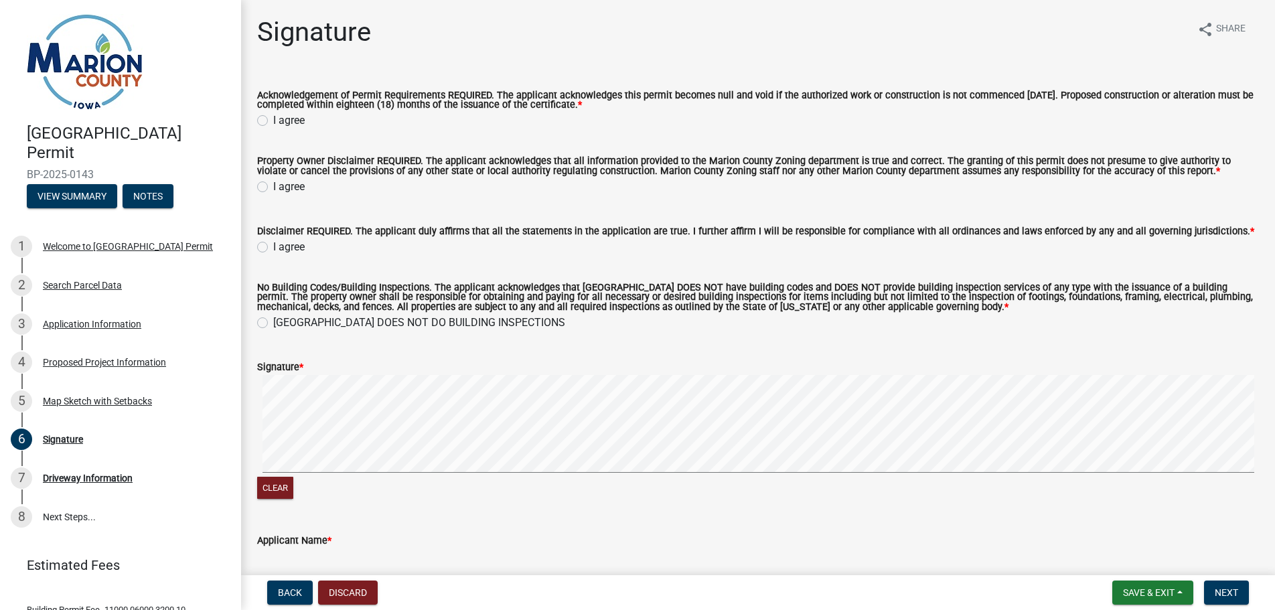
click at [273, 121] on label "I agree" at bounding box center [288, 120] width 31 height 16
click at [273, 121] on input "I agree" at bounding box center [277, 116] width 9 height 9
radio input "true"
drag, startPoint x: 266, startPoint y: 189, endPoint x: 264, endPoint y: 196, distance: 7.6
click at [273, 189] on label "I agree" at bounding box center [288, 187] width 31 height 16
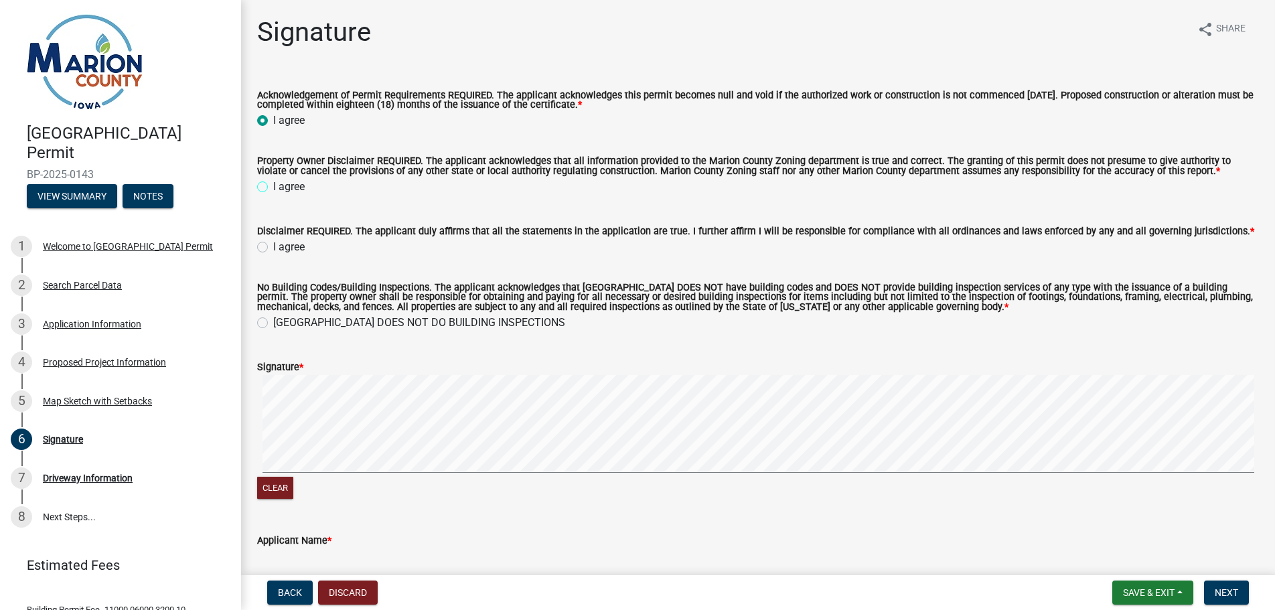
click at [273, 187] on input "I agree" at bounding box center [277, 183] width 9 height 9
radio input "true"
drag, startPoint x: 264, startPoint y: 244, endPoint x: 262, endPoint y: 272, distance: 27.5
click at [273, 245] on label "I agree" at bounding box center [288, 247] width 31 height 16
click at [273, 245] on input "I agree" at bounding box center [277, 243] width 9 height 9
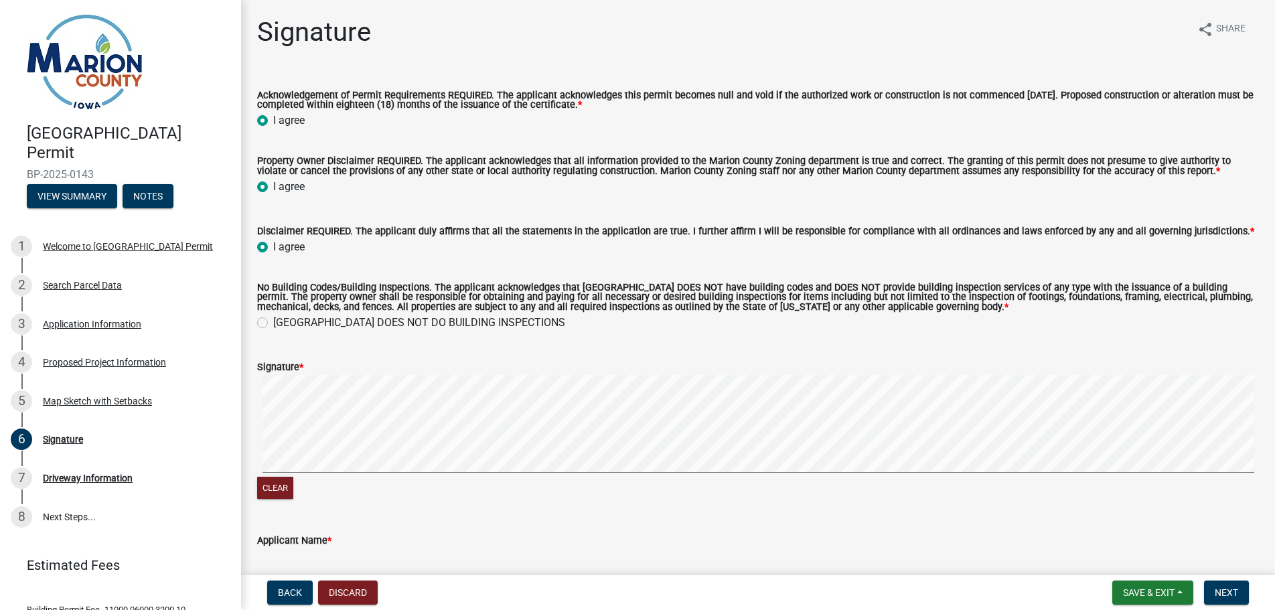
radio input "true"
click at [273, 327] on label "[GEOGRAPHIC_DATA] DOES NOT DO BUILDING INSPECTIONS" at bounding box center [419, 323] width 292 height 16
click at [273, 323] on input "[GEOGRAPHIC_DATA] DOES NOT DO BUILDING INSPECTIONS" at bounding box center [277, 319] width 9 height 9
radio input "true"
click at [322, 371] on div "Signature *" at bounding box center [758, 367] width 1002 height 16
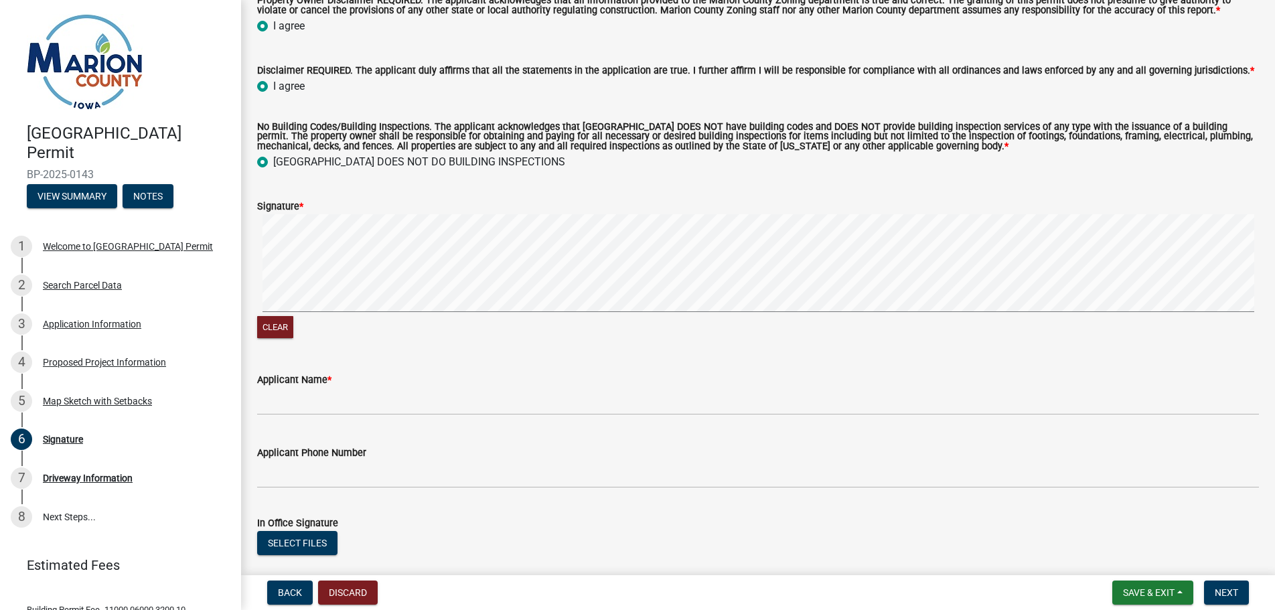
scroll to position [201, 0]
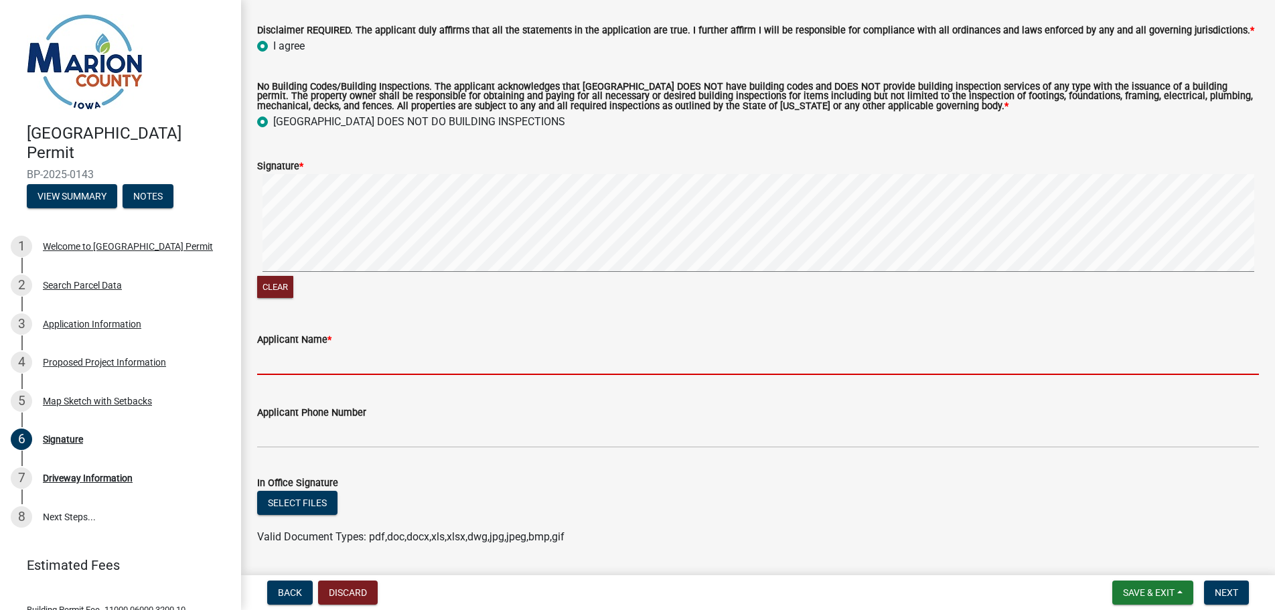
drag, startPoint x: 315, startPoint y: 362, endPoint x: 325, endPoint y: 363, distance: 10.1
click at [316, 362] on input "Applicant Name *" at bounding box center [758, 360] width 1002 height 27
type input "[PERSON_NAME]"
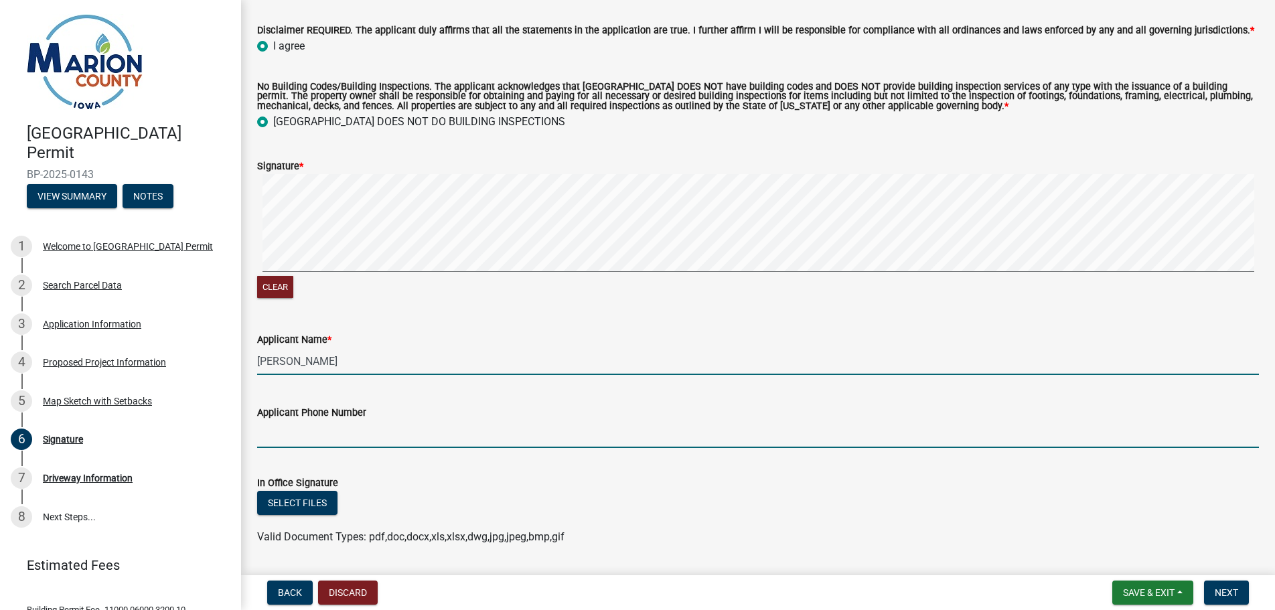
click at [327, 434] on input "Applicant Phone Number" at bounding box center [758, 433] width 1002 height 27
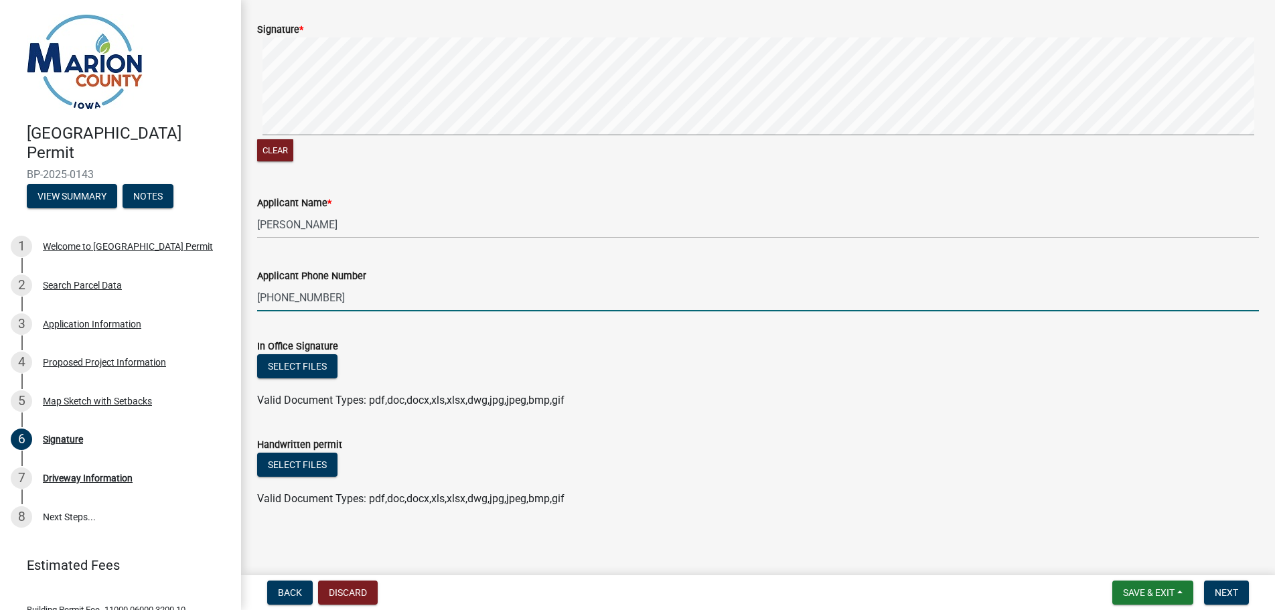
scroll to position [341, 0]
type input "[PHONE_NUMBER]"
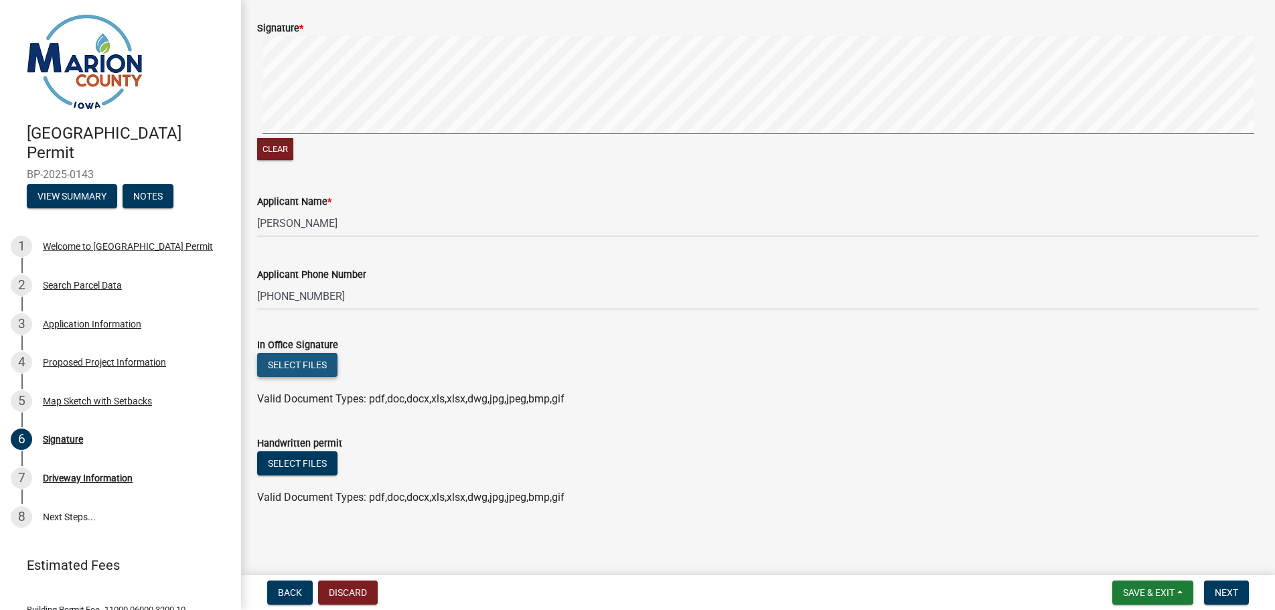
click at [296, 364] on button "Select files" at bounding box center [297, 365] width 80 height 24
click at [1225, 593] on span "Next" at bounding box center [1225, 592] width 23 height 11
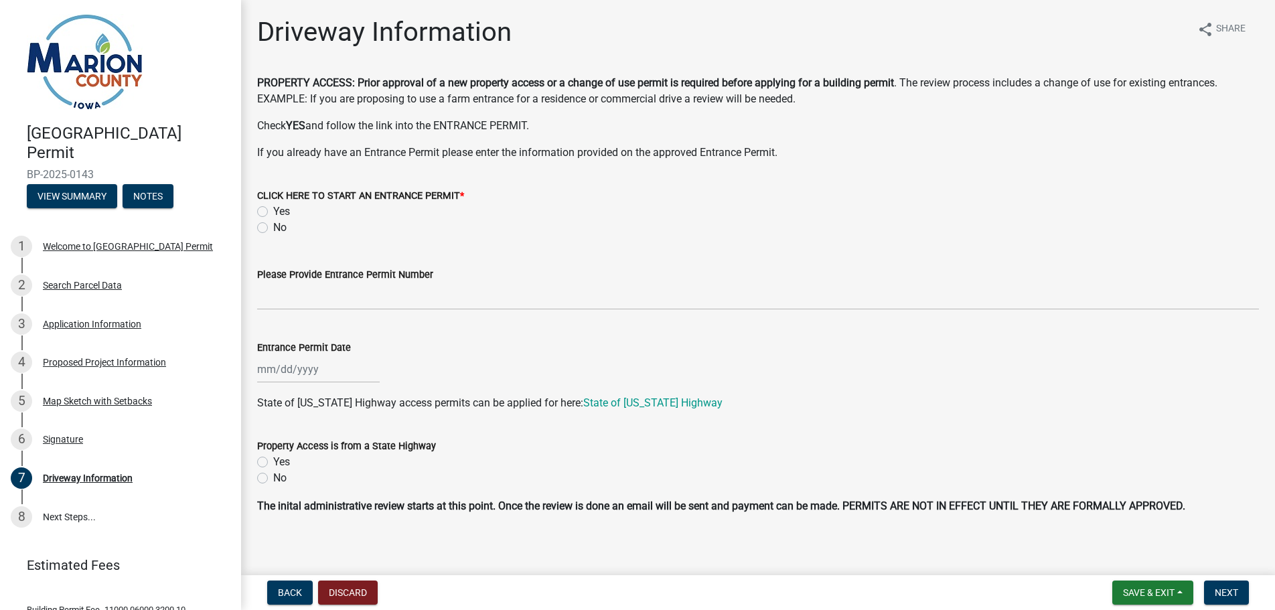
click at [273, 225] on label "No" at bounding box center [279, 228] width 13 height 16
click at [273, 225] on input "No" at bounding box center [277, 224] width 9 height 9
radio input "true"
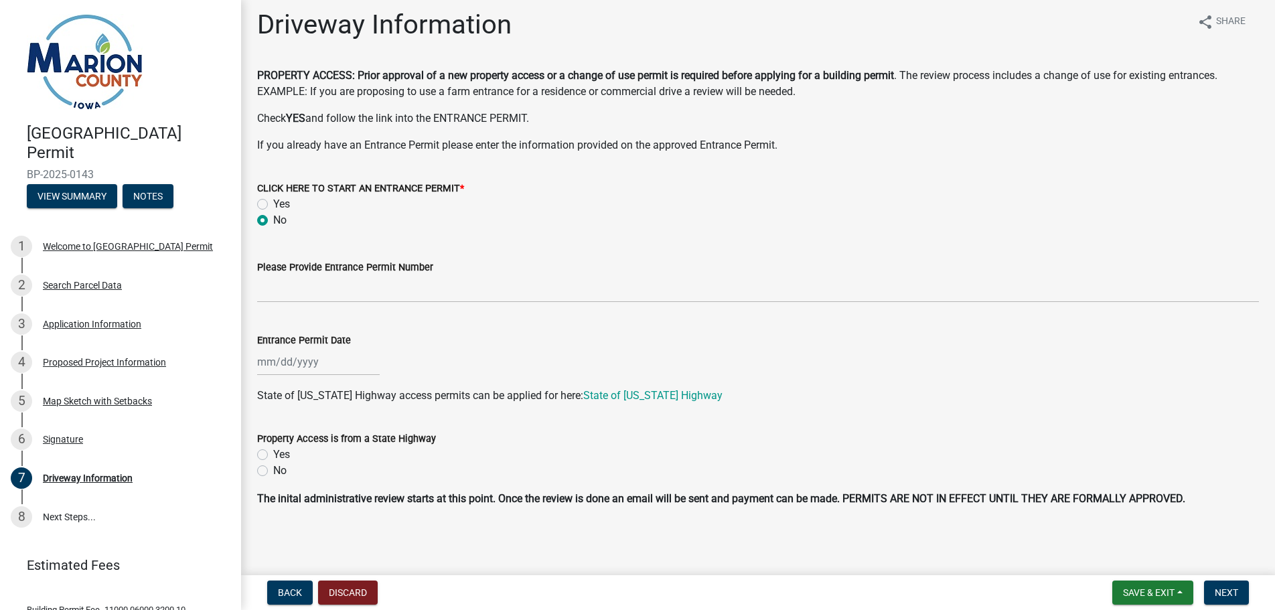
click at [273, 469] on label "No" at bounding box center [279, 471] width 13 height 16
click at [273, 469] on input "No" at bounding box center [277, 467] width 9 height 9
radio input "true"
click at [1227, 597] on span "Next" at bounding box center [1225, 592] width 23 height 11
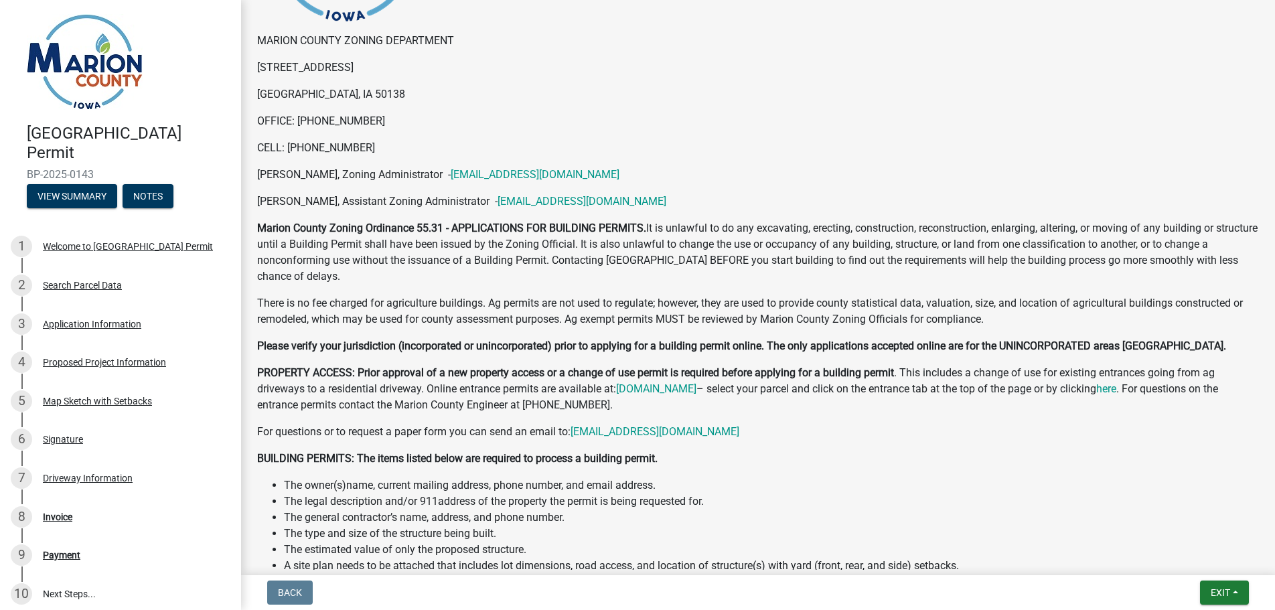
scroll to position [268, 0]
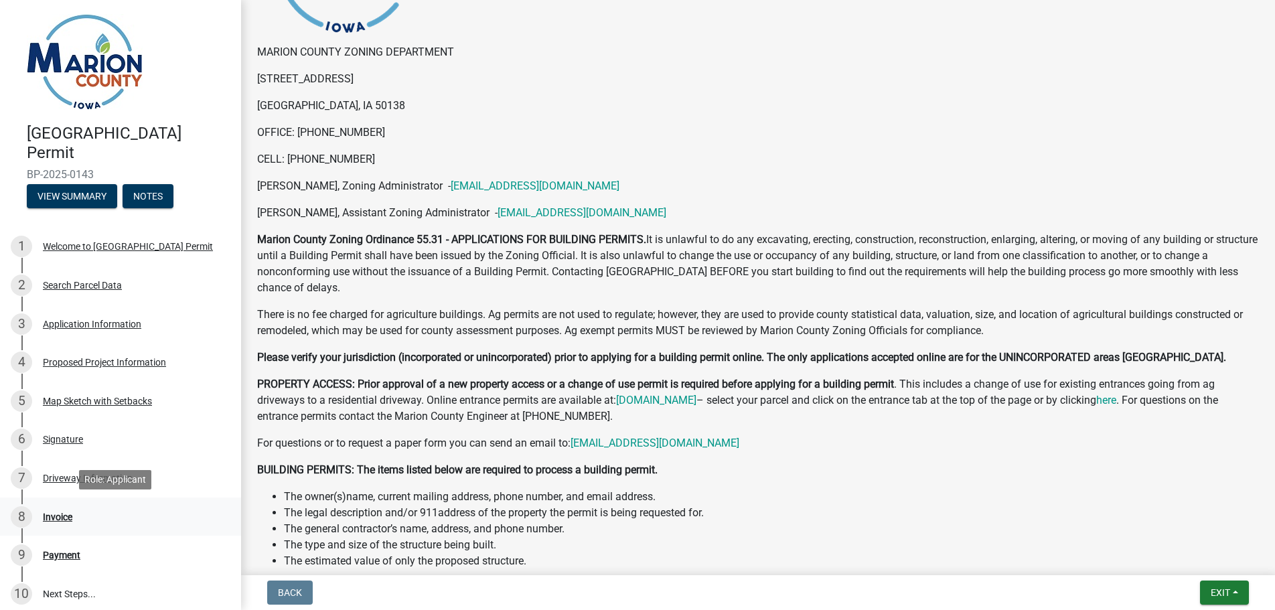
click at [58, 517] on div "Invoice" at bounding box center [57, 516] width 29 height 9
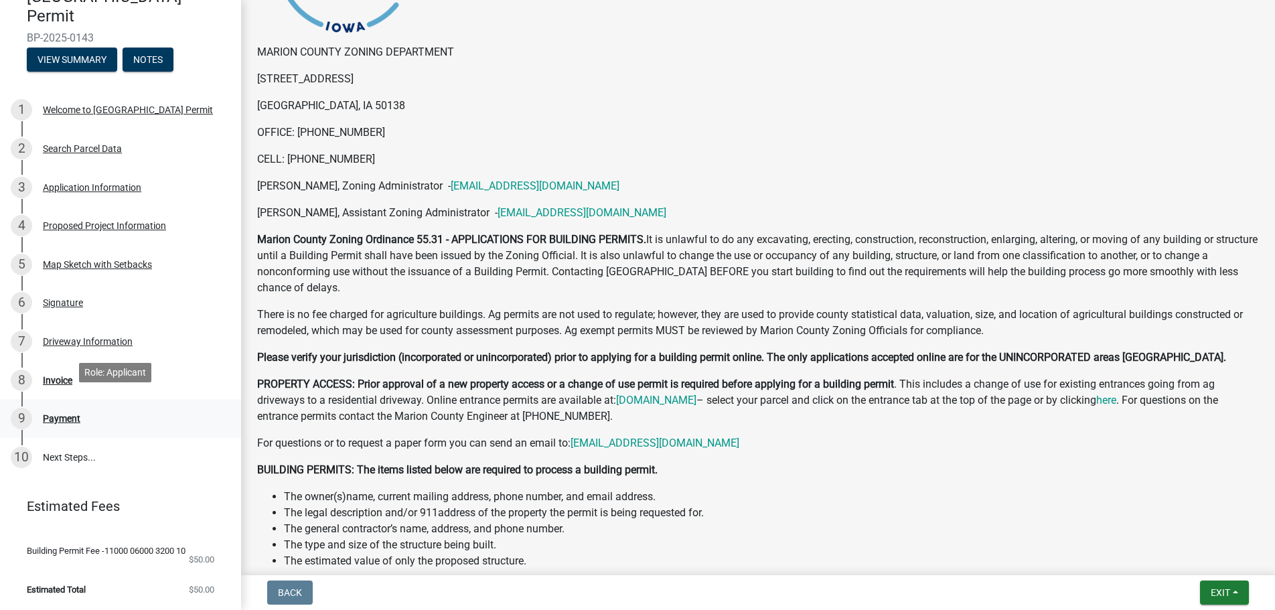
click at [55, 414] on div "Payment" at bounding box center [61, 418] width 37 height 9
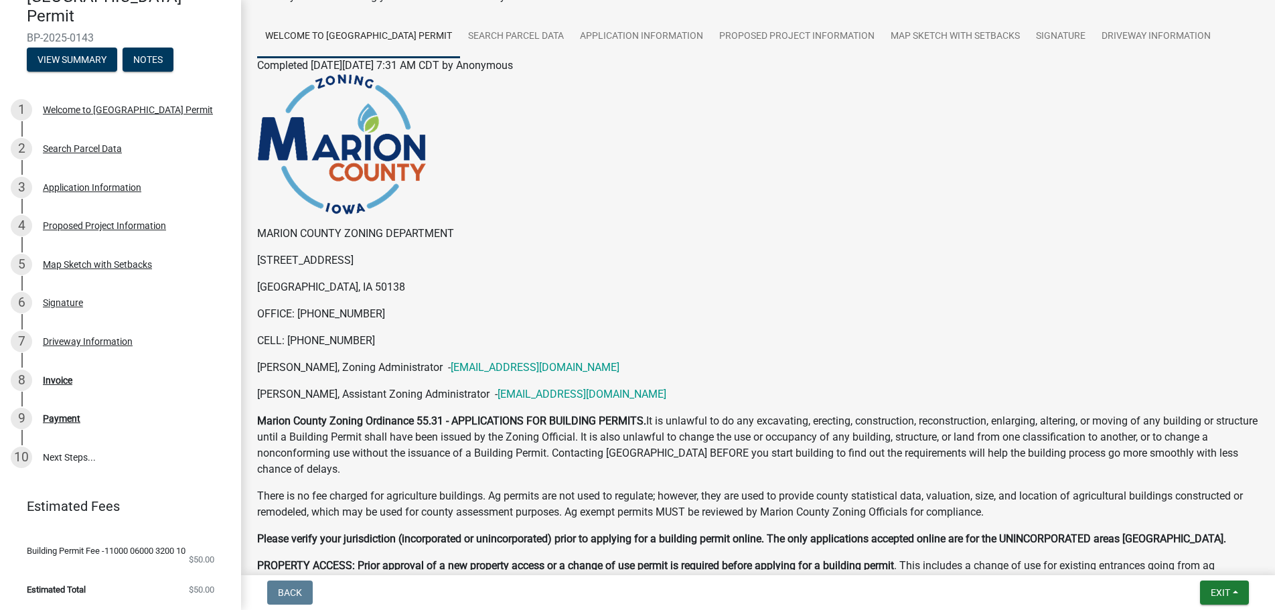
scroll to position [0, 0]
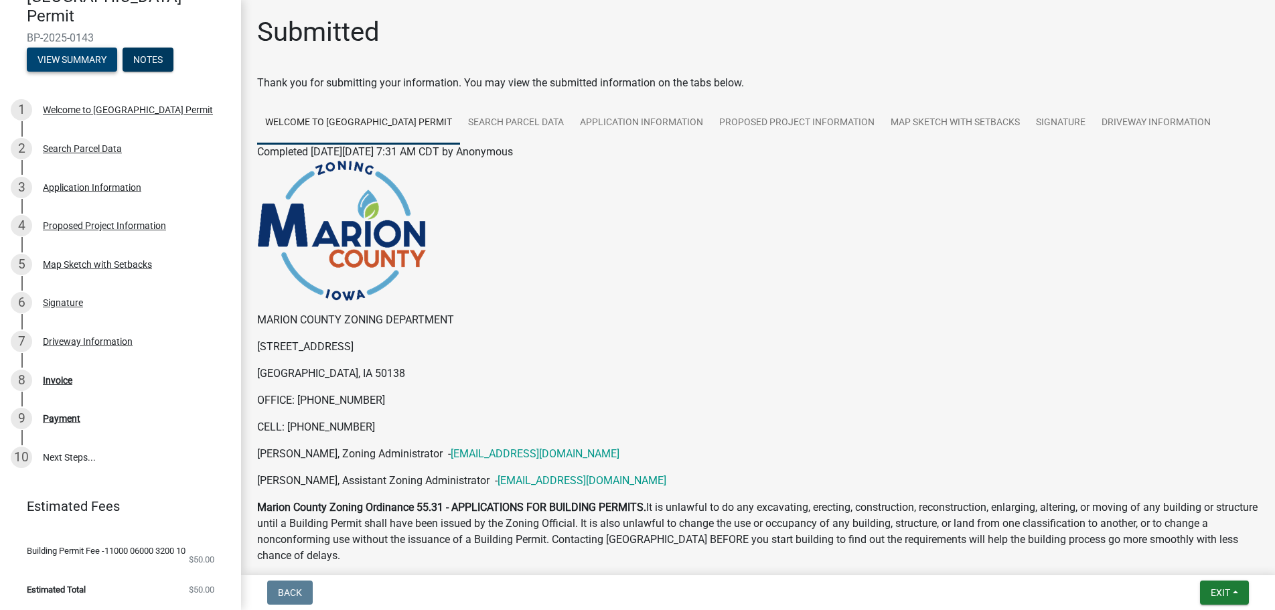
click at [70, 48] on button "View Summary" at bounding box center [72, 60] width 90 height 24
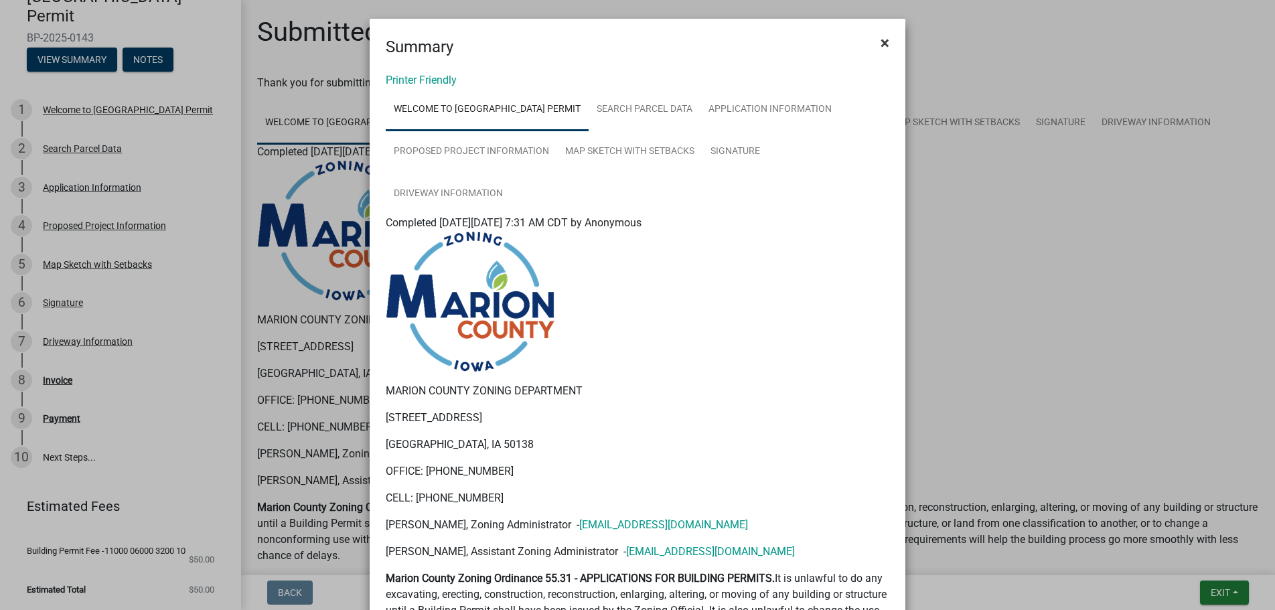
click at [882, 42] on span "×" at bounding box center [884, 42] width 9 height 19
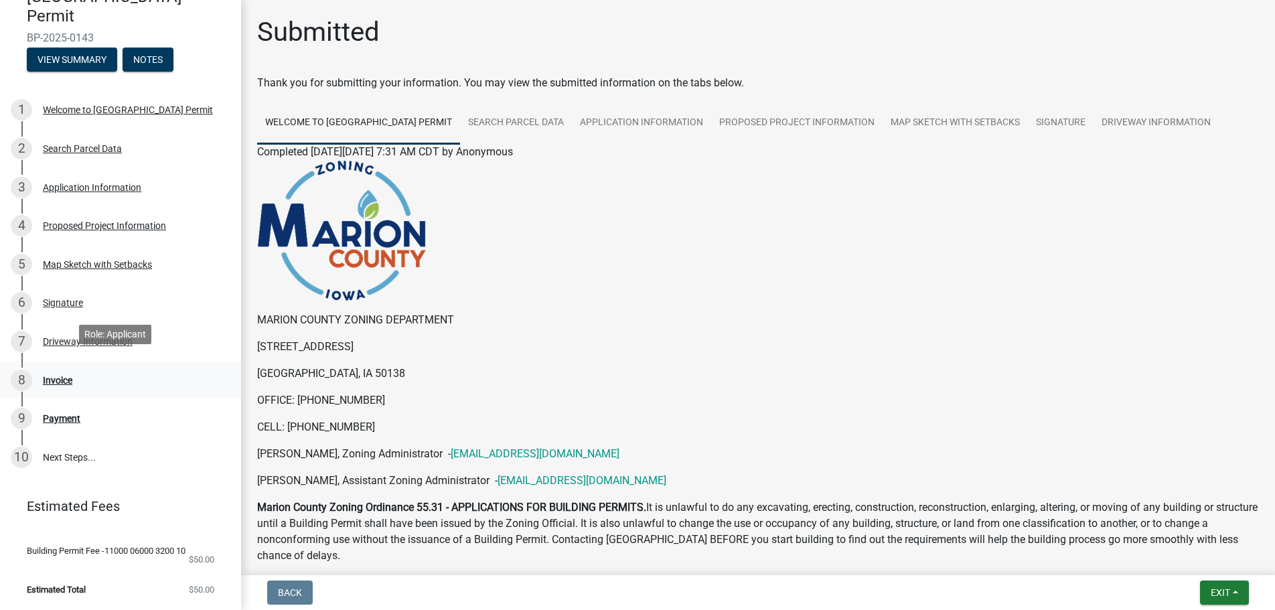
click at [21, 372] on div "8" at bounding box center [21, 380] width 21 height 21
